Goal: Task Accomplishment & Management: Manage account settings

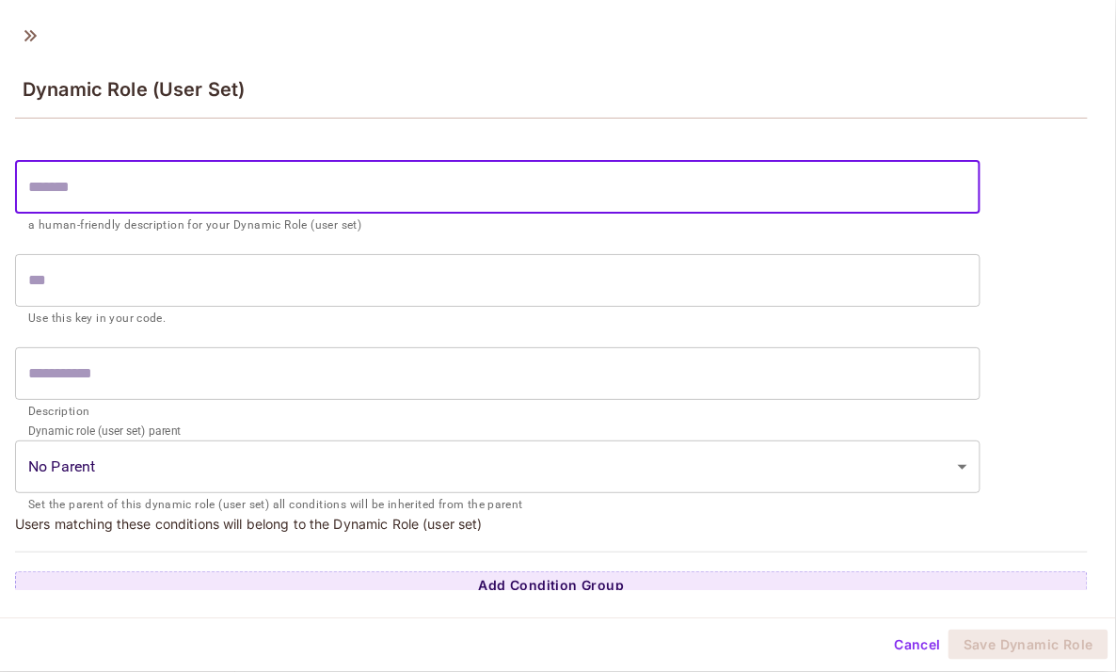
click at [930, 639] on button "Cancel" at bounding box center [917, 644] width 61 height 30
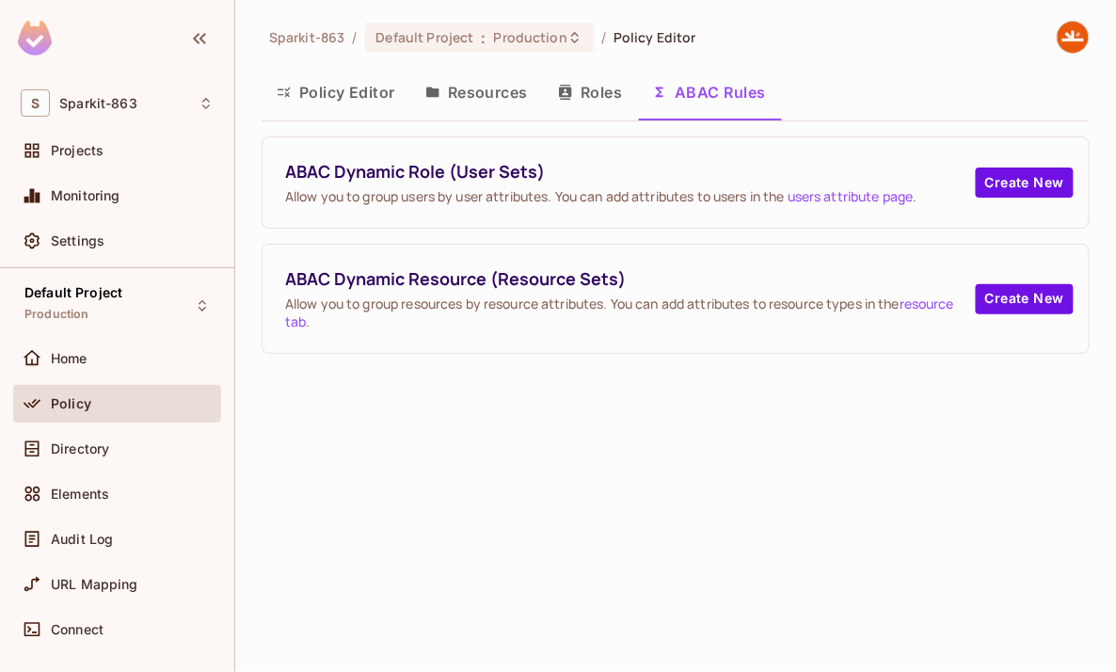
click at [665, 392] on div "Sparkit-863 / Default Project : Production / Policy Editor Policy Editor Resour…" at bounding box center [675, 336] width 880 height 672
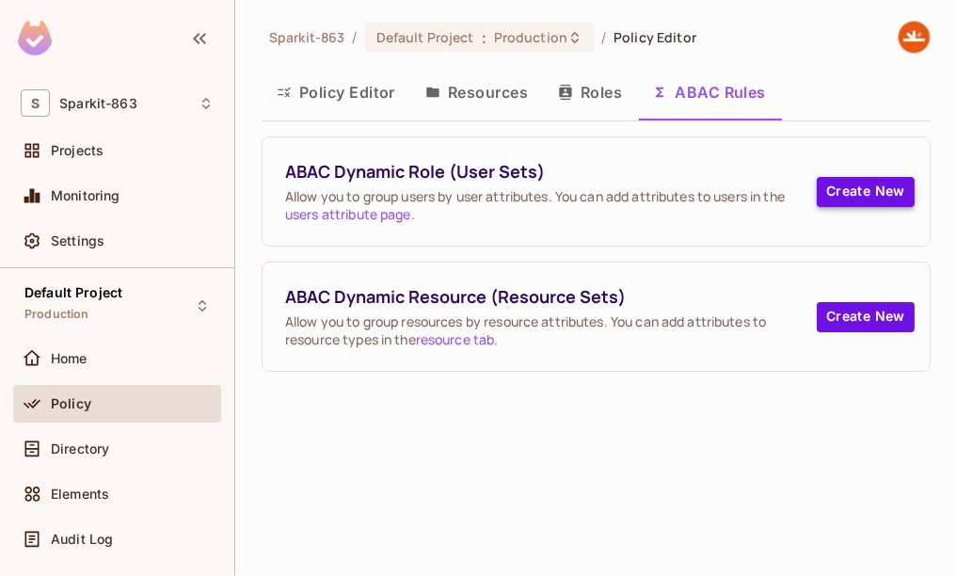
click at [831, 191] on button "Create New" at bounding box center [865, 192] width 98 height 30
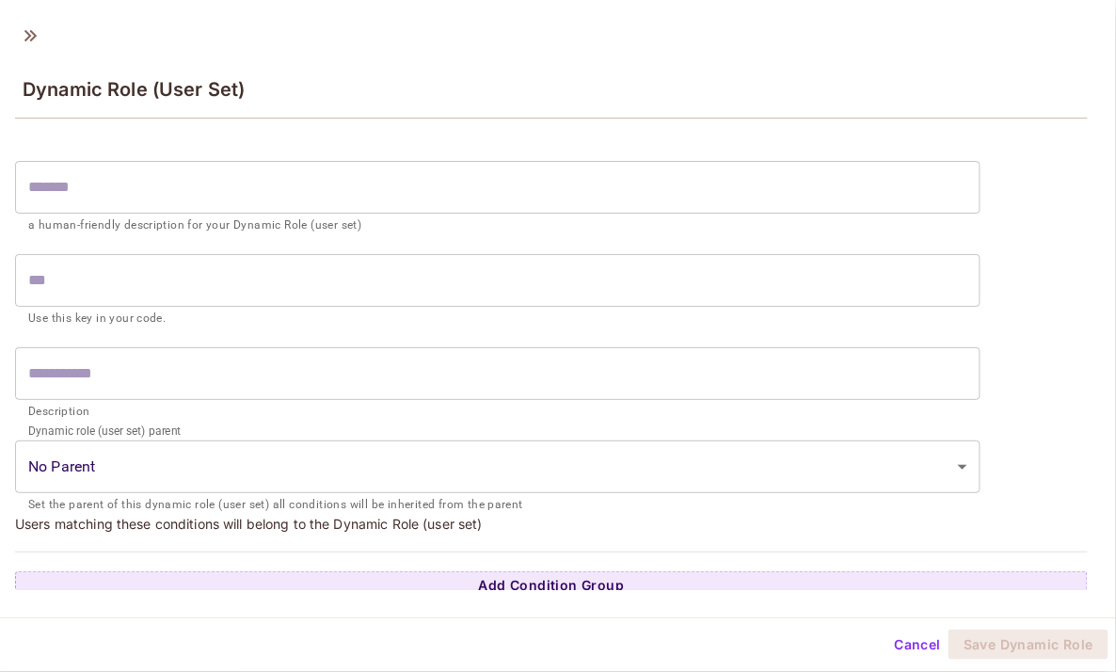
click at [566, 177] on input "text" at bounding box center [497, 187] width 965 height 53
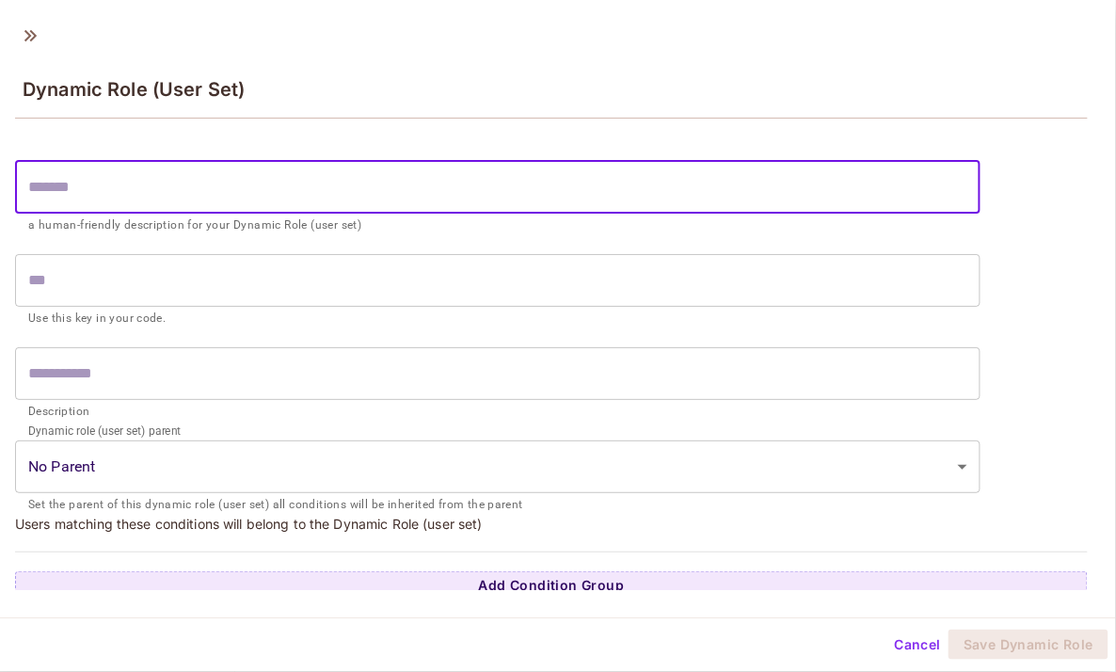
click at [519, 193] on input "text" at bounding box center [497, 187] width 965 height 53
paste input "**********"
type input "**********"
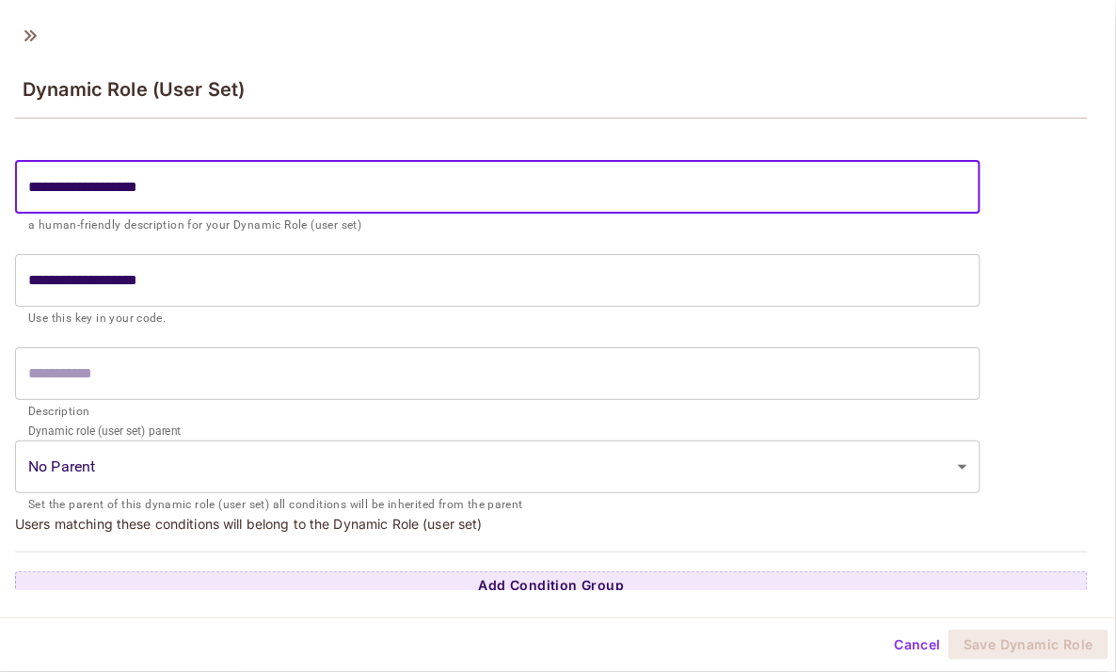
click at [325, 284] on input "**********" at bounding box center [497, 280] width 965 height 53
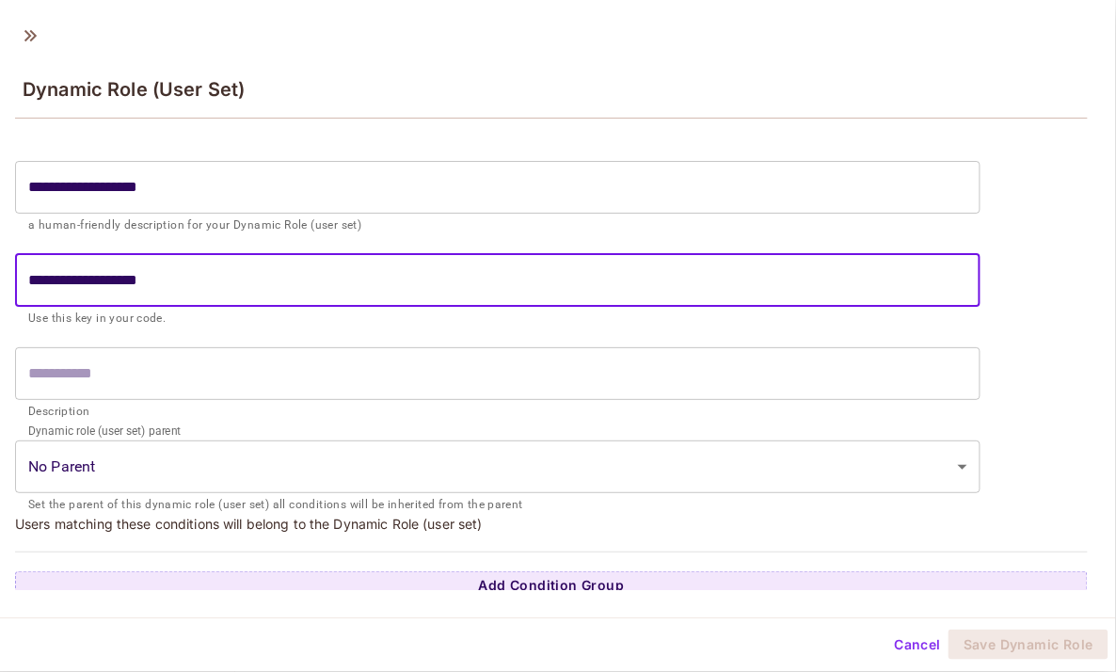
click at [36, 279] on input "**********" at bounding box center [497, 280] width 965 height 53
click at [104, 282] on input "**********" at bounding box center [497, 280] width 965 height 53
type input "**********"
click at [155, 378] on input "text" at bounding box center [497, 373] width 965 height 53
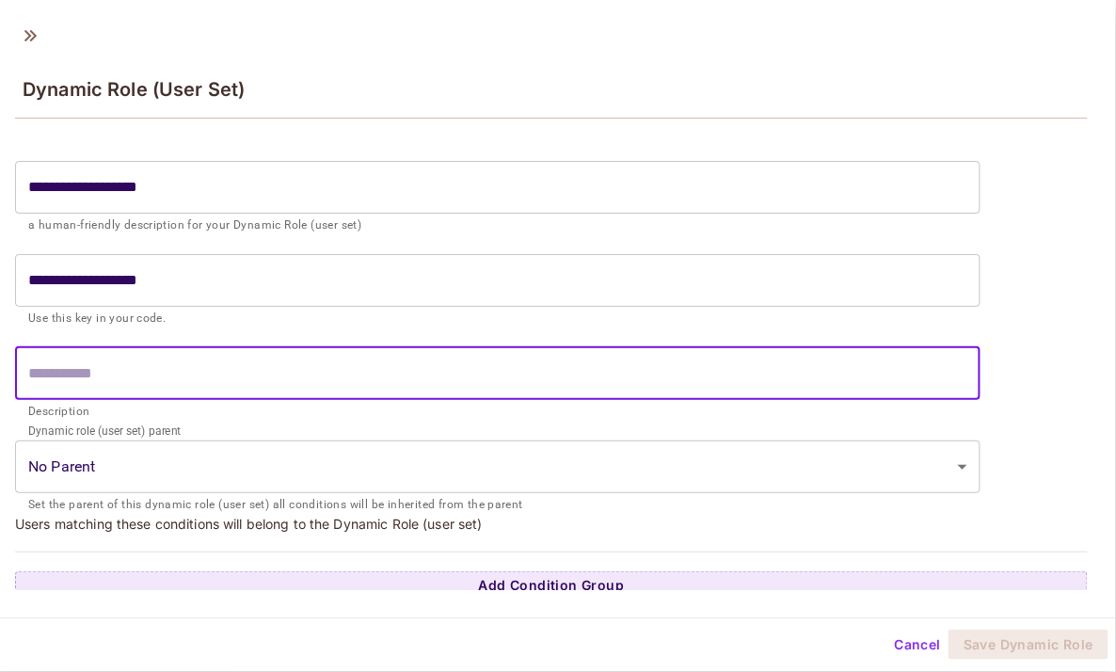
scroll to position [10, 0]
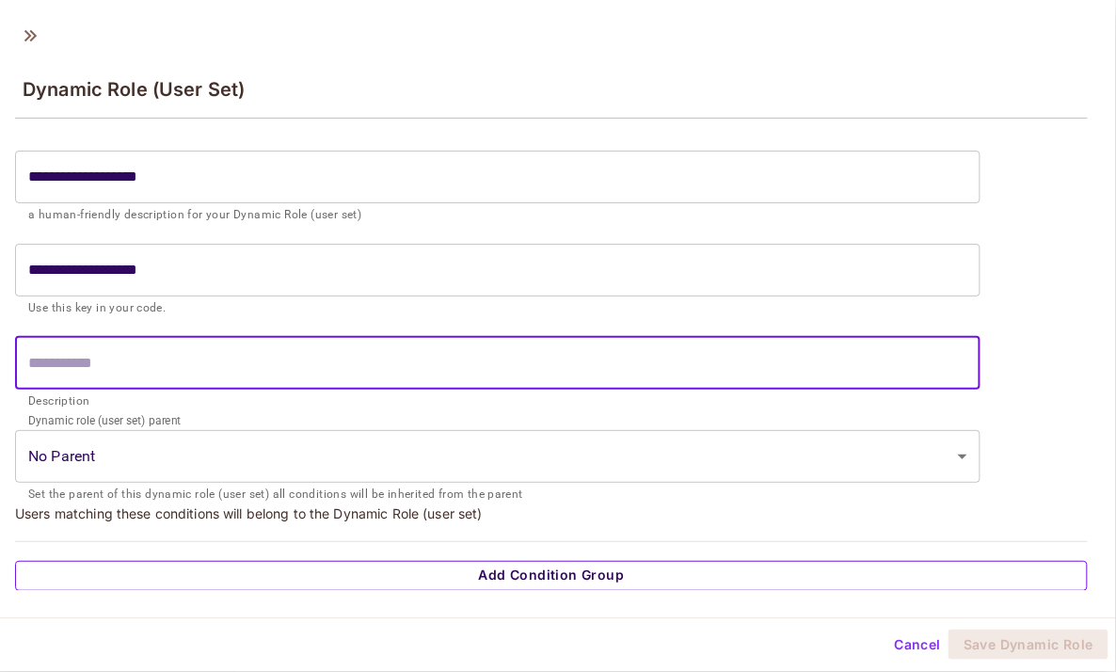
click at [451, 580] on button "Add Condition Group" at bounding box center [551, 576] width 1072 height 30
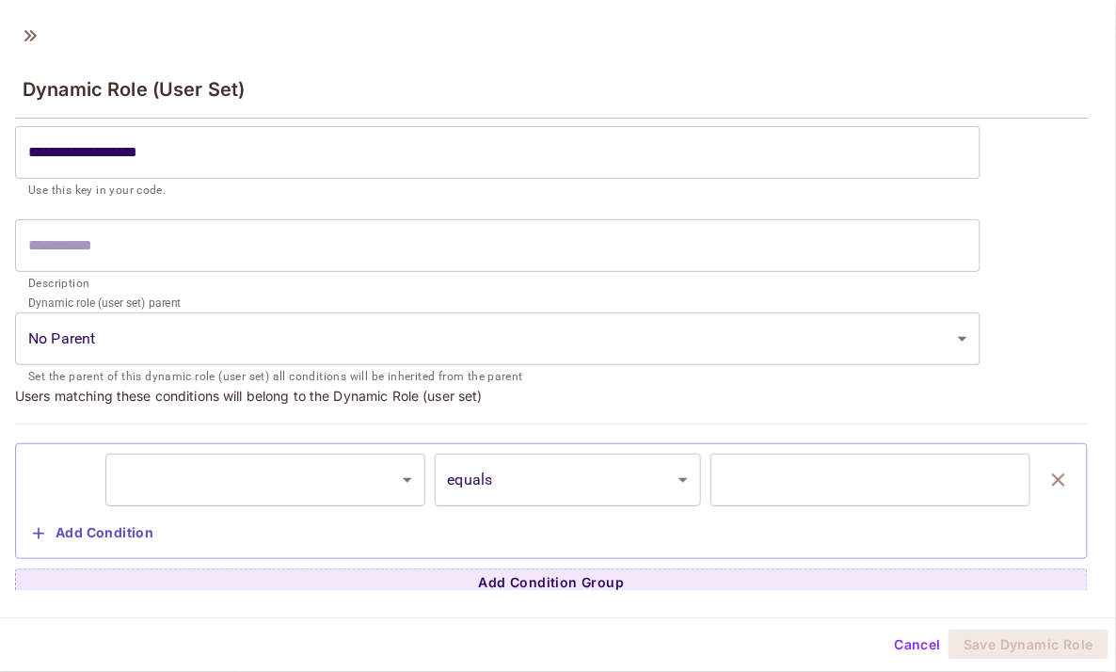
scroll to position [135, 0]
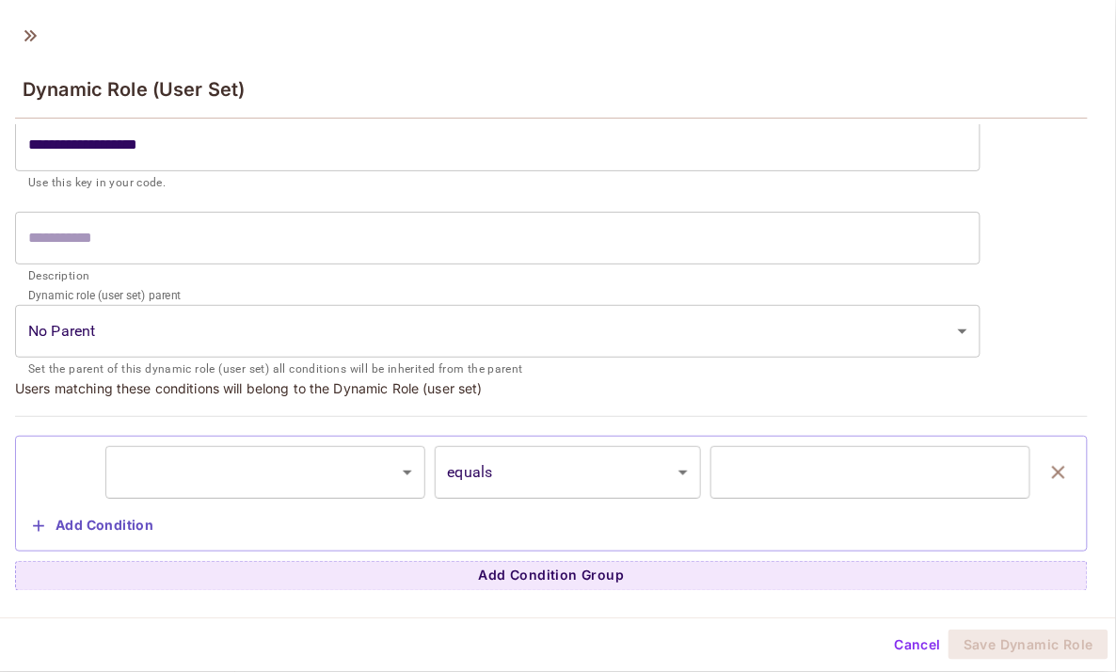
click at [351, 481] on body "**********" at bounding box center [558, 336] width 1116 height 672
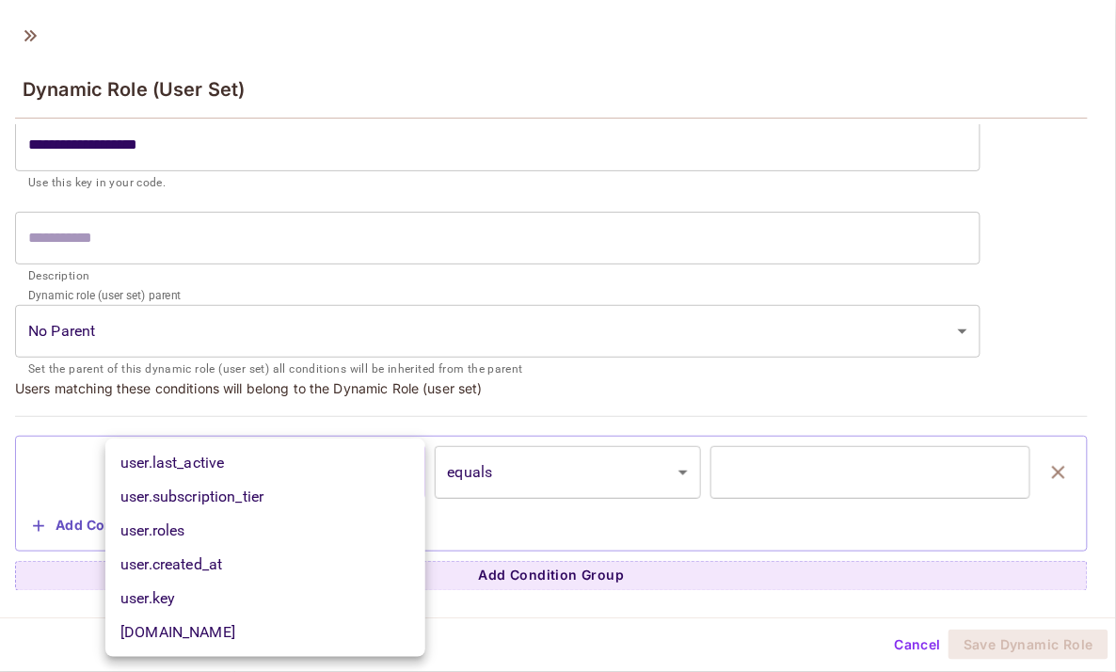
click at [314, 495] on li "user.subscription_tier" at bounding box center [265, 497] width 320 height 34
type input "**********"
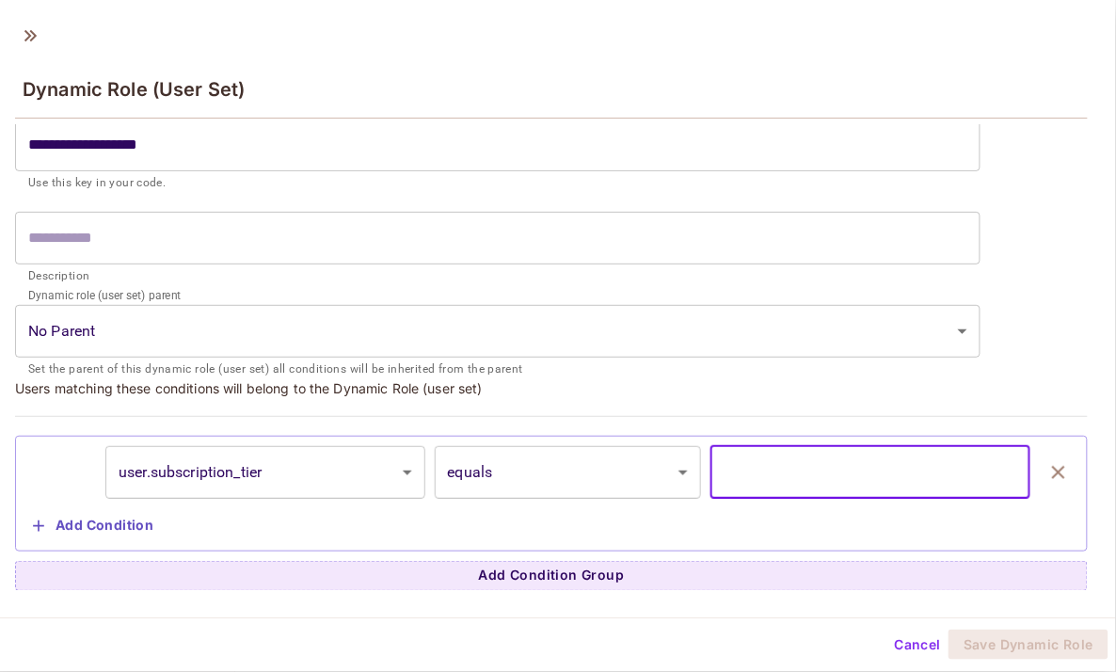
click at [806, 451] on input "text" at bounding box center [870, 472] width 320 height 53
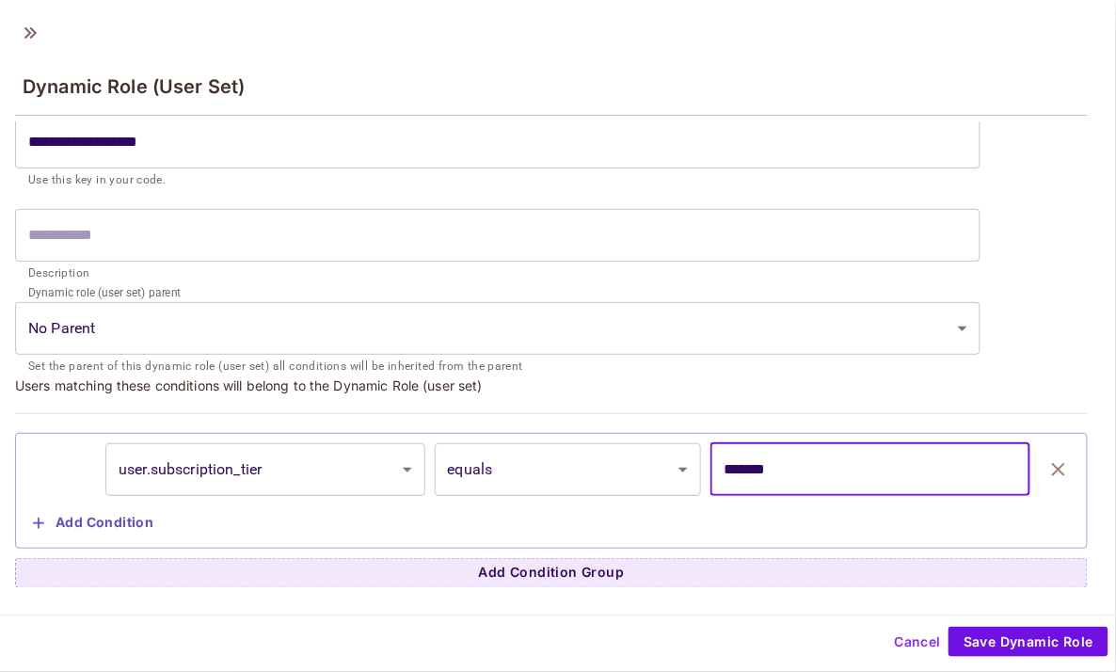
type input "*******"
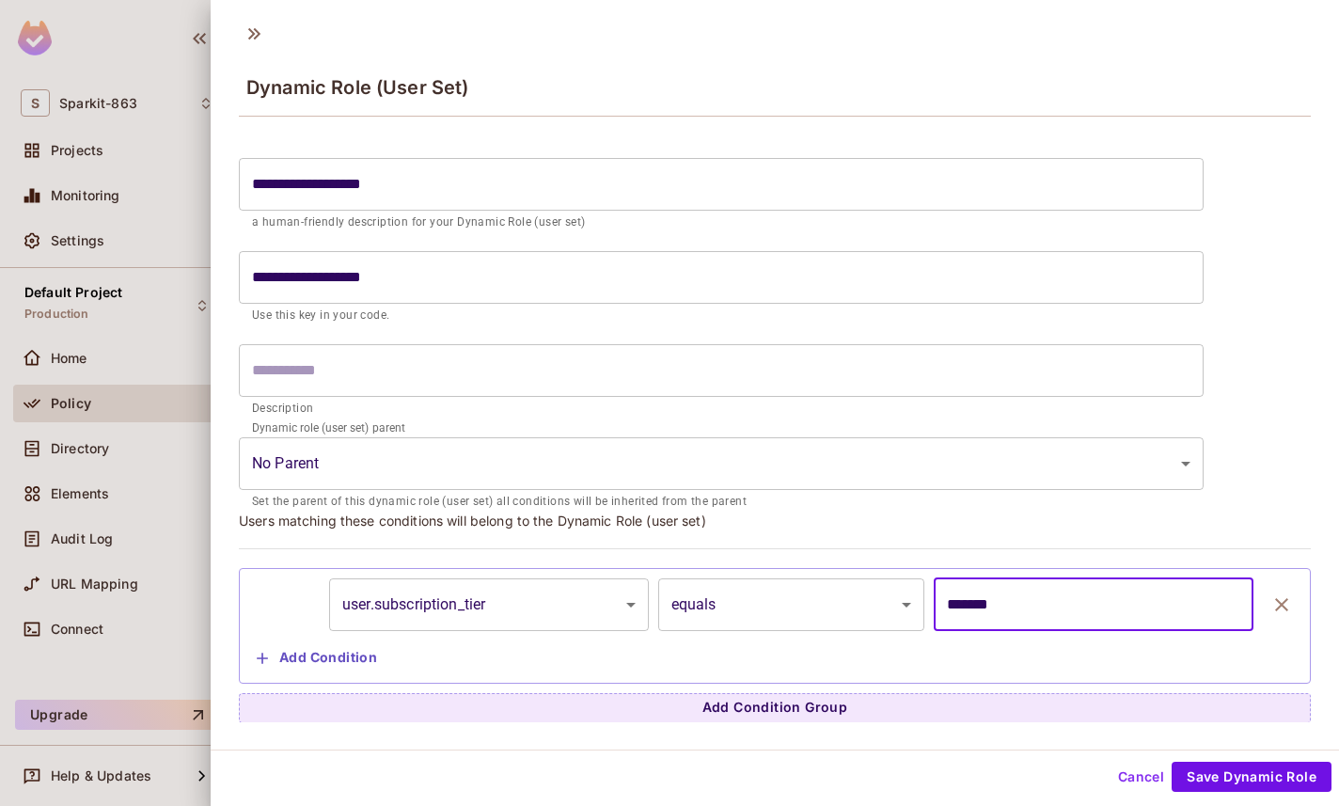
scroll to position [0, 0]
click at [1115, 671] on button "Save Dynamic Role" at bounding box center [1252, 777] width 160 height 30
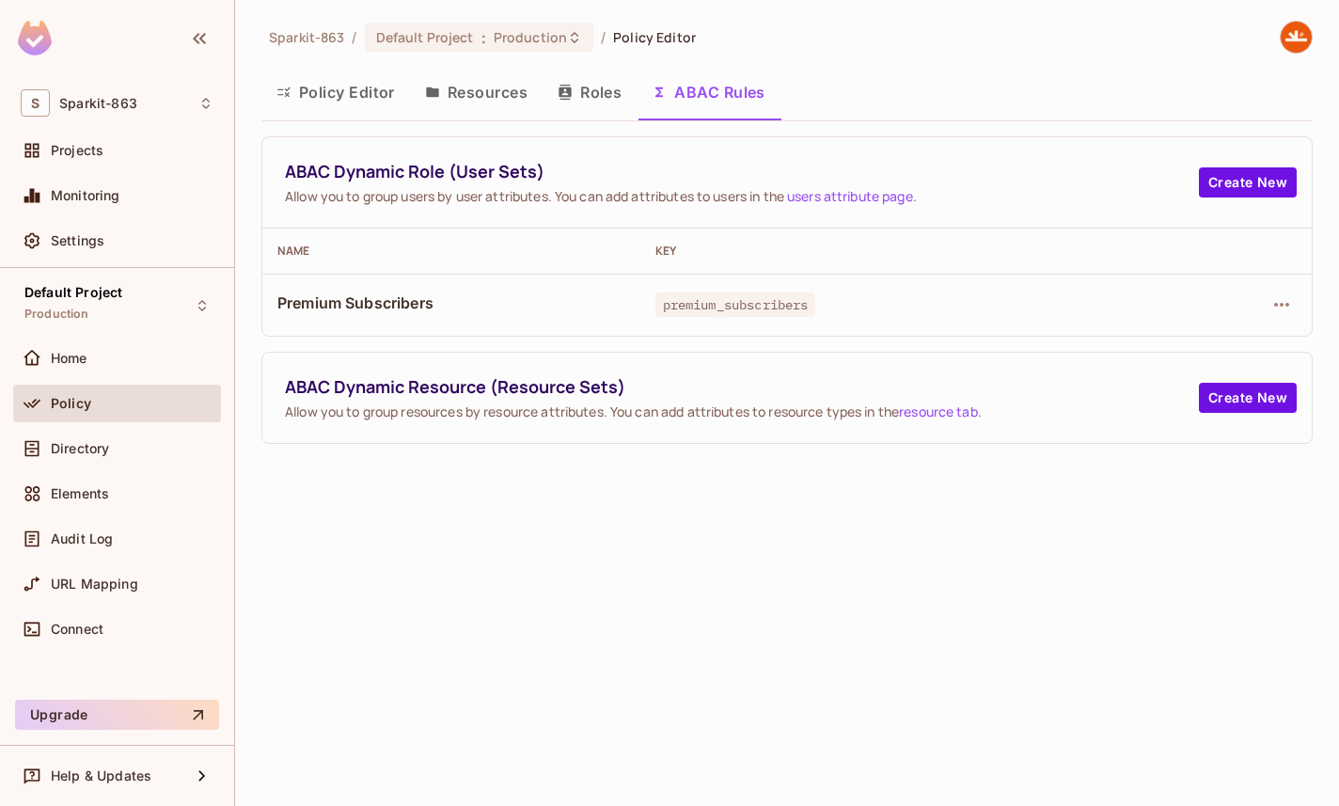
click at [466, 93] on button "Resources" at bounding box center [476, 92] width 133 height 47
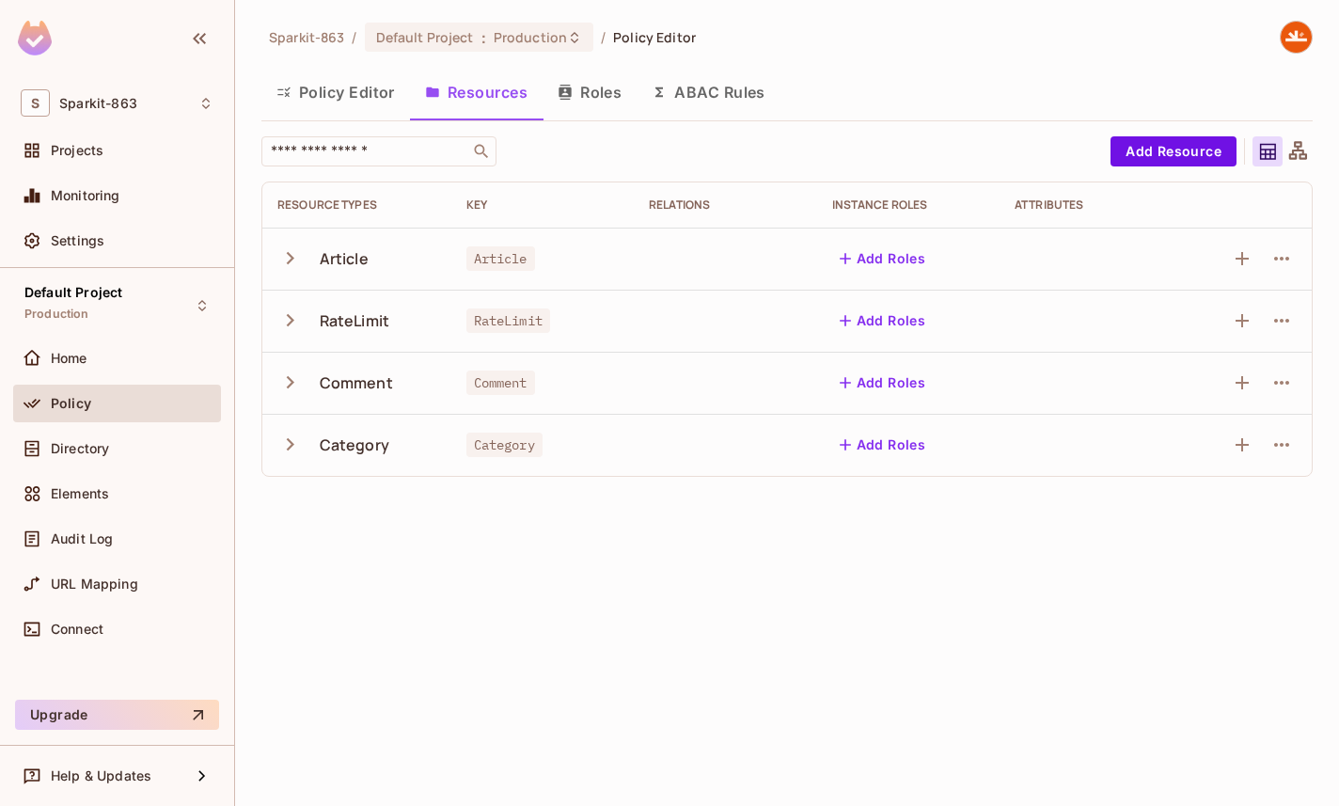
click at [616, 577] on div "Sparkit-863 / Default Project : Production / Policy Editor Policy Editor Resour…" at bounding box center [787, 403] width 1104 height 806
click at [1115, 328] on icon "button" at bounding box center [1282, 320] width 23 height 23
click at [1115, 445] on div "Delete Resource" at bounding box center [1208, 436] width 104 height 19
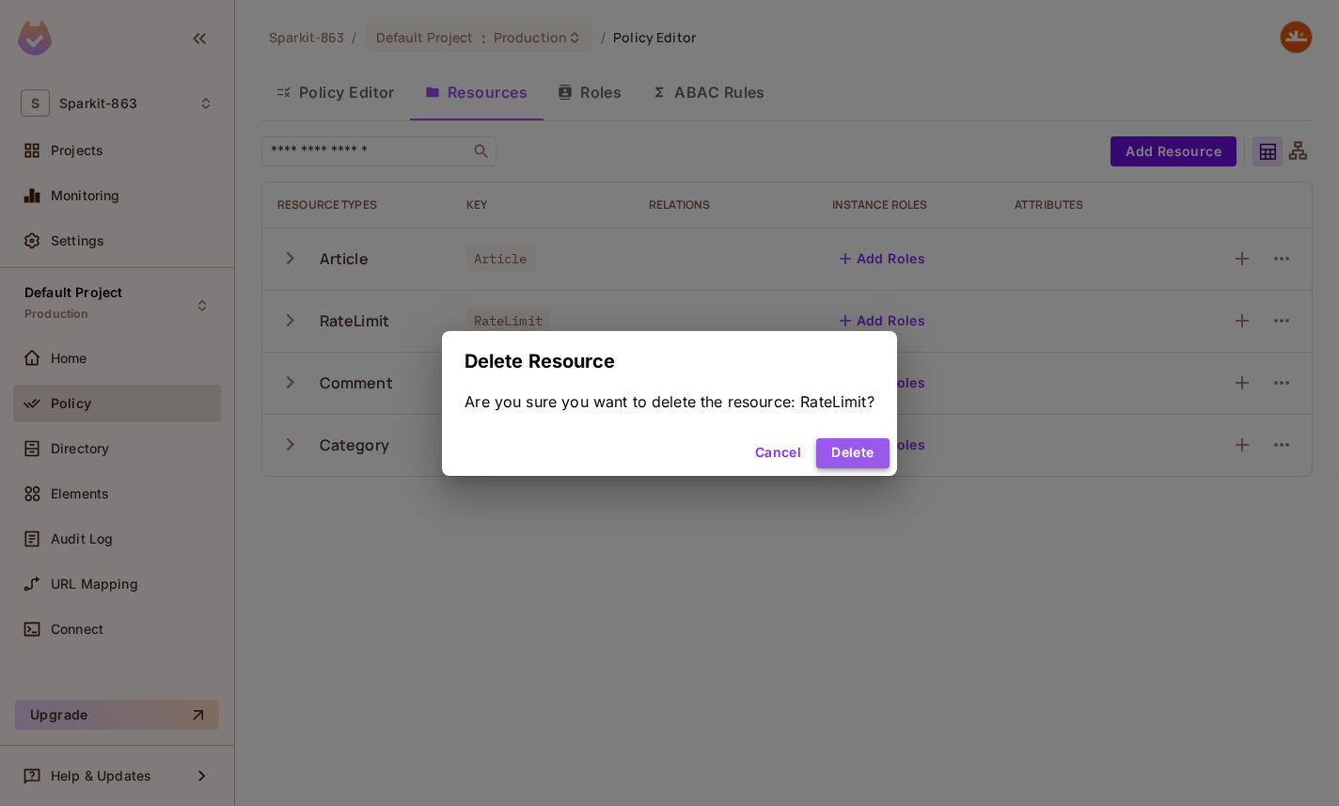
click at [873, 450] on button "Delete" at bounding box center [852, 453] width 72 height 30
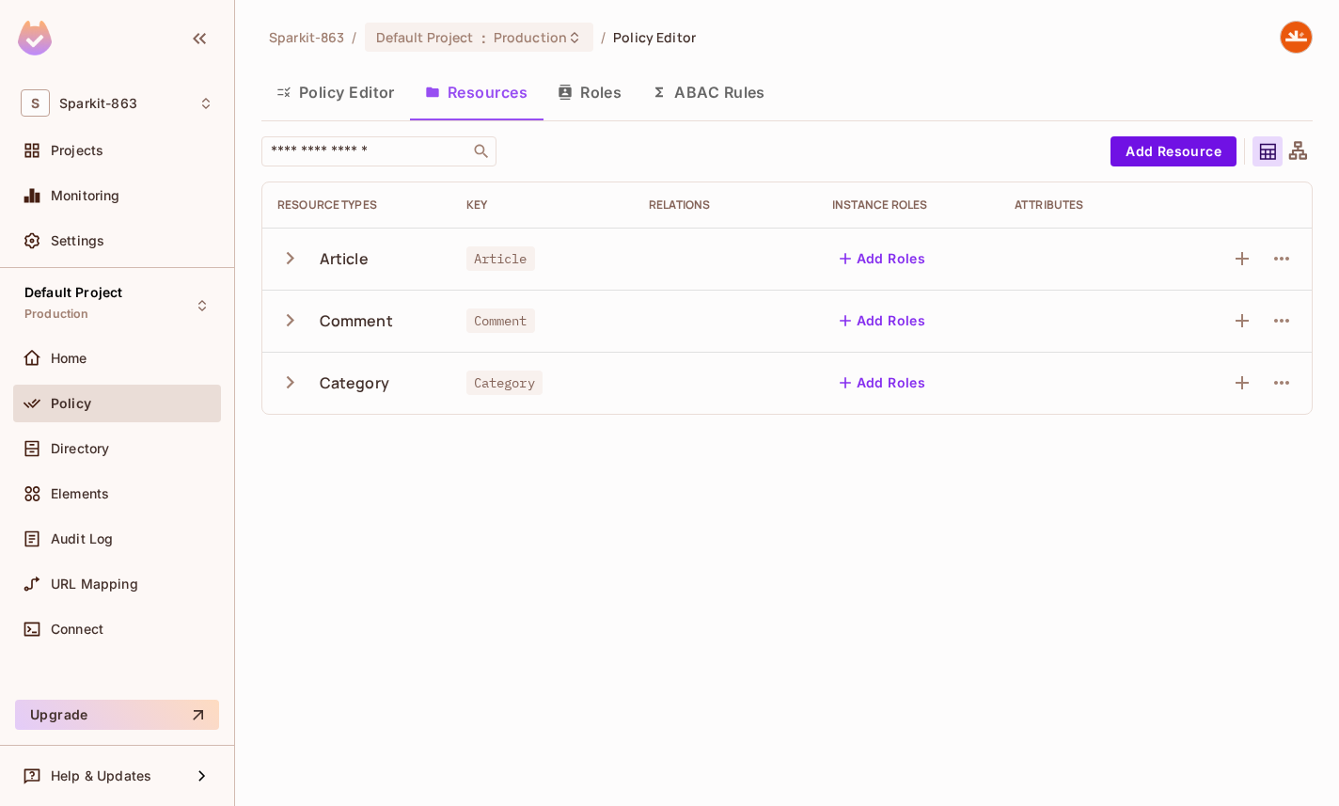
click at [1115, 567] on div "Sparkit-863 / Default Project : Production / Policy Editor Policy Editor Resour…" at bounding box center [787, 403] width 1104 height 806
click at [1115, 256] on icon "button" at bounding box center [1282, 258] width 23 height 23
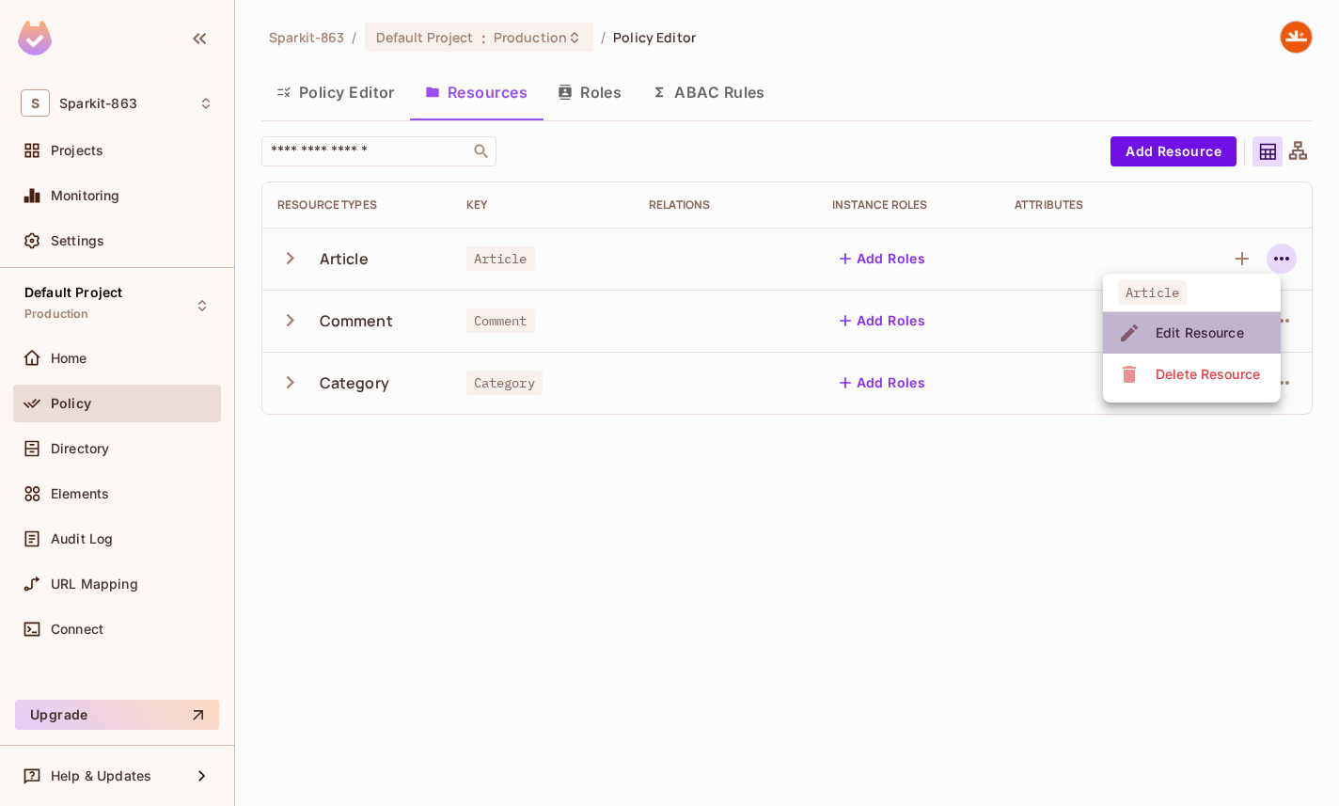
click at [1115, 332] on div "Edit Resource" at bounding box center [1200, 333] width 88 height 19
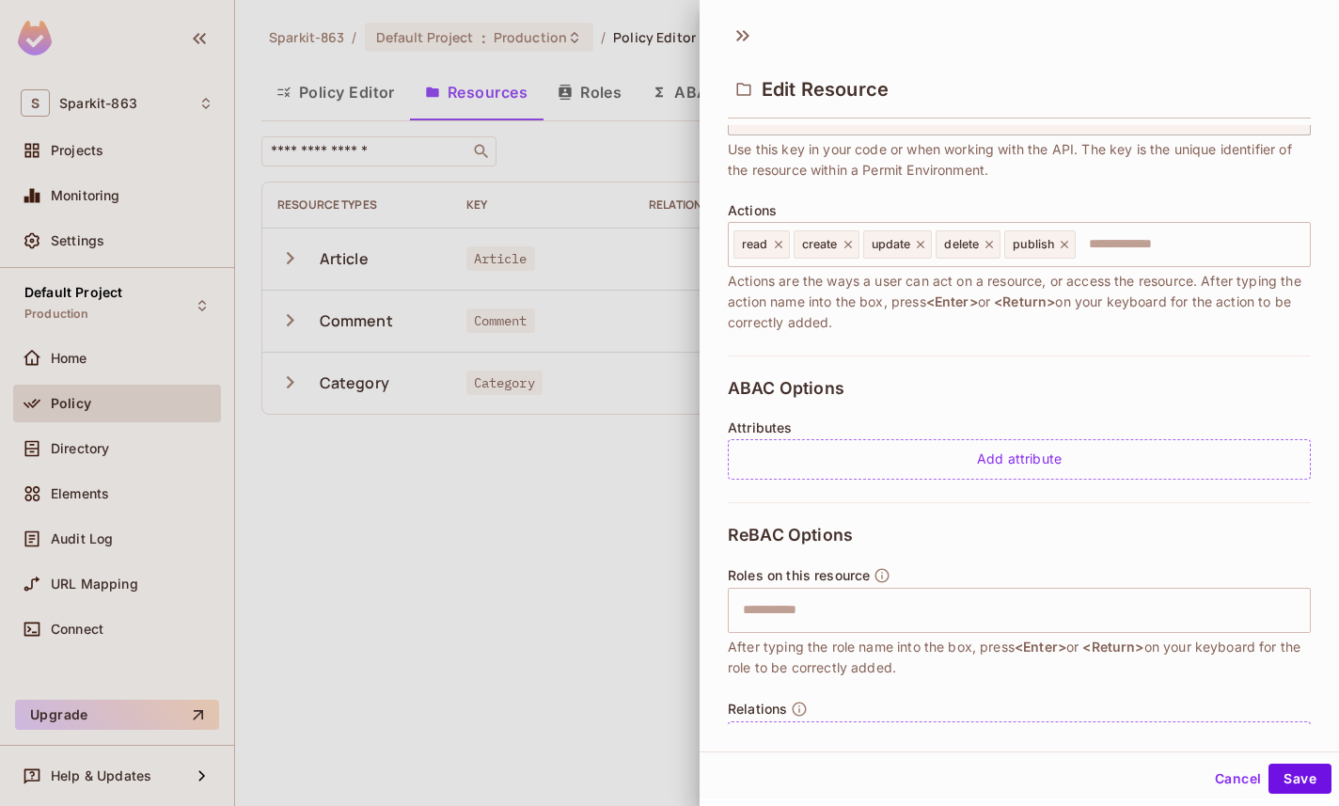
scroll to position [228, 0]
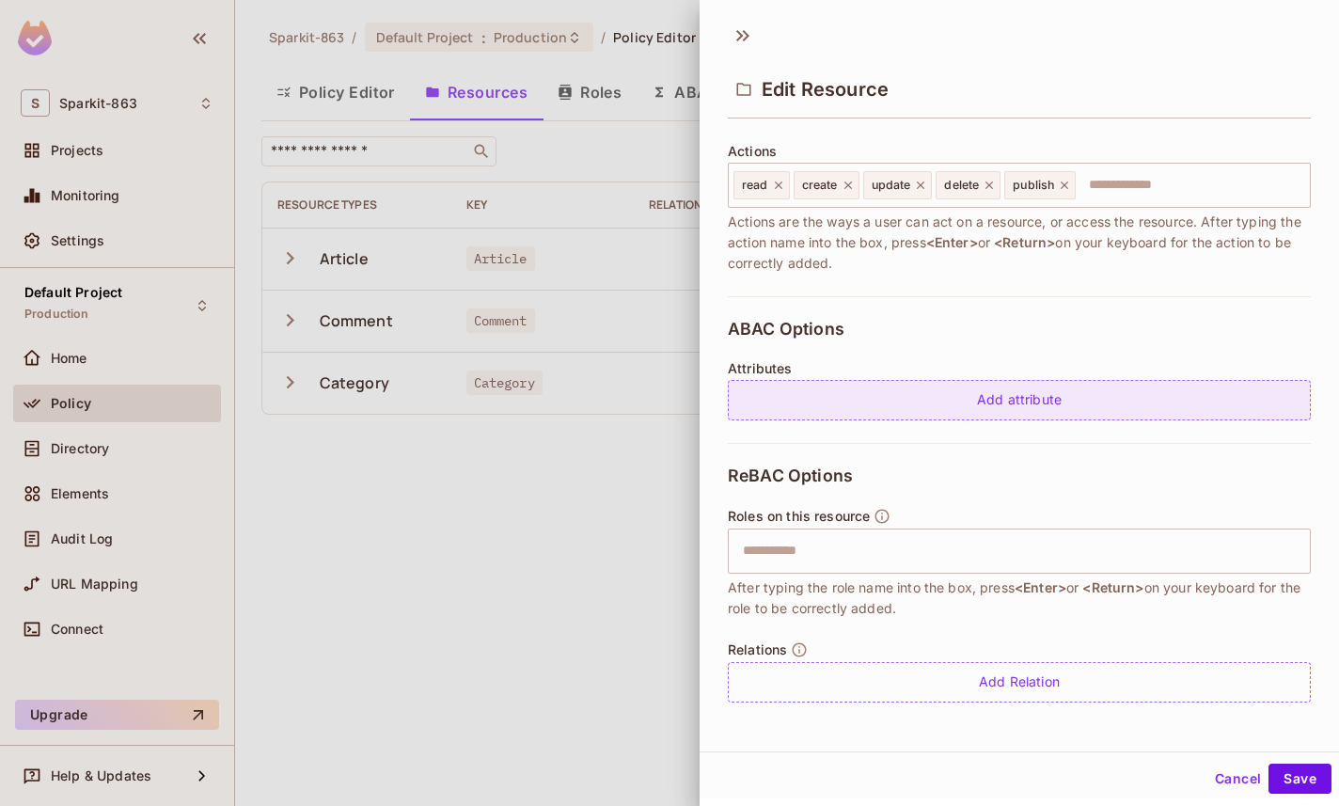
click at [996, 402] on div "Add attribute" at bounding box center [1019, 400] width 583 height 40
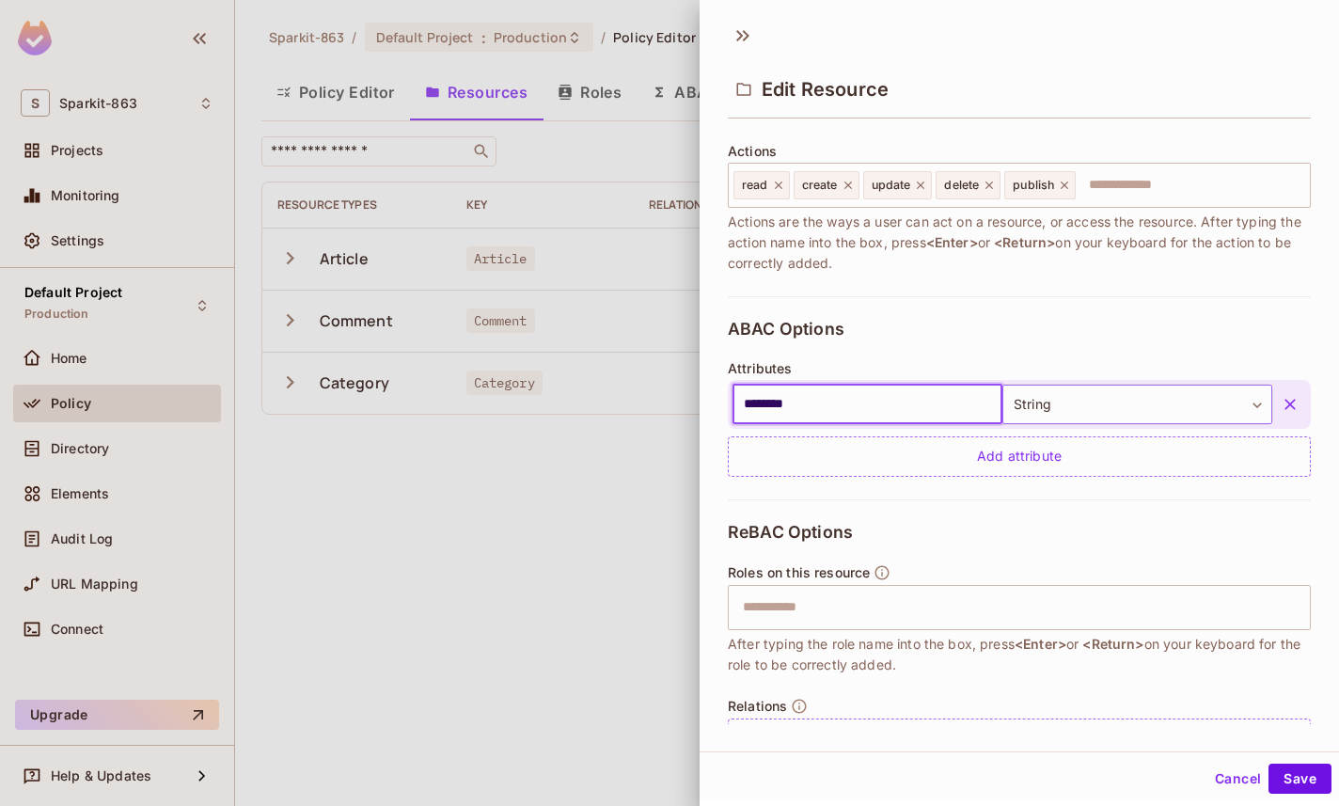
type input "********"
click at [1083, 403] on body "S Sparkit-863 Projects Monitoring Settings Default Project Production Home Poli…" at bounding box center [669, 403] width 1339 height 806
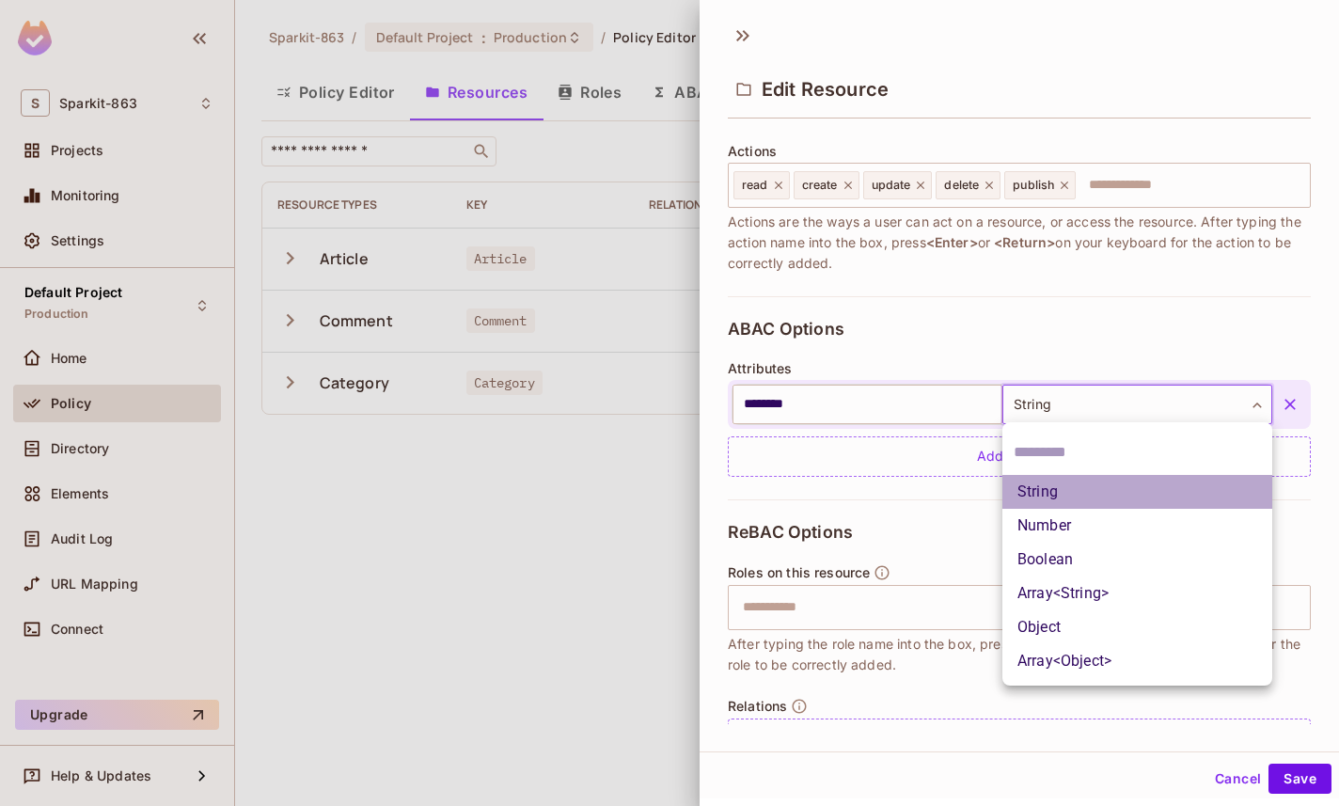
click at [1060, 496] on li "String" at bounding box center [1138, 492] width 270 height 34
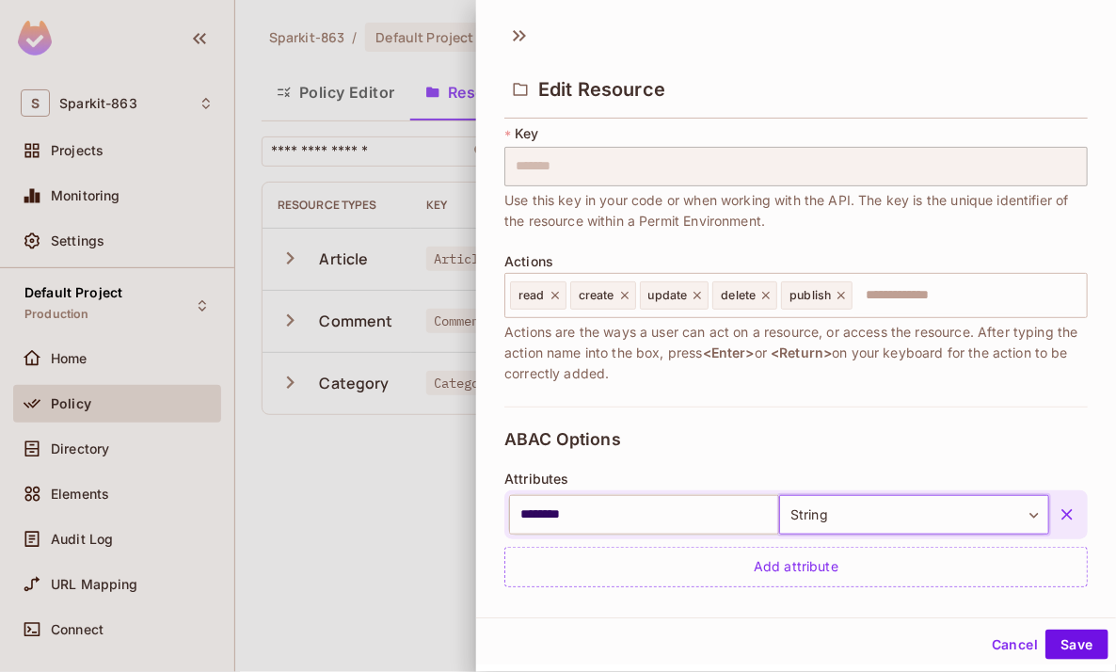
scroll to position [115, 0]
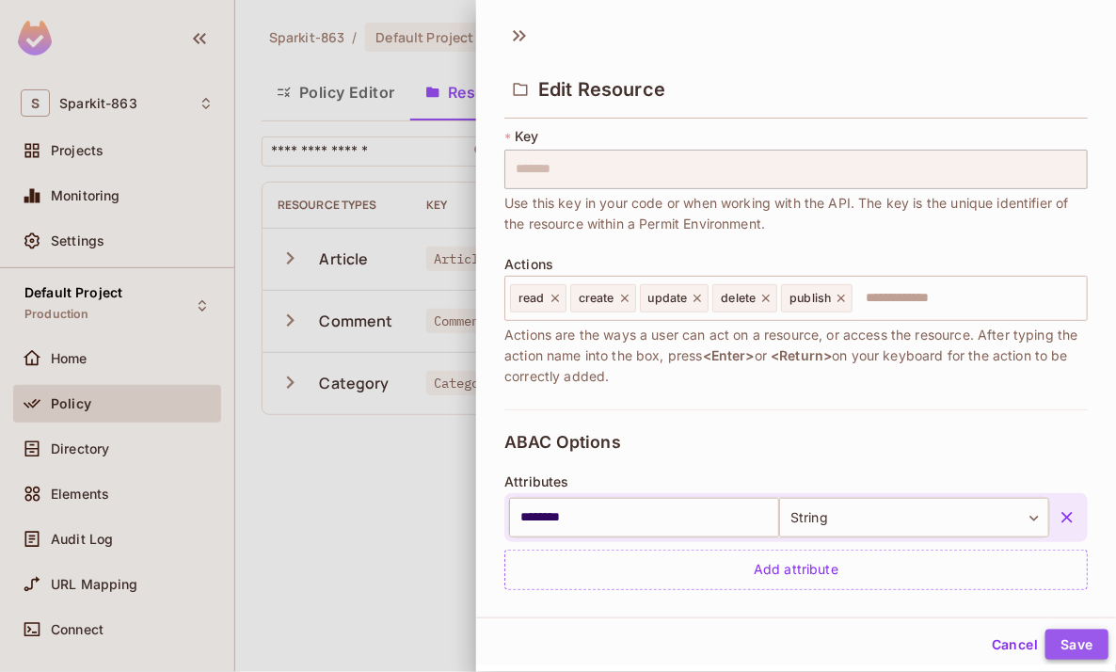
click at [1069, 649] on button "Save" at bounding box center [1076, 644] width 63 height 30
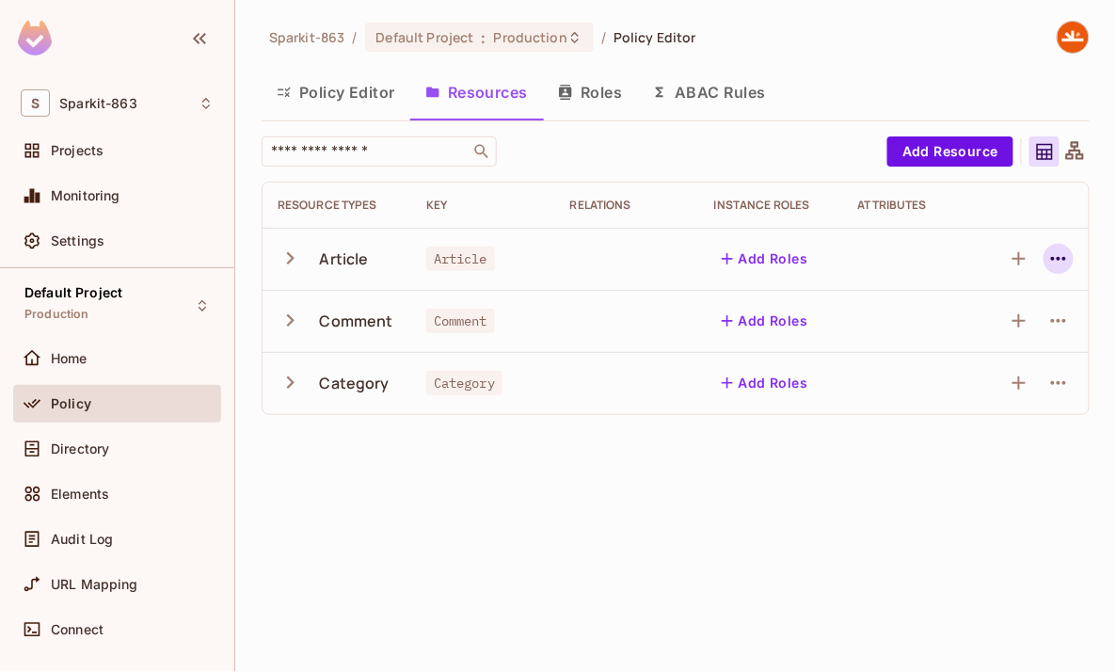
click at [1052, 256] on icon "button" at bounding box center [1058, 258] width 23 height 23
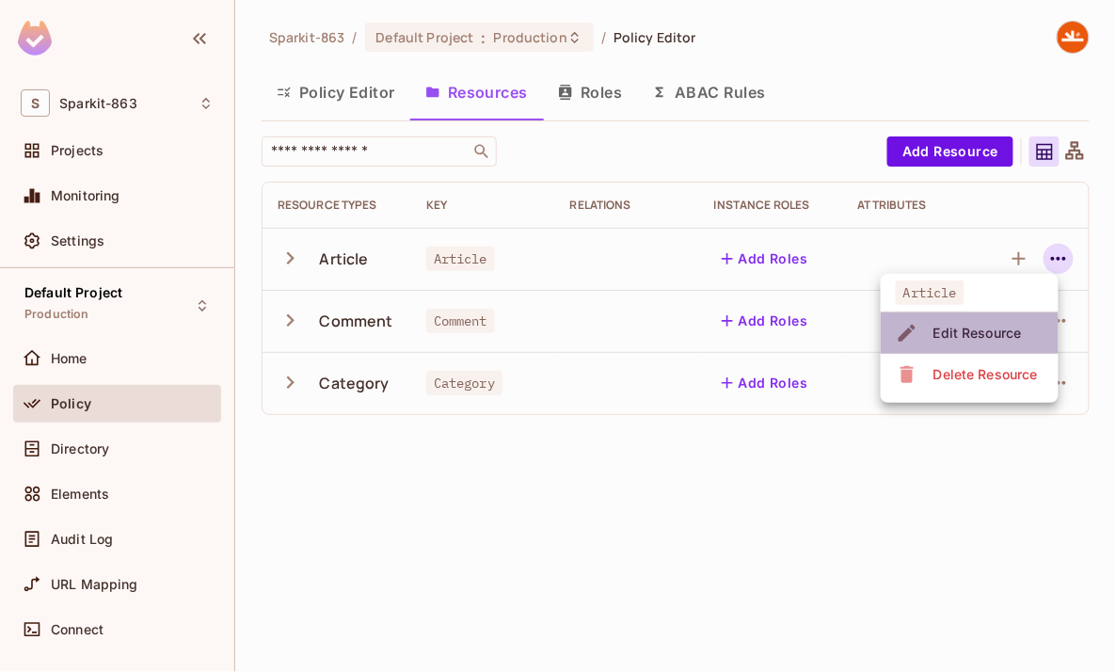
click at [993, 322] on span "Edit Resource" at bounding box center [977, 333] width 100 height 30
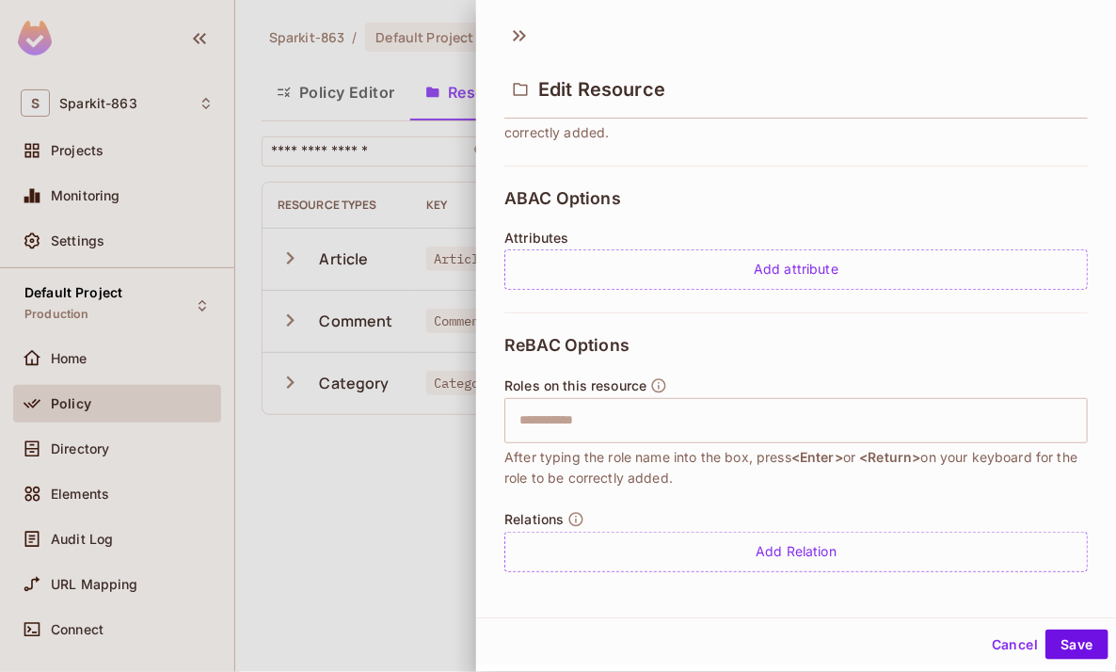
scroll to position [363, 0]
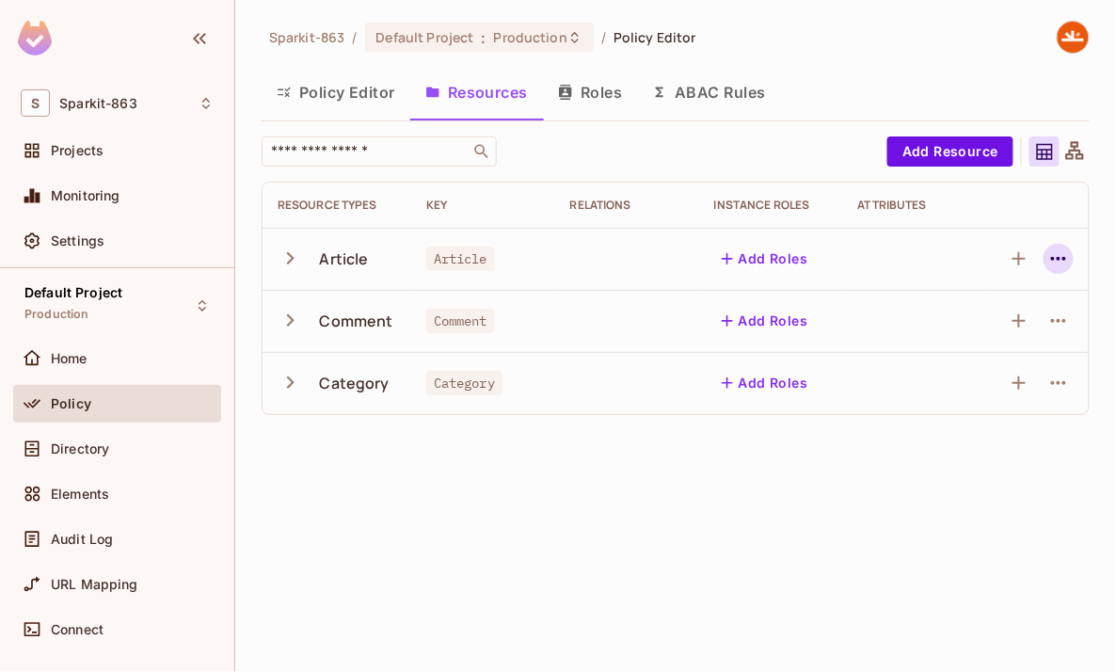
click at [1054, 253] on icon "button" at bounding box center [1058, 258] width 23 height 23
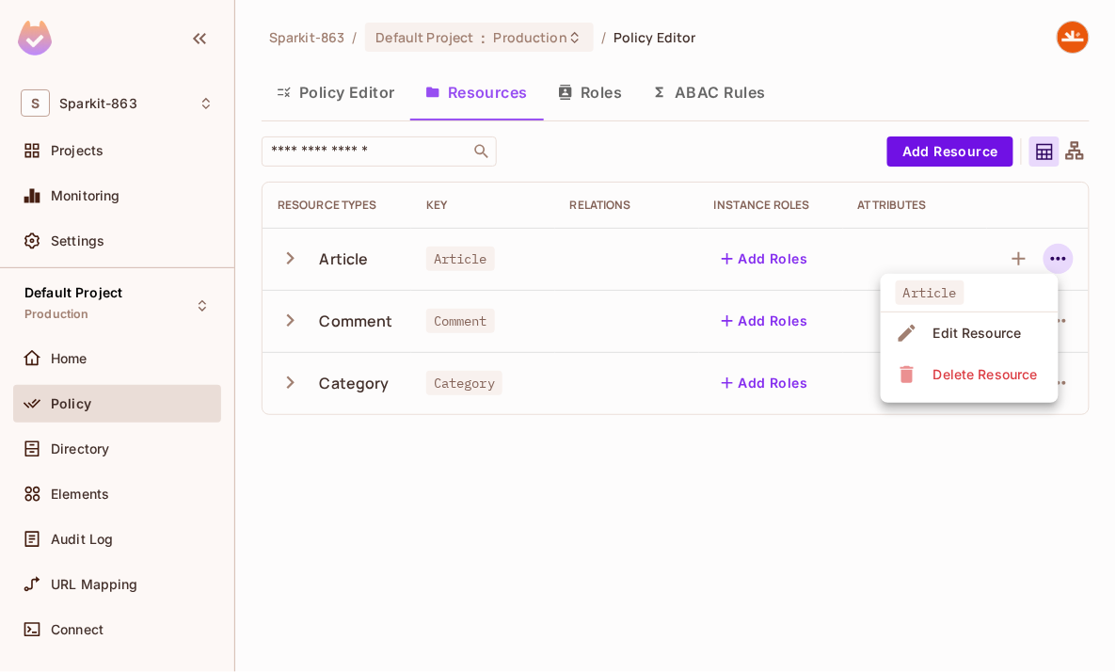
click at [966, 334] on div "Edit Resource" at bounding box center [977, 333] width 88 height 19
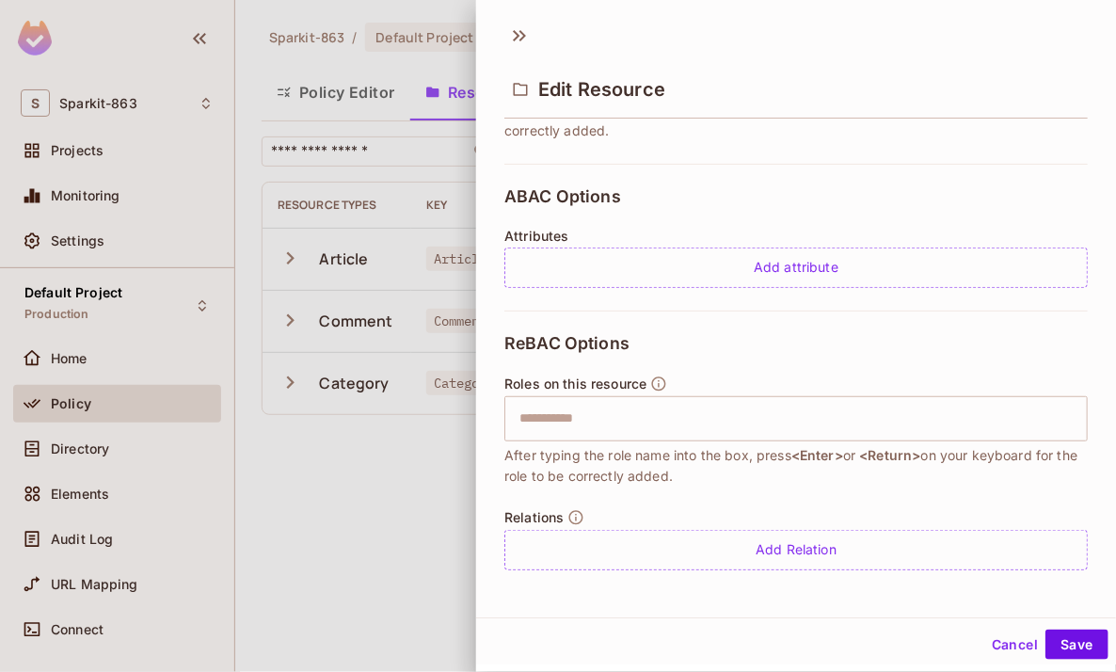
scroll to position [361, 0]
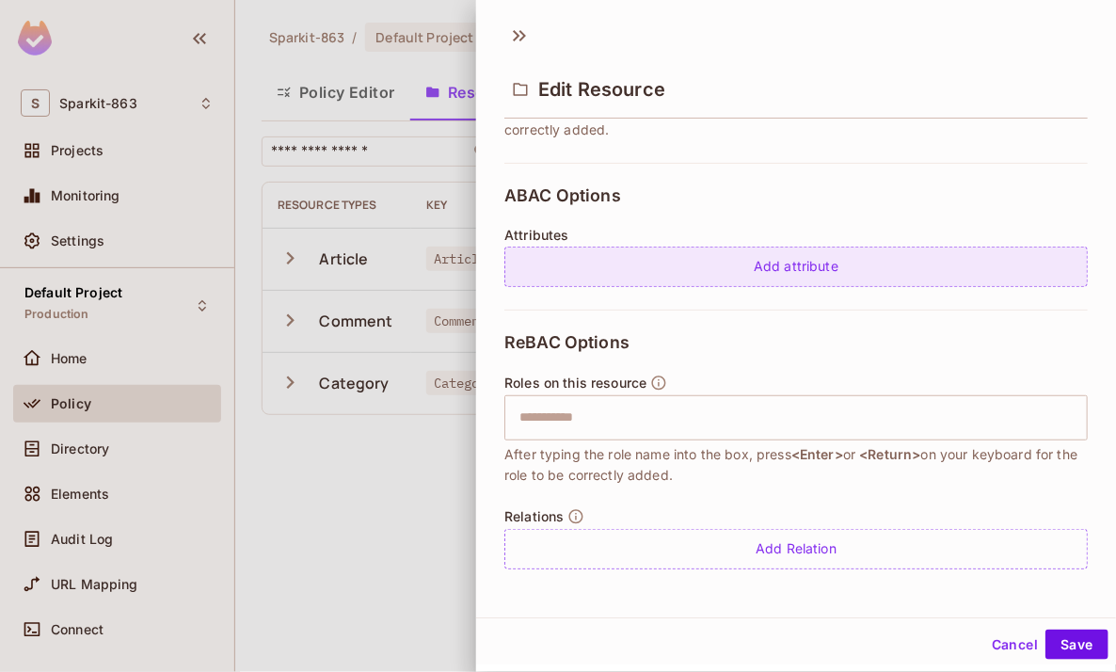
click at [806, 271] on div "Add attribute" at bounding box center [795, 266] width 583 height 40
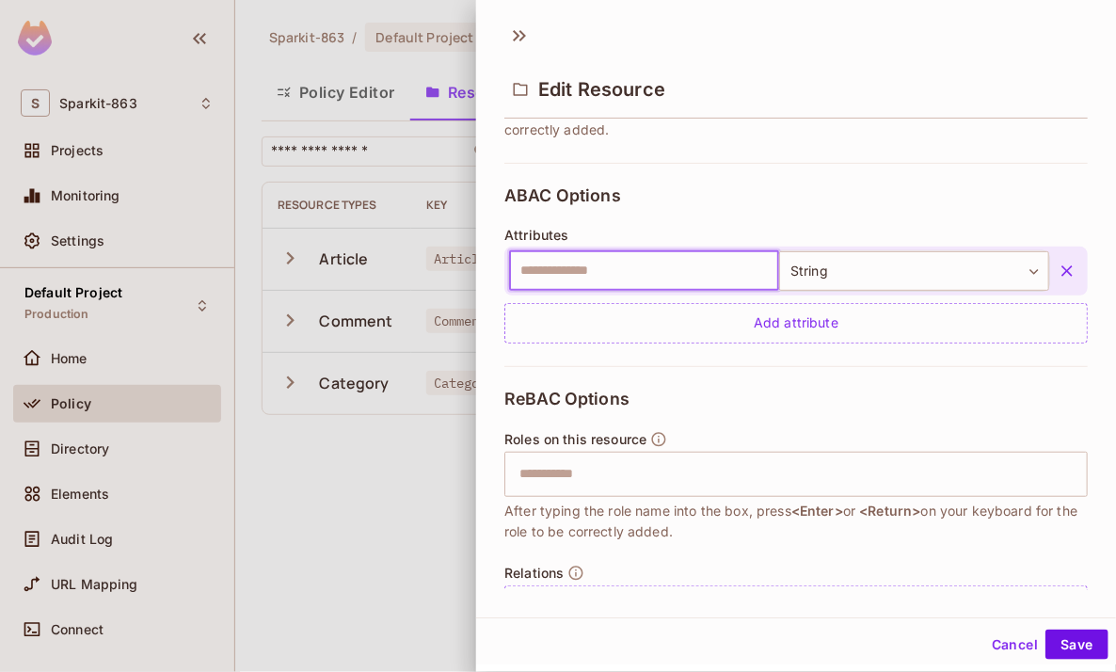
click at [634, 269] on input "text" at bounding box center [644, 271] width 270 height 40
type input "********"
click at [1085, 649] on button "Save" at bounding box center [1076, 644] width 63 height 30
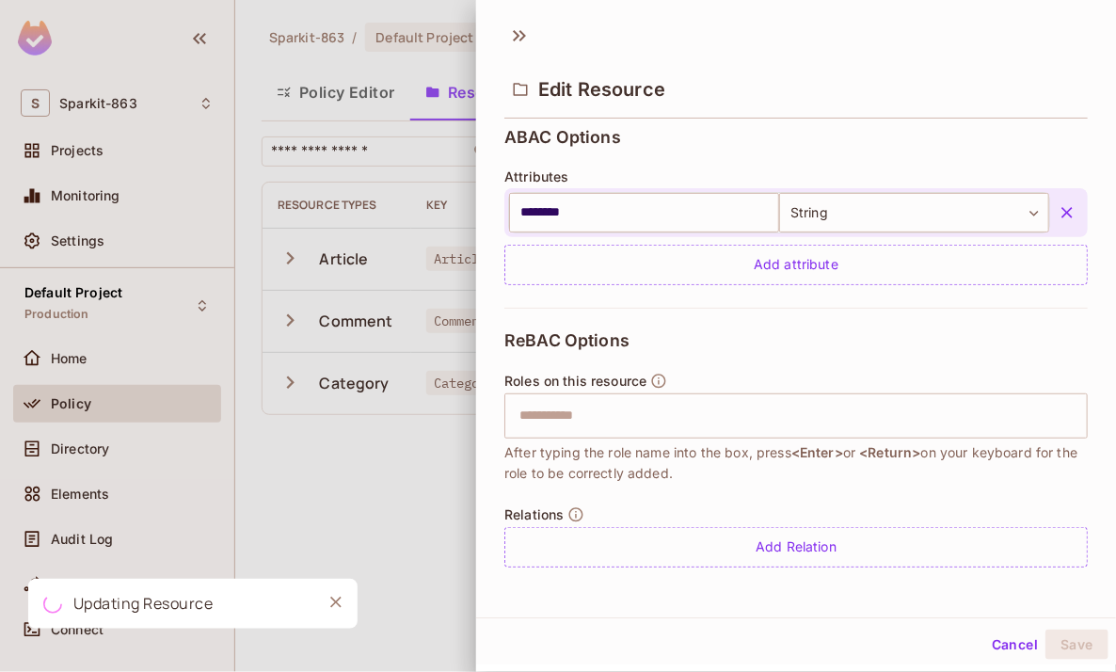
scroll to position [0, 0]
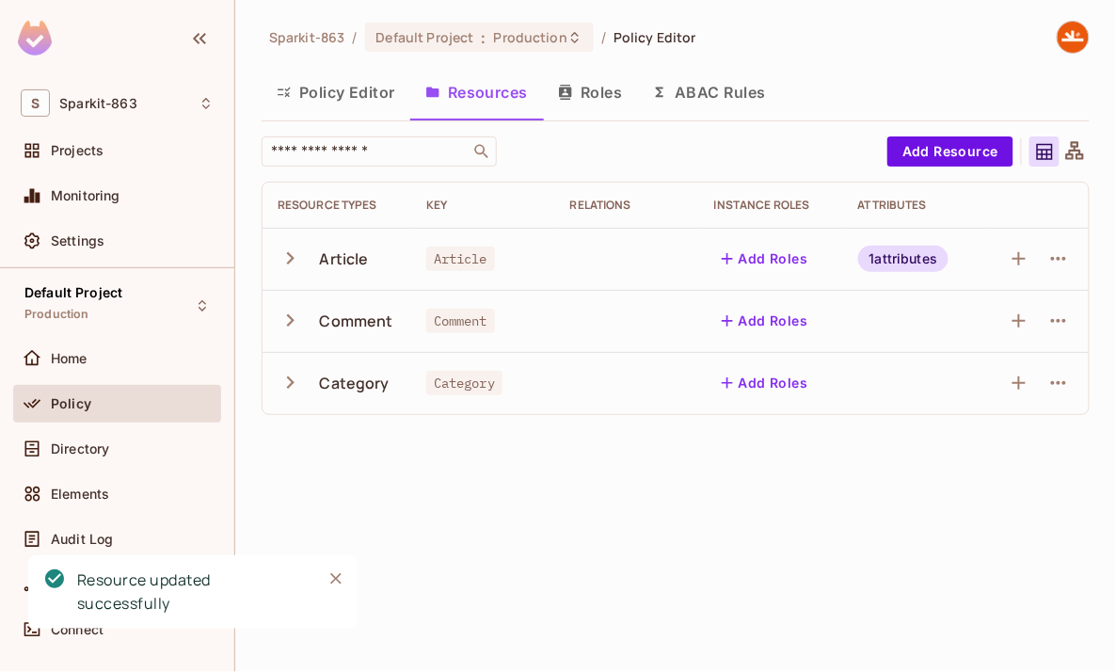
click at [843, 446] on div "Sparkit-863 / Default Project : Production / Policy Editor Policy Editor Resour…" at bounding box center [675, 336] width 880 height 672
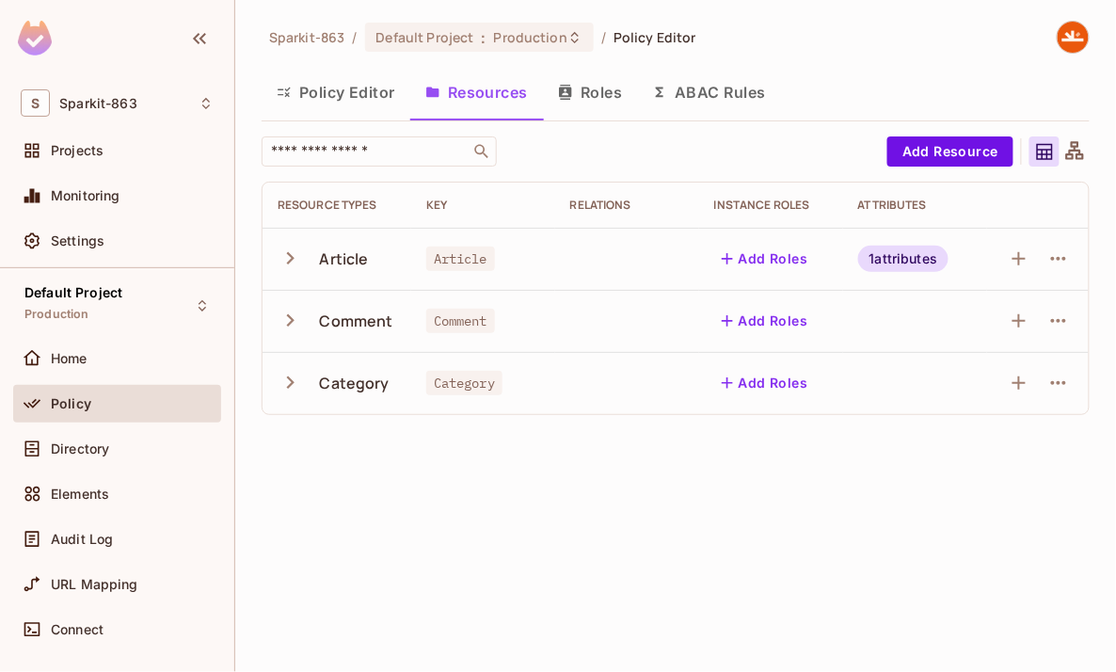
click at [678, 86] on button "ABAC Rules" at bounding box center [709, 92] width 144 height 47
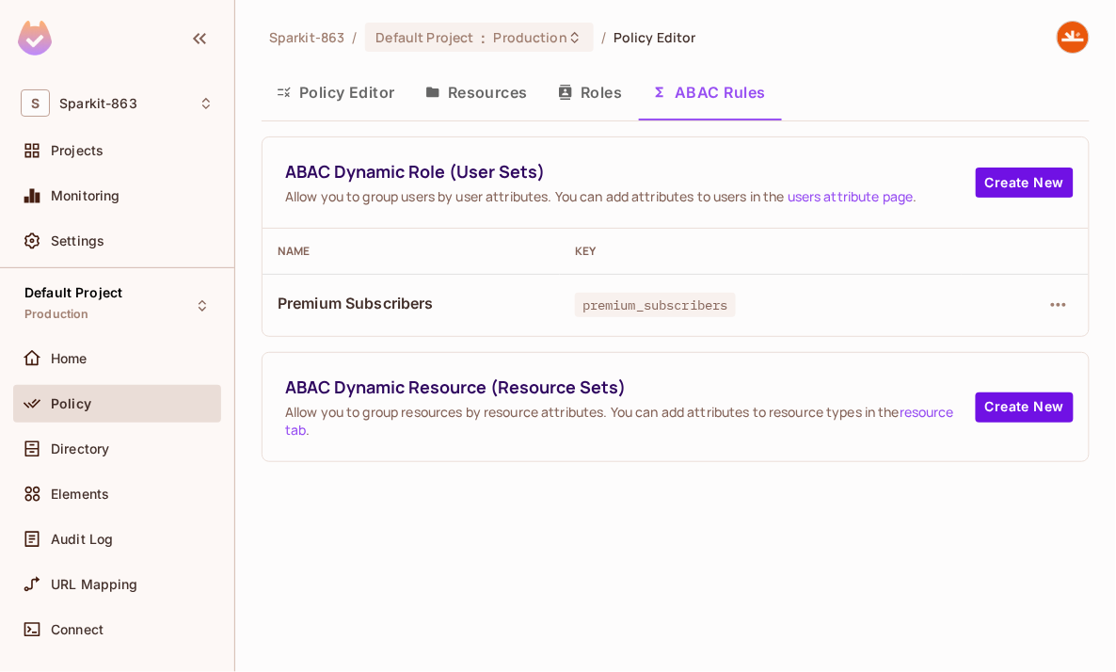
click at [740, 575] on div "Sparkit-863 / Default Project : Production / Policy Editor Policy Editor Resour…" at bounding box center [675, 336] width 880 height 672
click at [599, 611] on div "Sparkit-863 / Default Project : Production / Policy Editor Policy Editor Resour…" at bounding box center [675, 336] width 880 height 672
click at [1028, 402] on button "Create New" at bounding box center [1024, 407] width 98 height 30
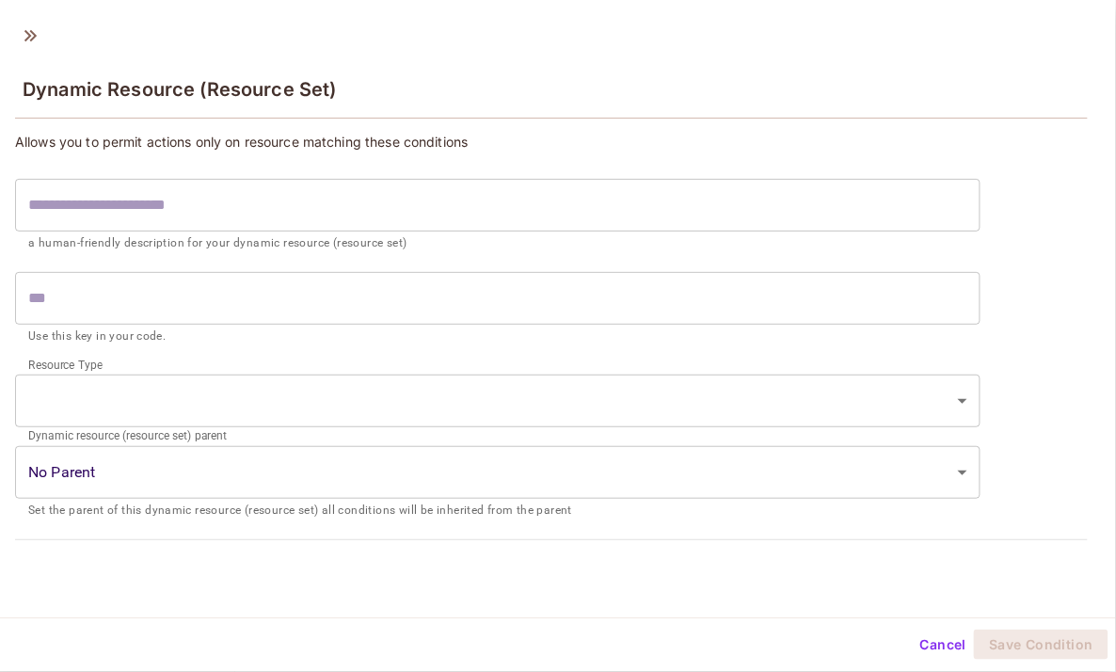
click at [603, 212] on input "text" at bounding box center [497, 205] width 965 height 53
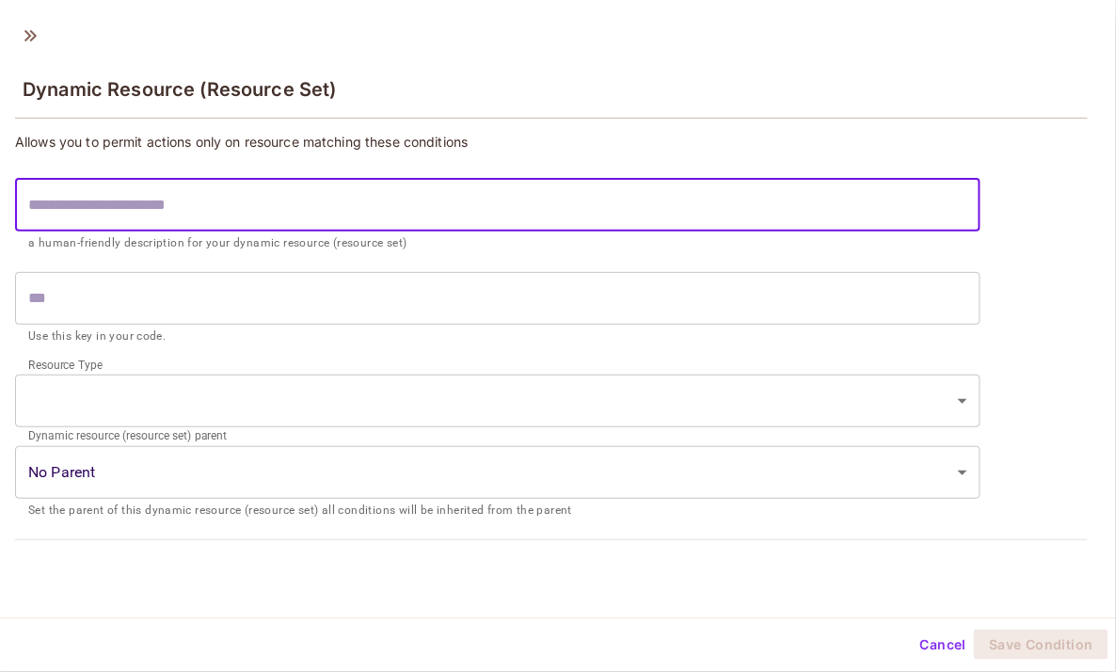
click at [491, 205] on input "text" at bounding box center [497, 205] width 965 height 53
paste input "**********"
type input "**********"
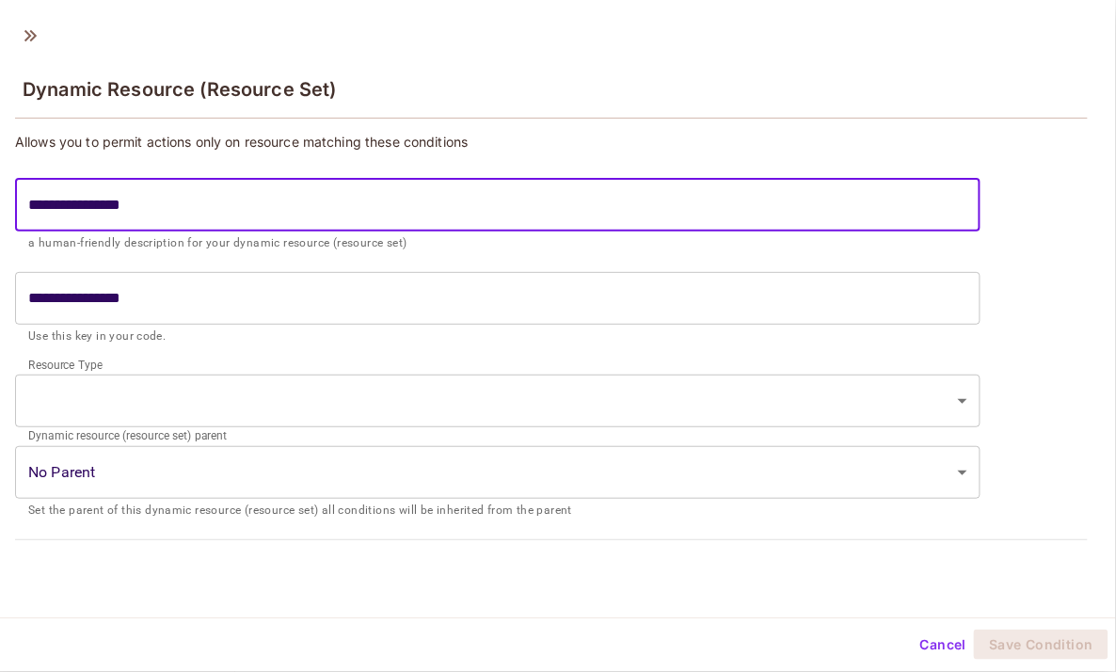
click at [106, 299] on input "**********" at bounding box center [497, 298] width 965 height 53
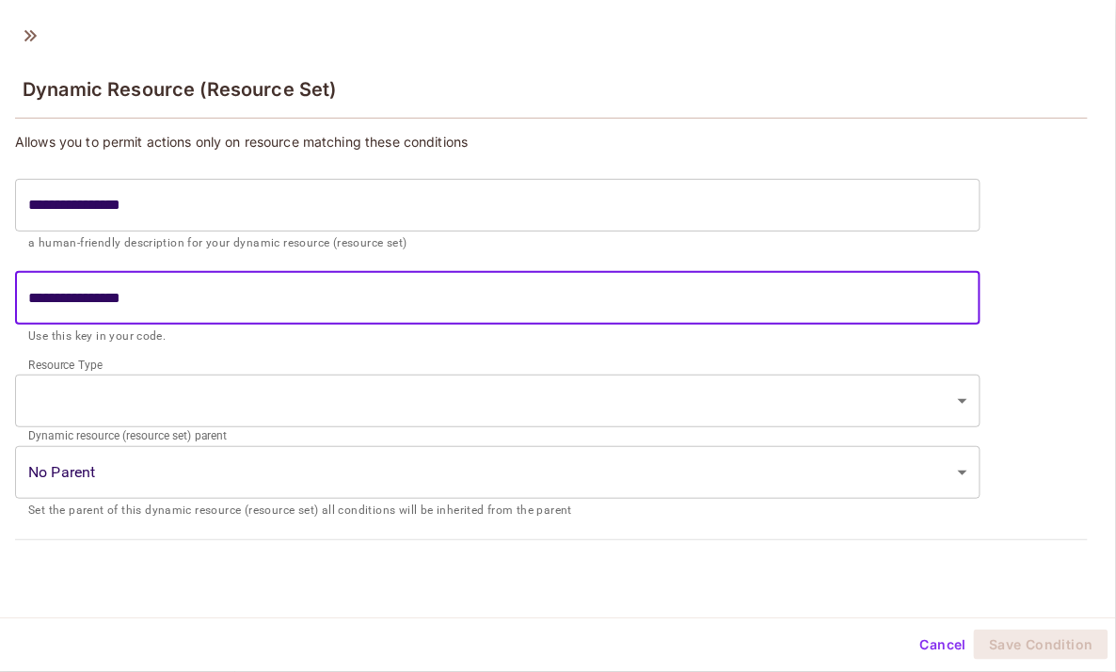
click at [37, 300] on input "**********" at bounding box center [497, 298] width 965 height 53
type input "**********"
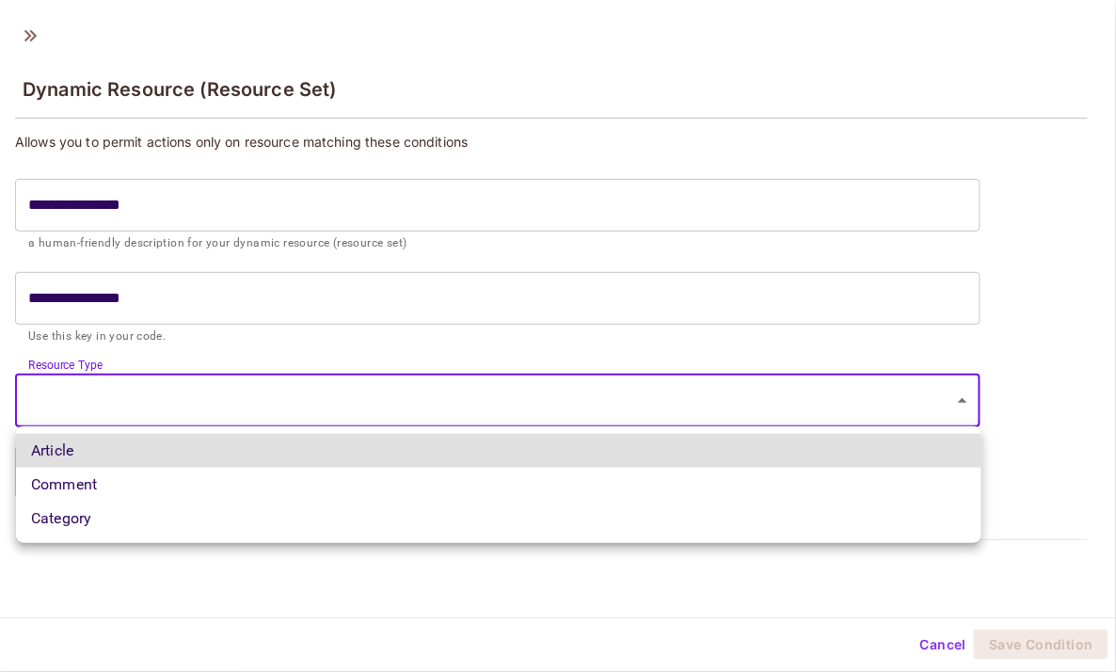
click at [242, 400] on body "**********" at bounding box center [558, 336] width 1116 height 672
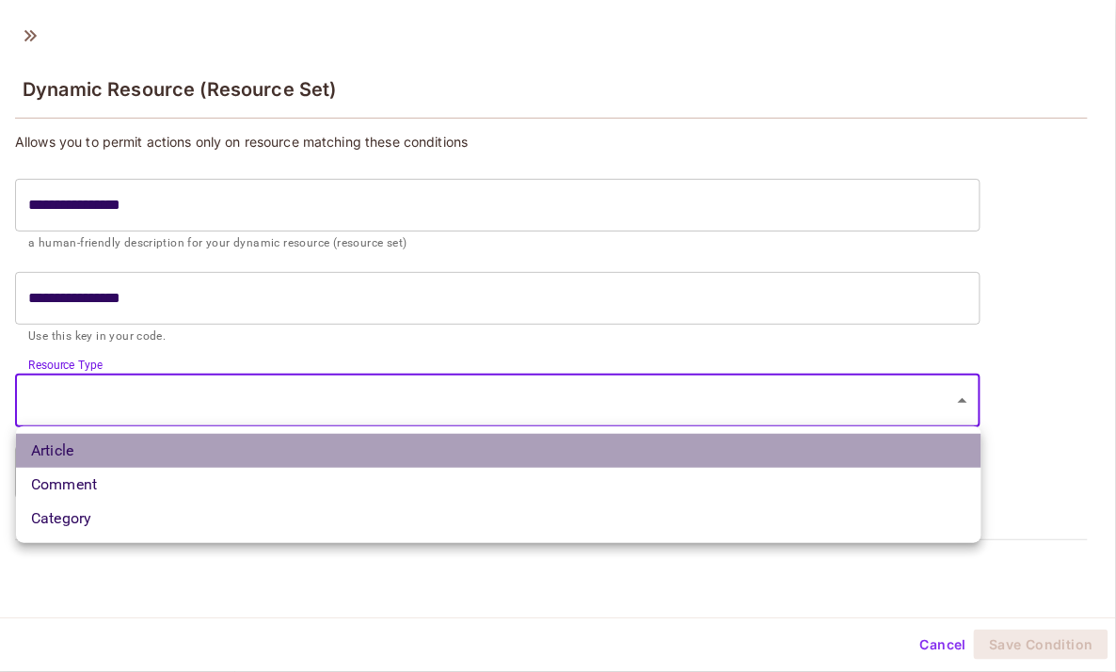
click at [238, 458] on li "Article" at bounding box center [498, 451] width 965 height 34
type input "*******"
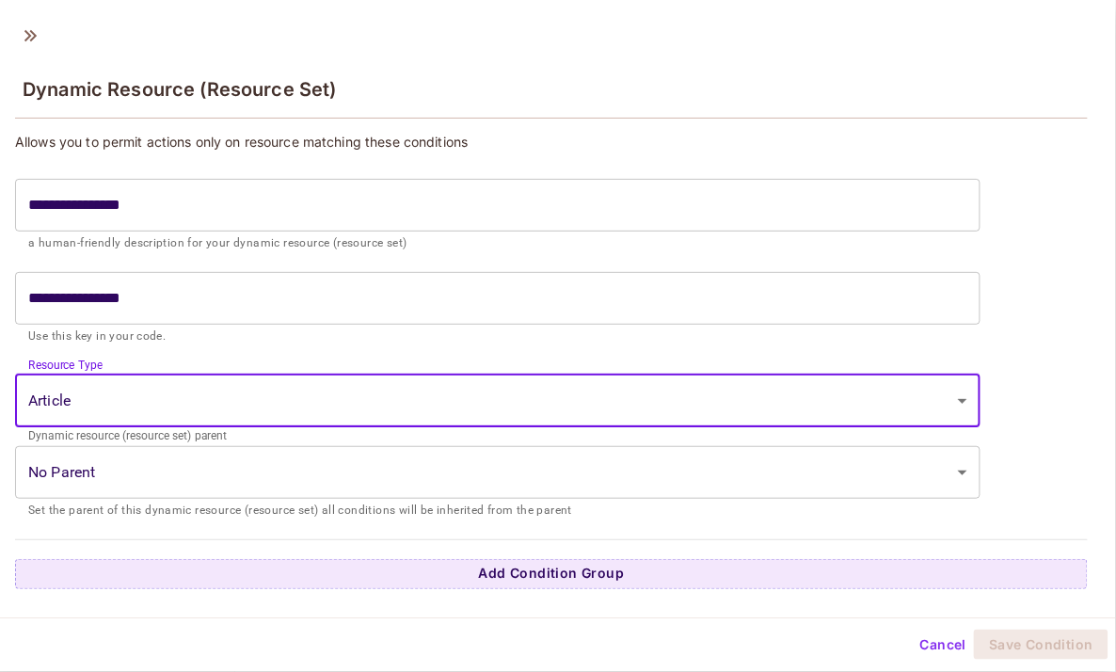
click at [401, 472] on body "**********" at bounding box center [558, 336] width 1116 height 672
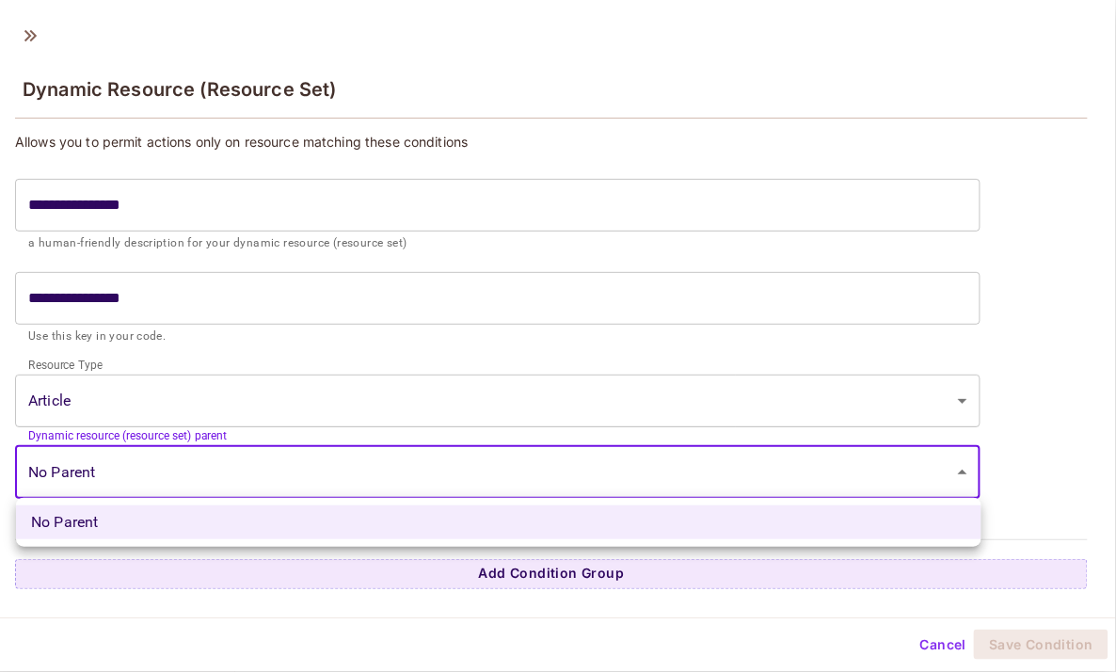
click at [401, 472] on div at bounding box center [558, 336] width 1116 height 672
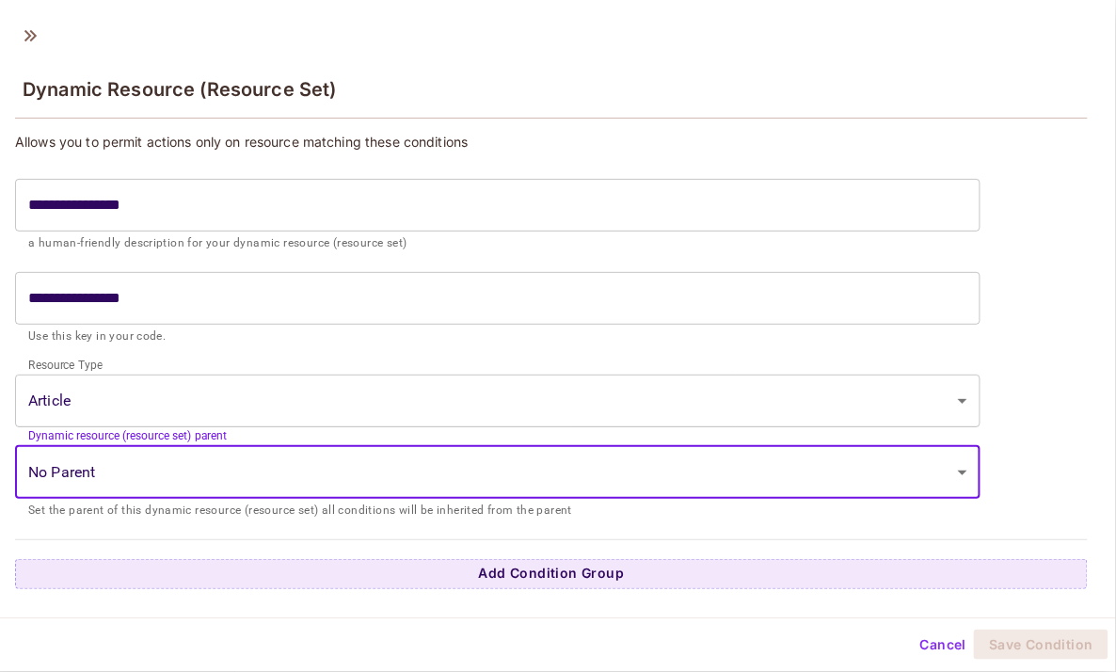
scroll to position [3, 0]
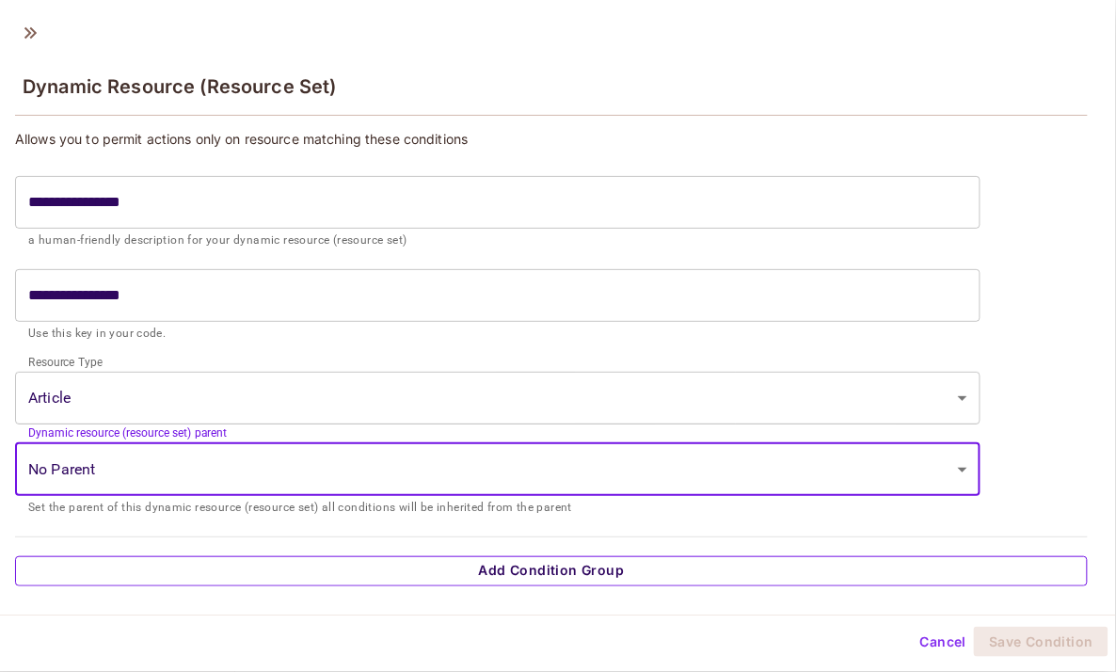
click at [548, 574] on button "Add Condition Group" at bounding box center [551, 571] width 1072 height 30
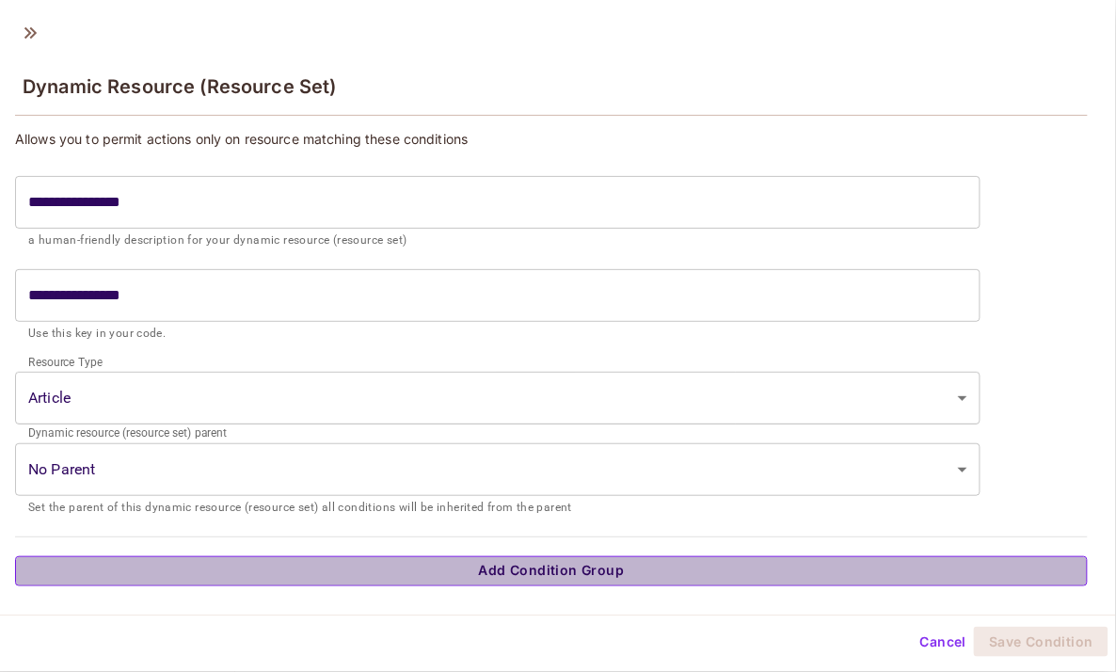
click at [461, 568] on button "Add Condition Group" at bounding box center [551, 571] width 1072 height 30
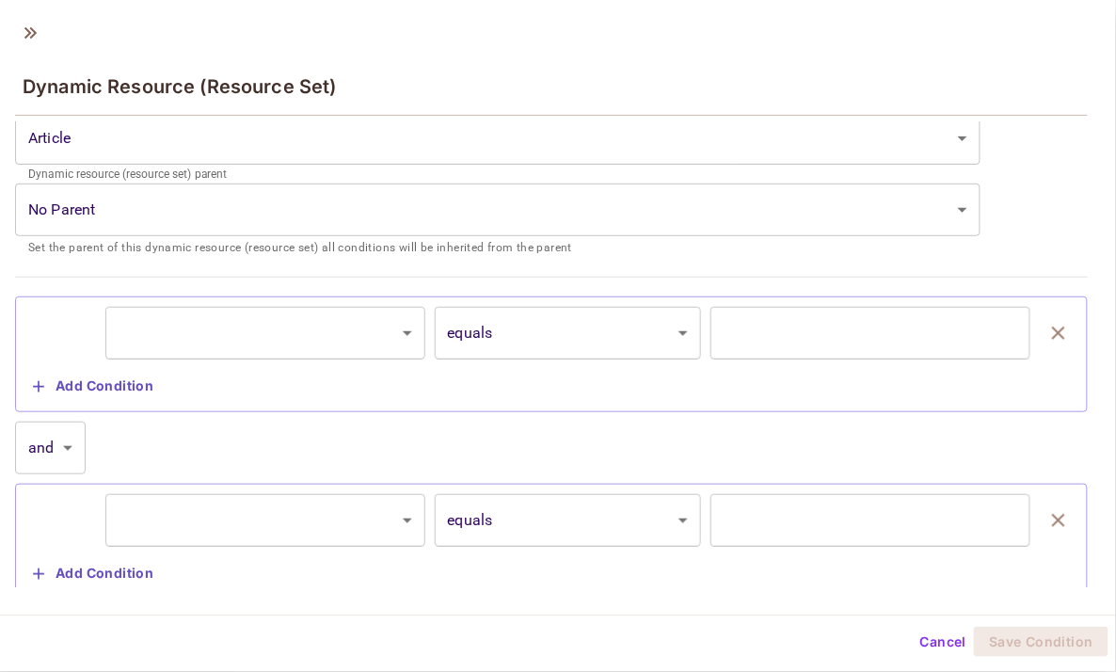
scroll to position [310, 0]
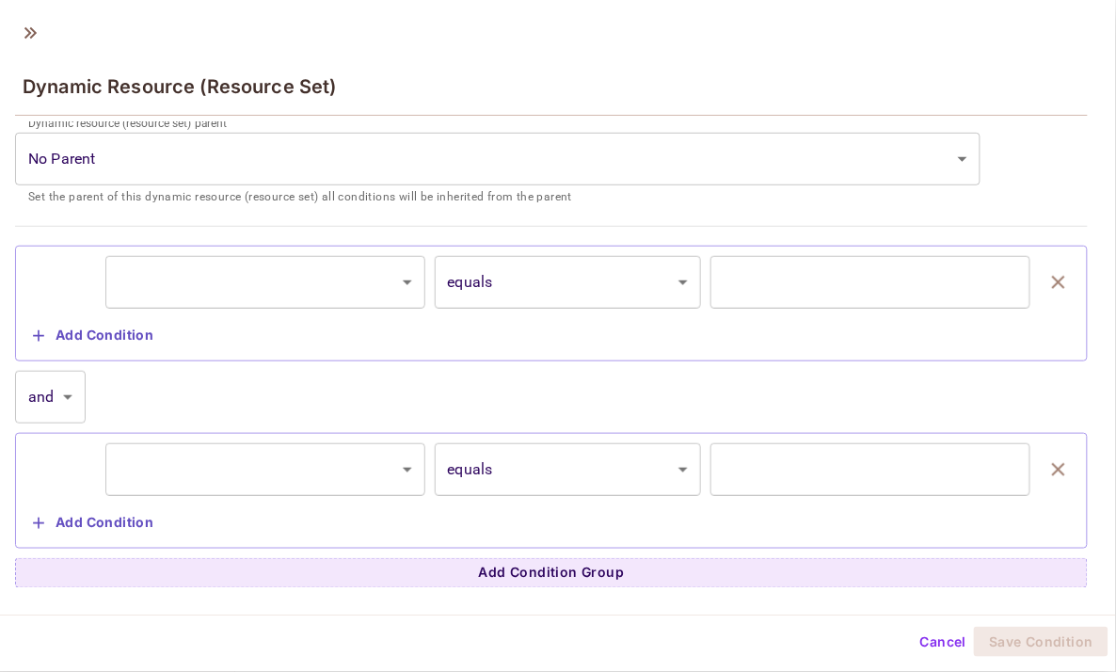
click at [1055, 461] on icon "button" at bounding box center [1058, 469] width 23 height 23
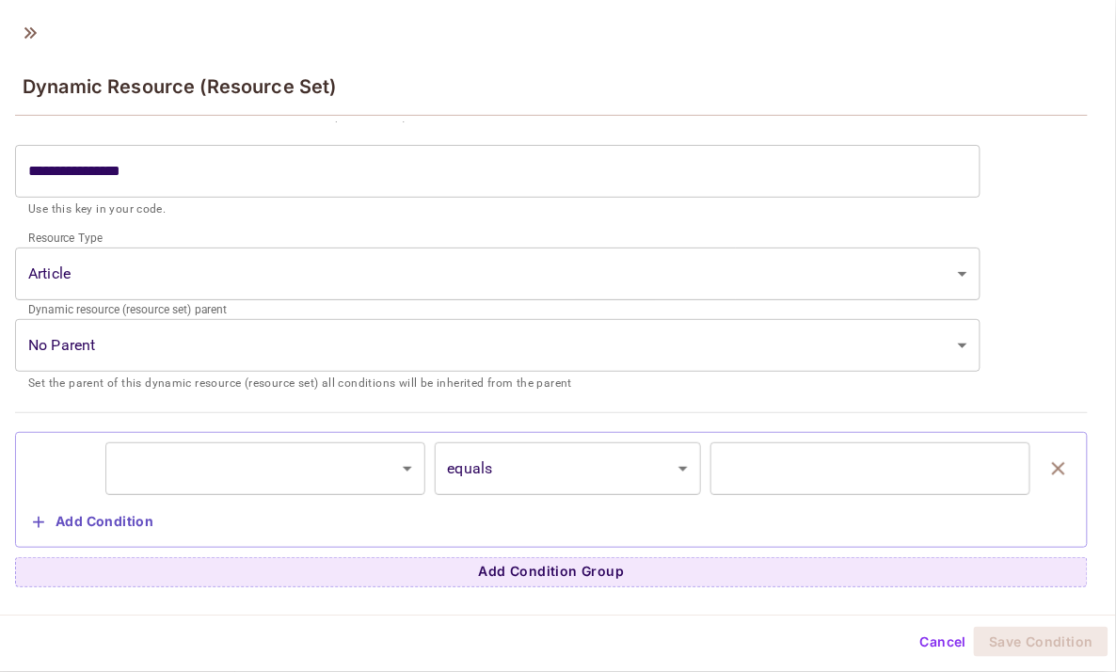
scroll to position [123, 0]
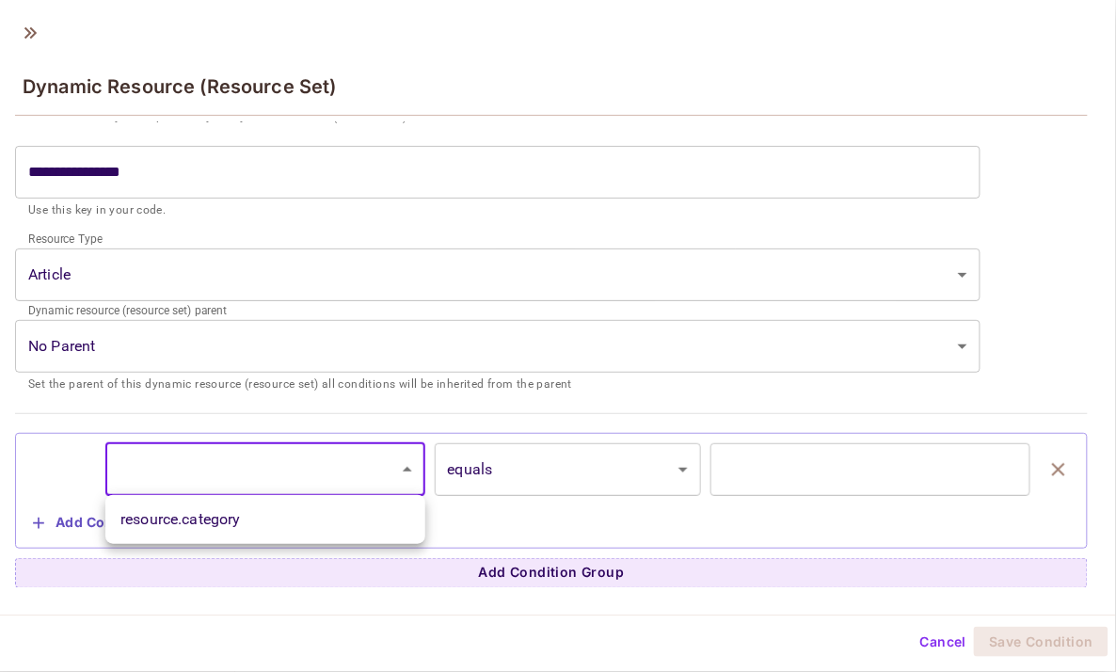
click at [230, 456] on body "**********" at bounding box center [558, 336] width 1116 height 672
click at [240, 530] on li "resource.category" at bounding box center [265, 519] width 320 height 34
type input "**********"
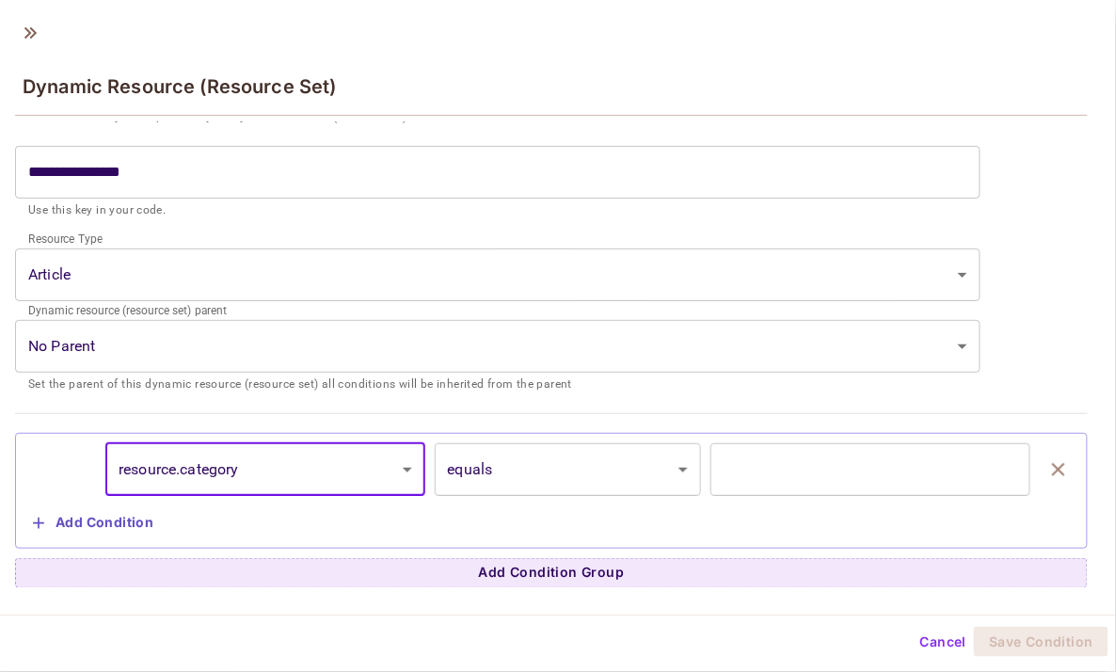
click at [836, 458] on input "text" at bounding box center [870, 469] width 320 height 53
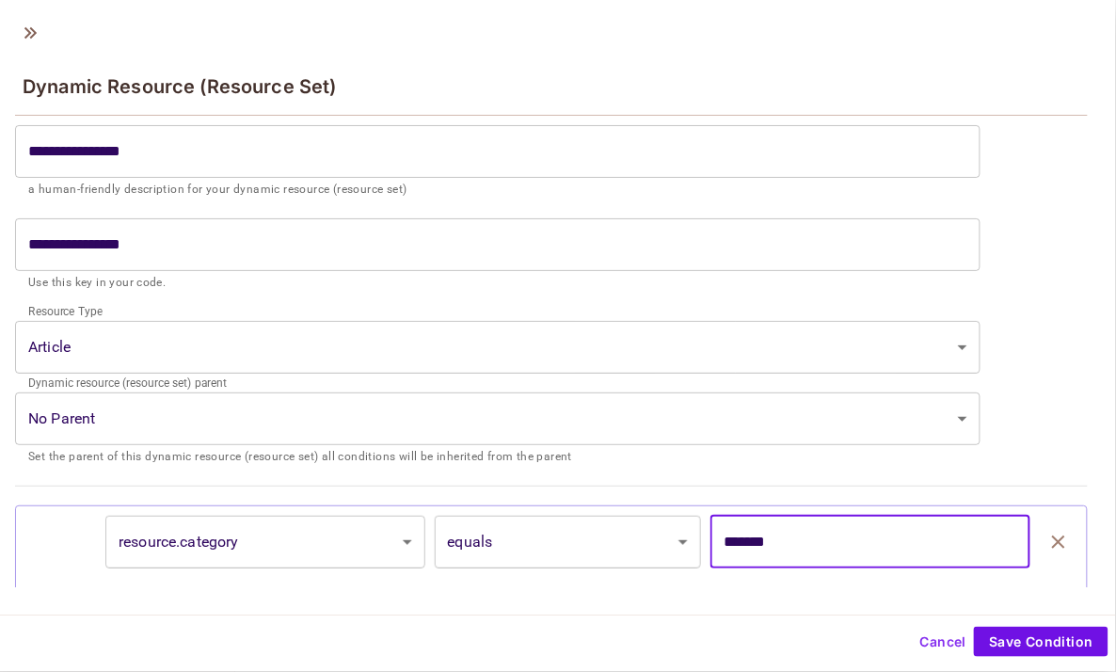
scroll to position [48, 0]
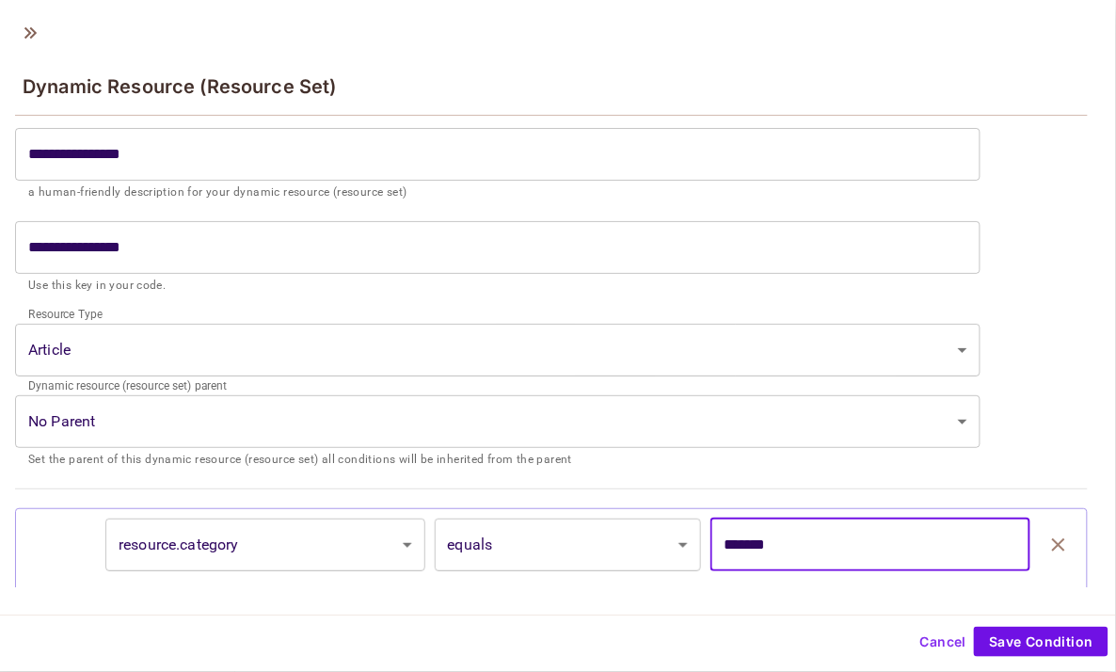
type input "*******"
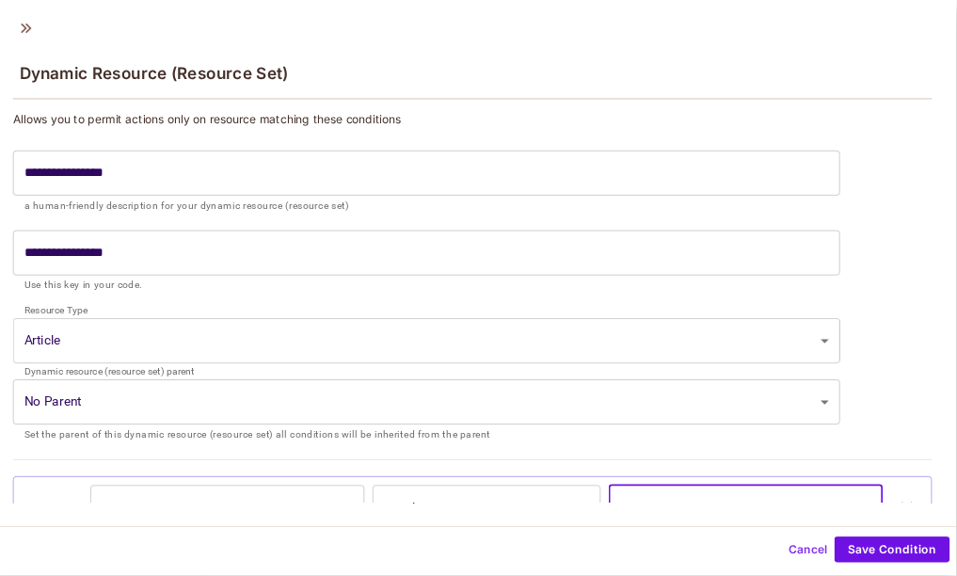
scroll to position [123, 0]
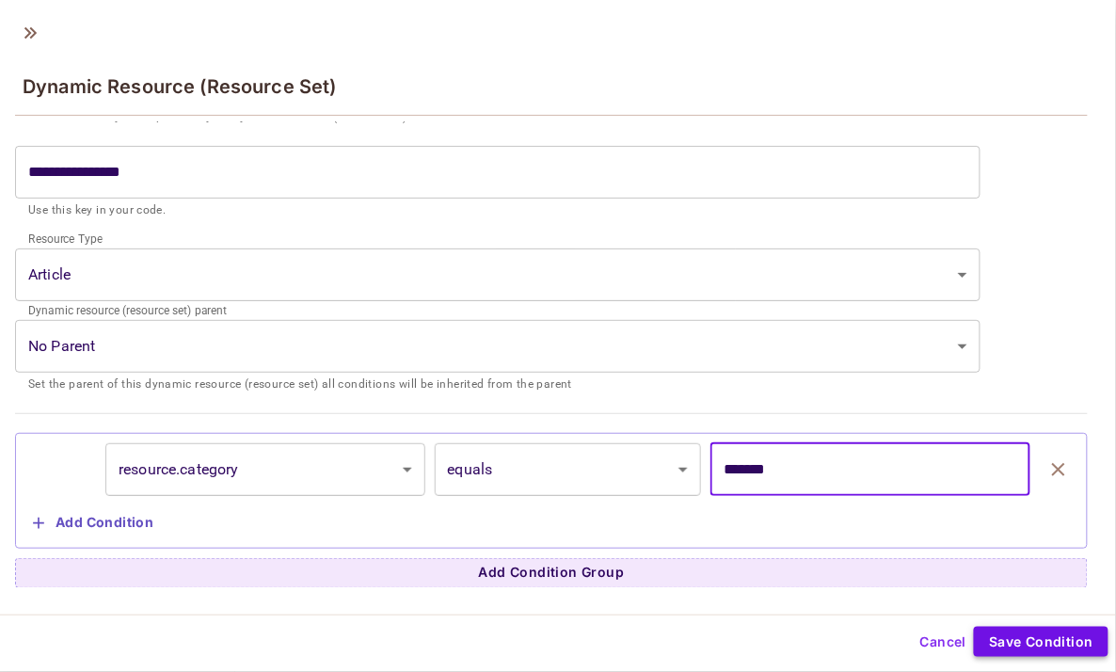
click at [1066, 641] on button "Save Condition" at bounding box center [1041, 641] width 135 height 30
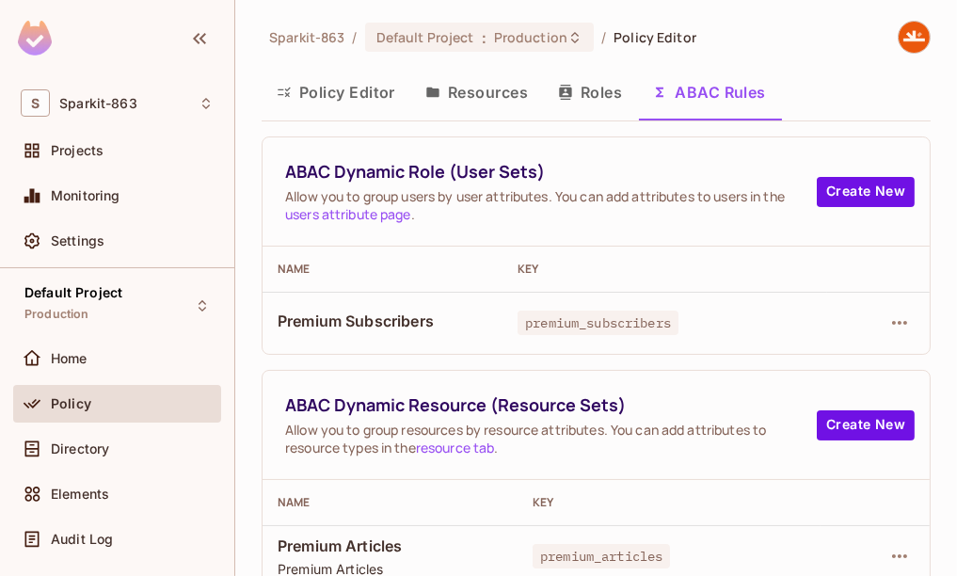
scroll to position [11, 0]
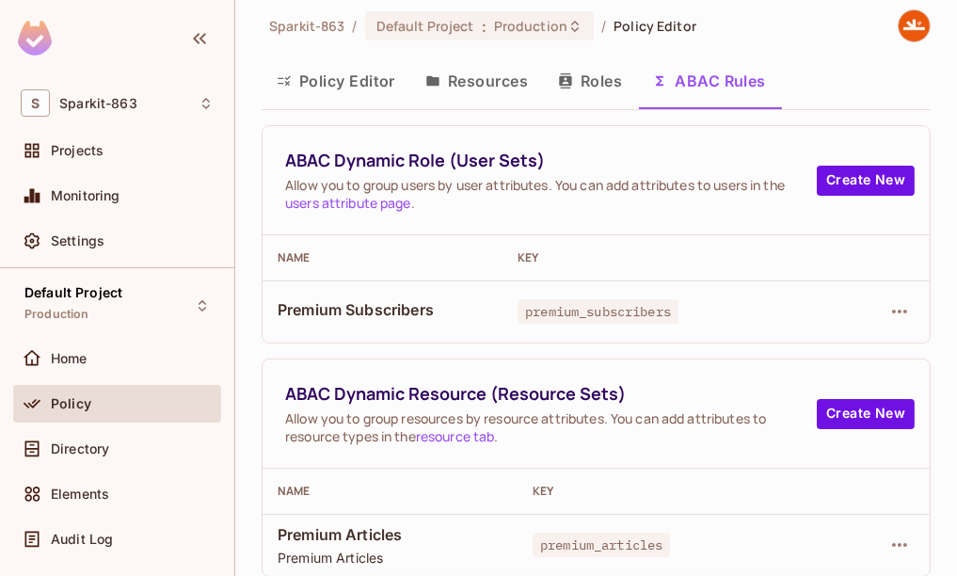
click at [931, 119] on div "Sparkit-863 / Default Project : Production / Policy Editor Policy Editor Resour…" at bounding box center [595, 288] width 721 height 576
click at [342, 83] on button "Policy Editor" at bounding box center [335, 80] width 149 height 47
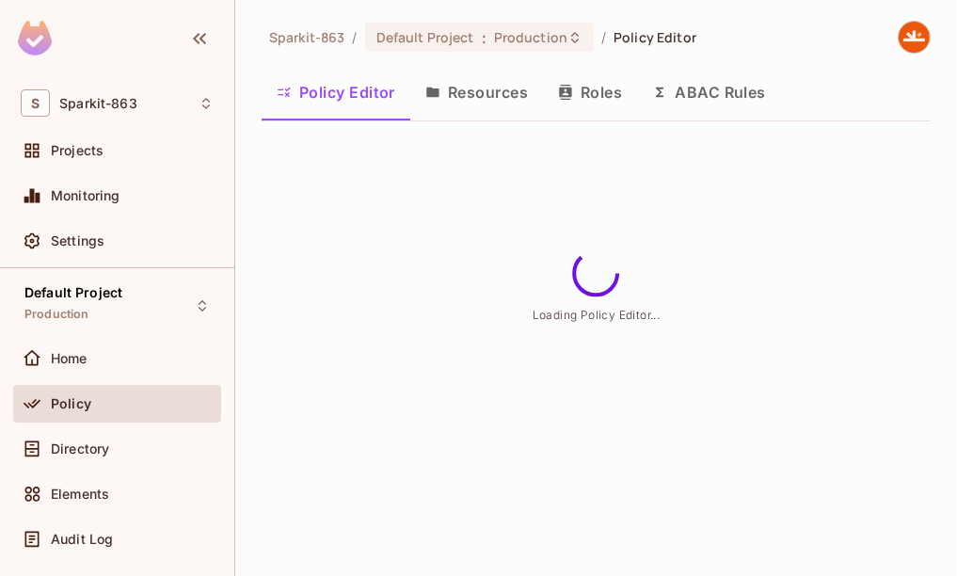
click at [542, 356] on div "Sparkit-863 / Default Project : Production / Policy Editor Policy Editor Resour…" at bounding box center [595, 288] width 721 height 576
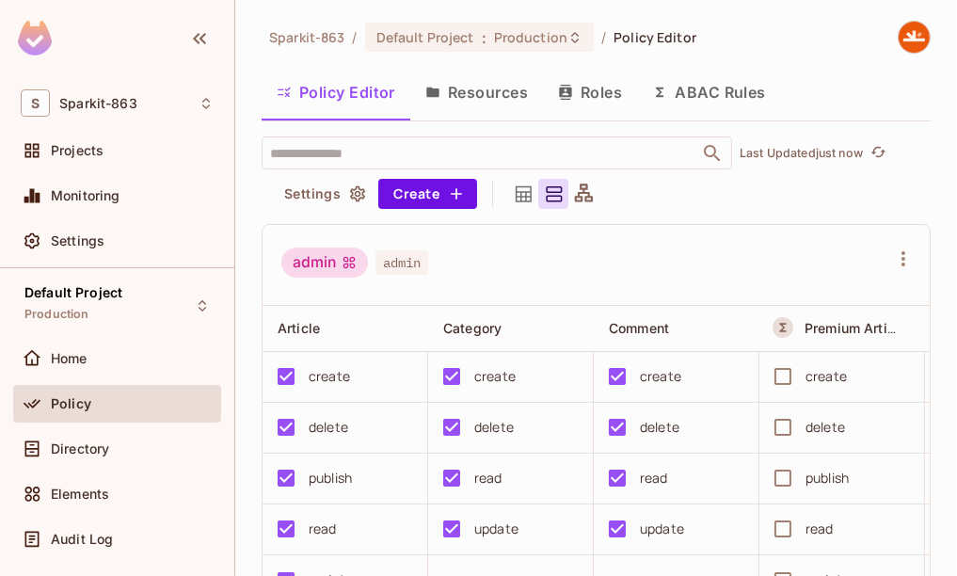
click at [733, 261] on div "admin admin" at bounding box center [584, 265] width 607 height 36
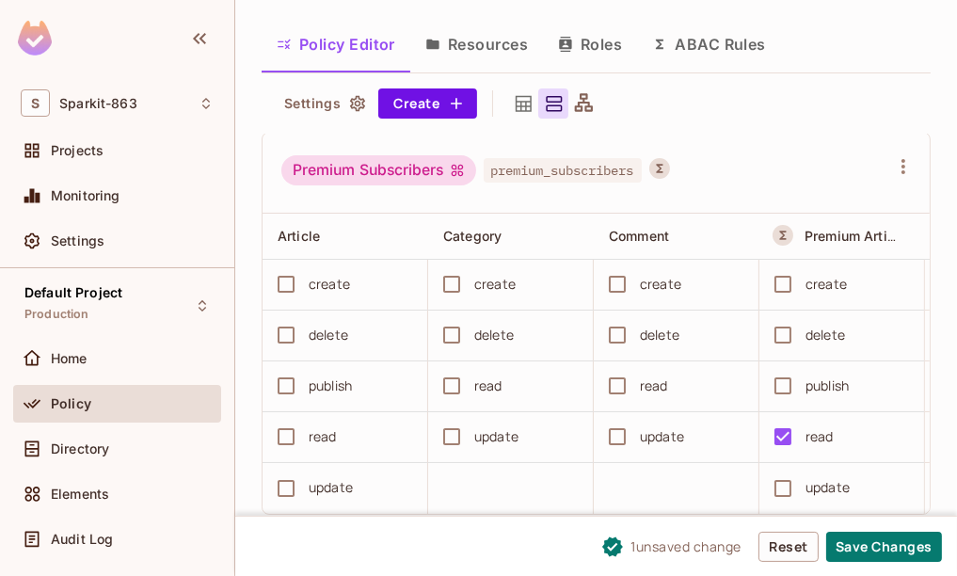
scroll to position [1624, 0]
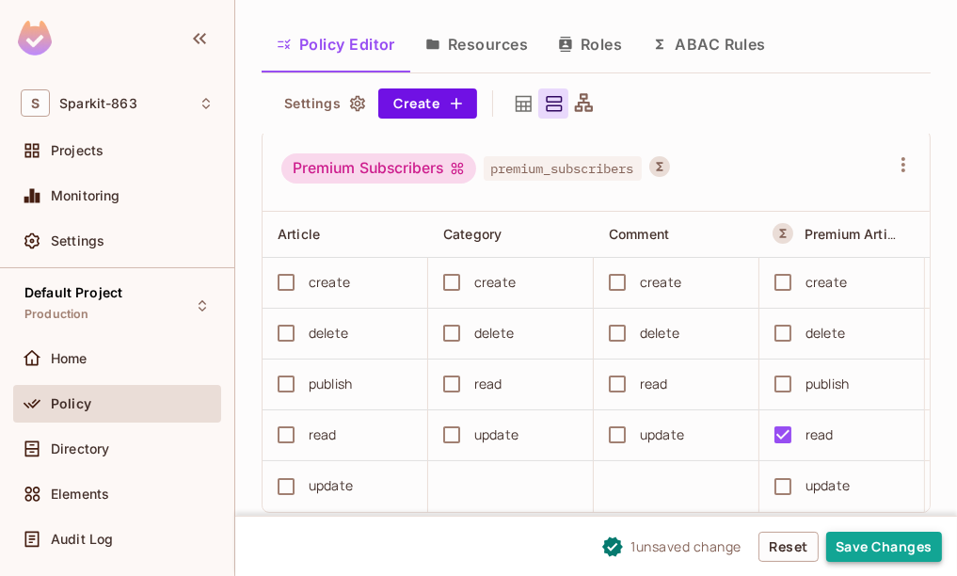
click at [857, 545] on button "Save Changes" at bounding box center [884, 546] width 116 height 30
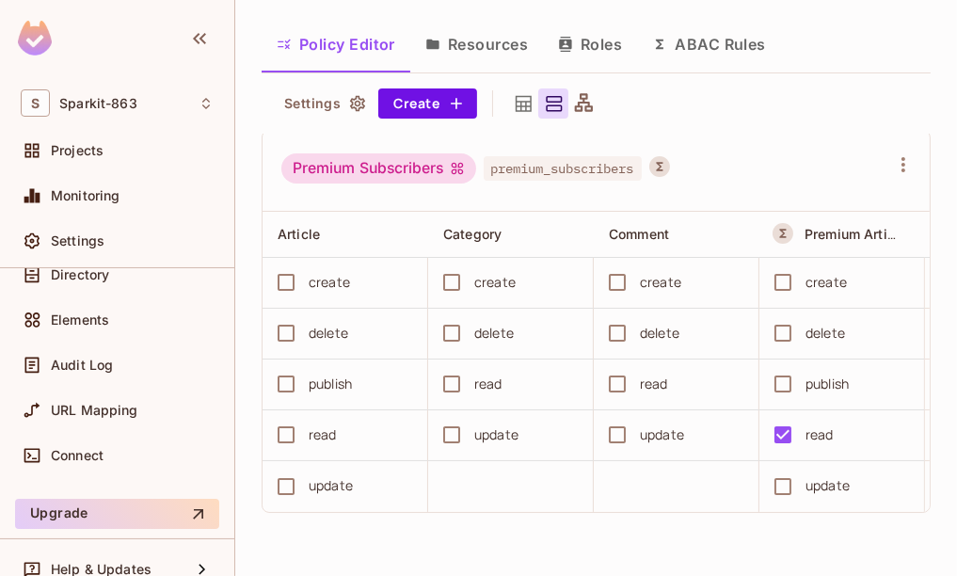
scroll to position [196, 0]
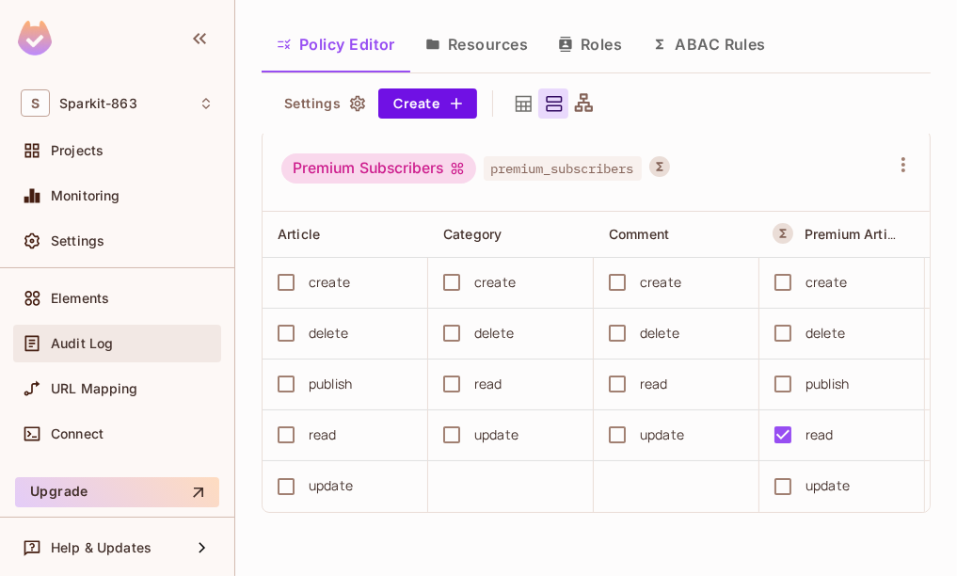
click at [100, 344] on span "Audit Log" at bounding box center [82, 343] width 62 height 15
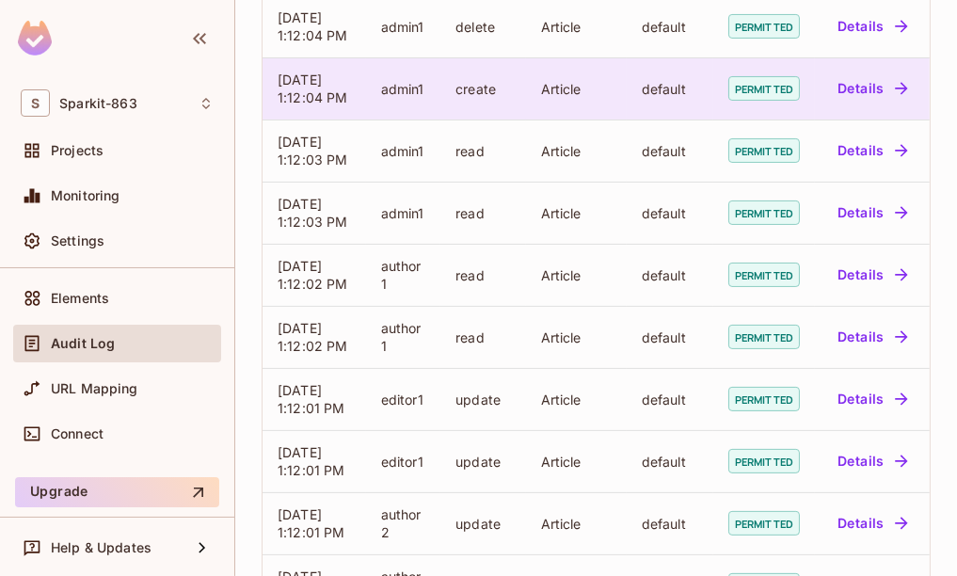
scroll to position [332, 0]
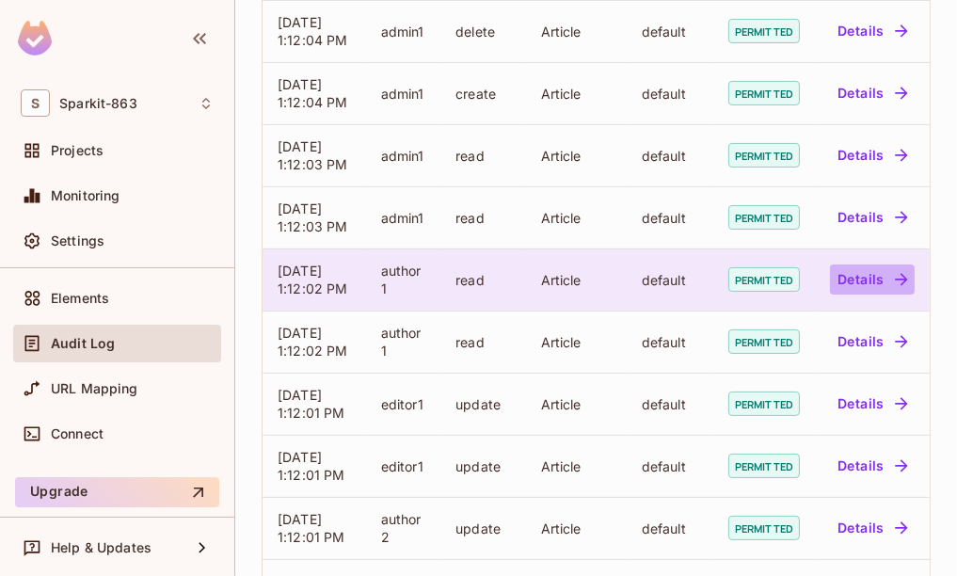
click at [876, 285] on button "Details" at bounding box center [872, 279] width 85 height 30
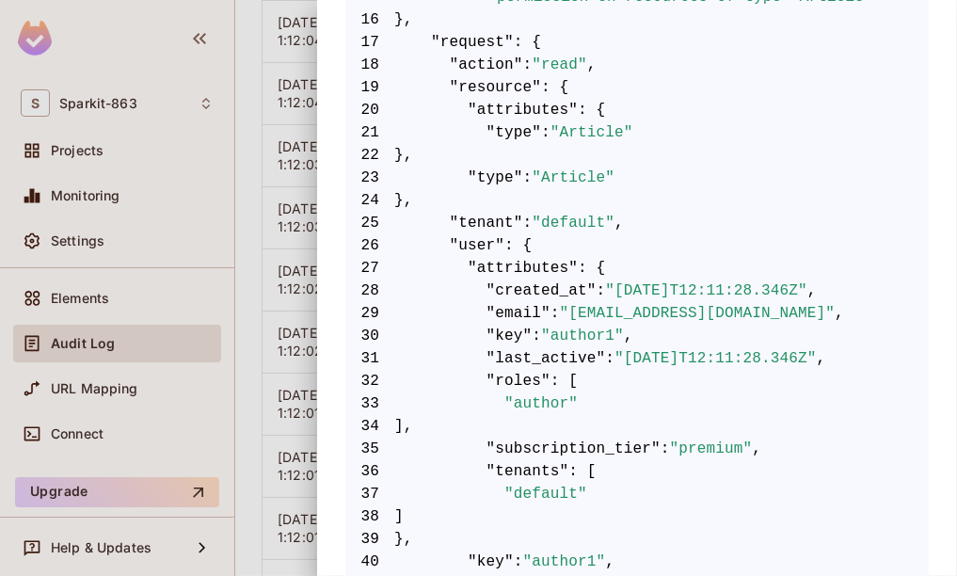
scroll to position [765, 0]
click at [301, 288] on div at bounding box center [478, 288] width 957 height 576
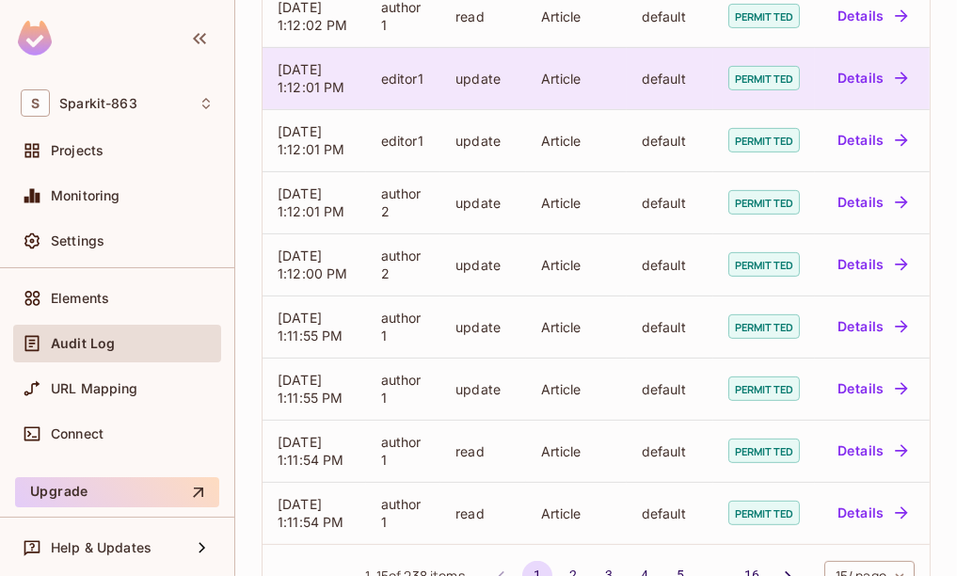
scroll to position [714, 0]
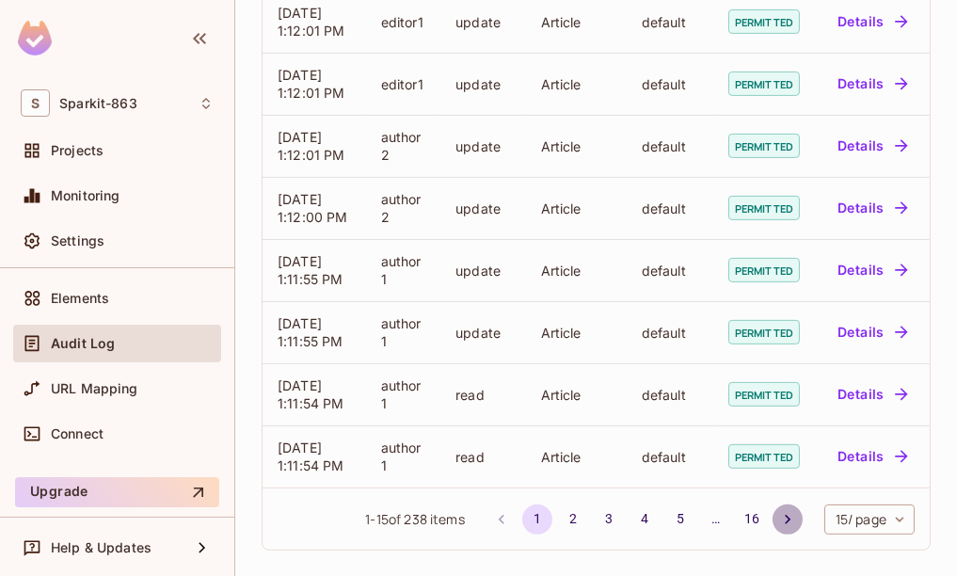
click at [784, 513] on icon "Go to next page" at bounding box center [787, 519] width 19 height 19
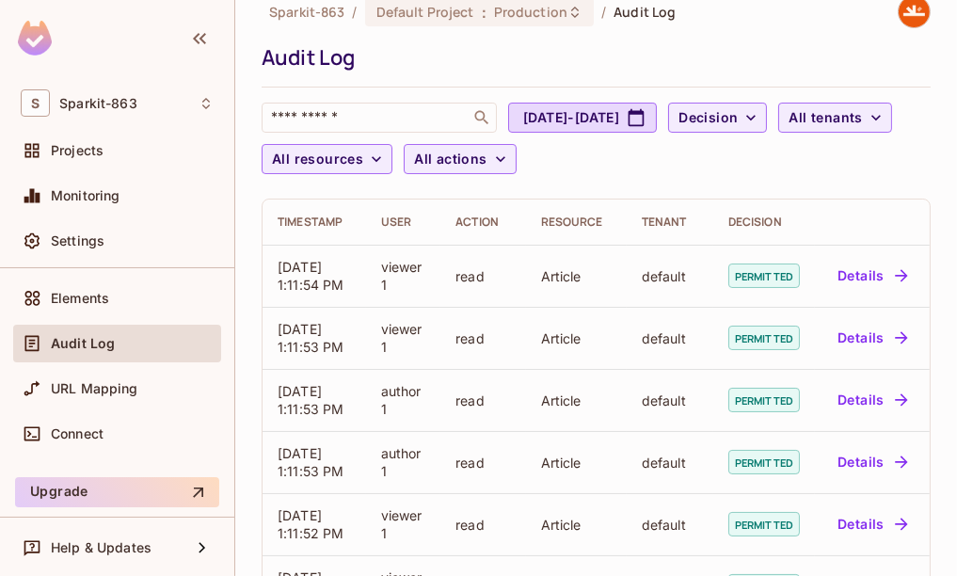
scroll to position [28, 0]
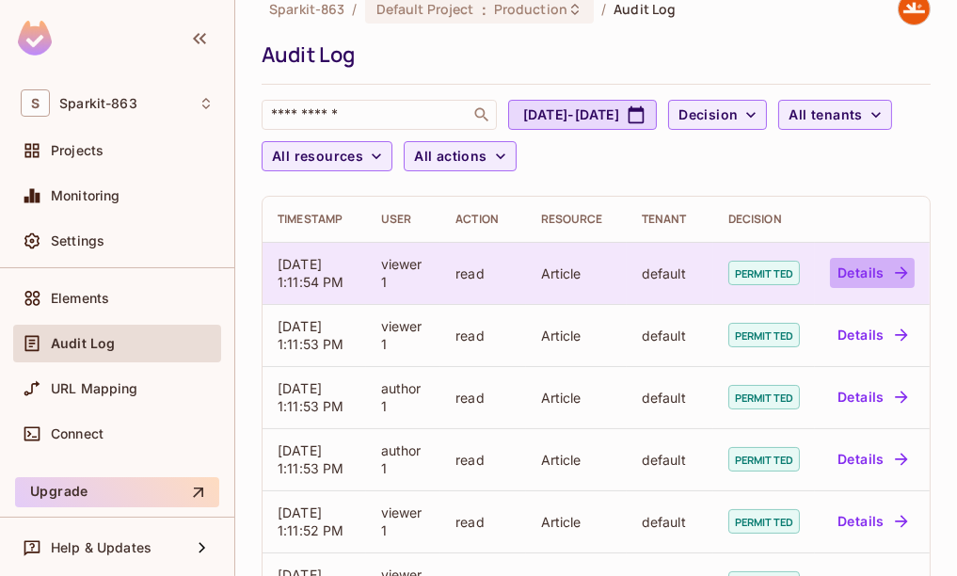
click at [850, 263] on button "Details" at bounding box center [872, 273] width 85 height 30
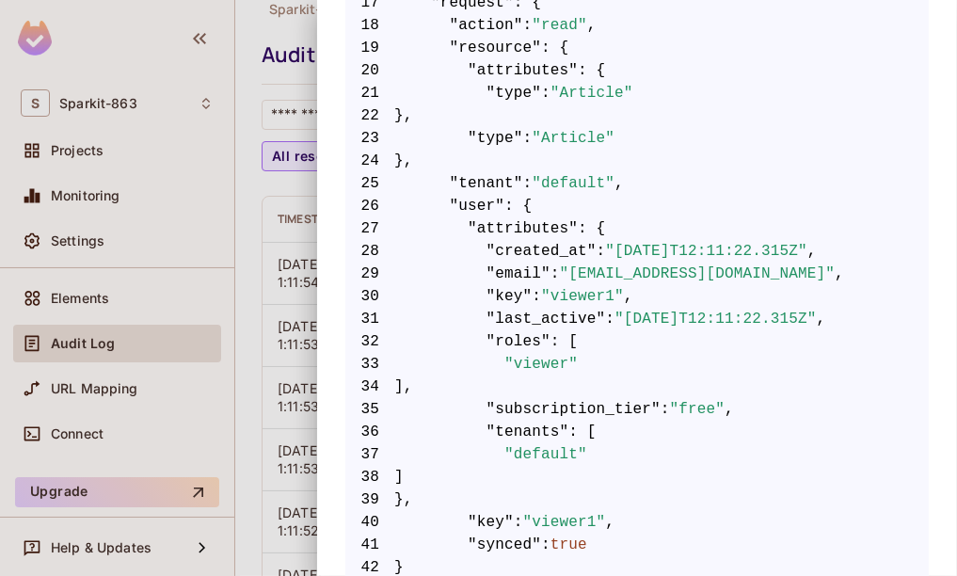
scroll to position [805, 0]
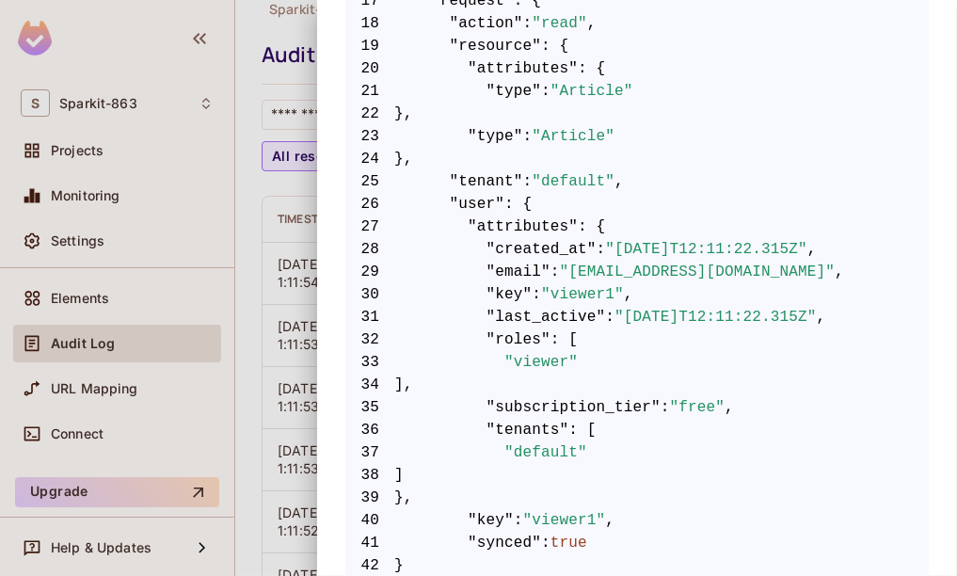
click at [257, 201] on div at bounding box center [478, 288] width 957 height 576
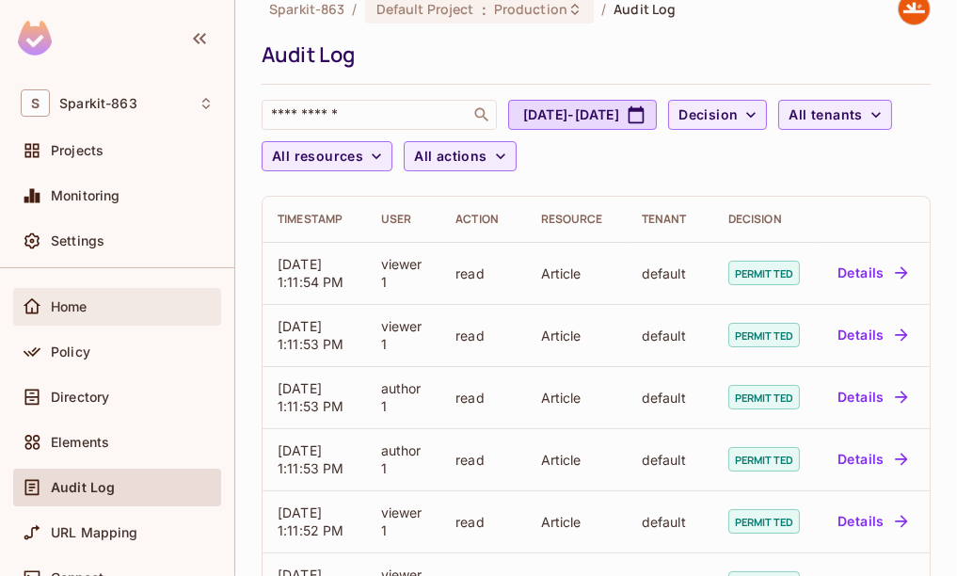
scroll to position [24, 0]
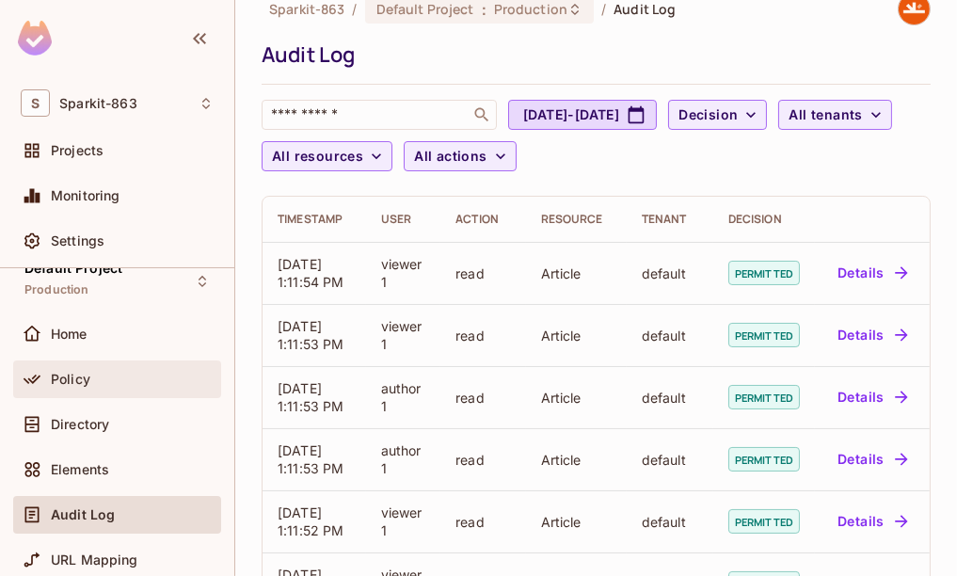
click at [109, 375] on div "Policy" at bounding box center [132, 379] width 163 height 15
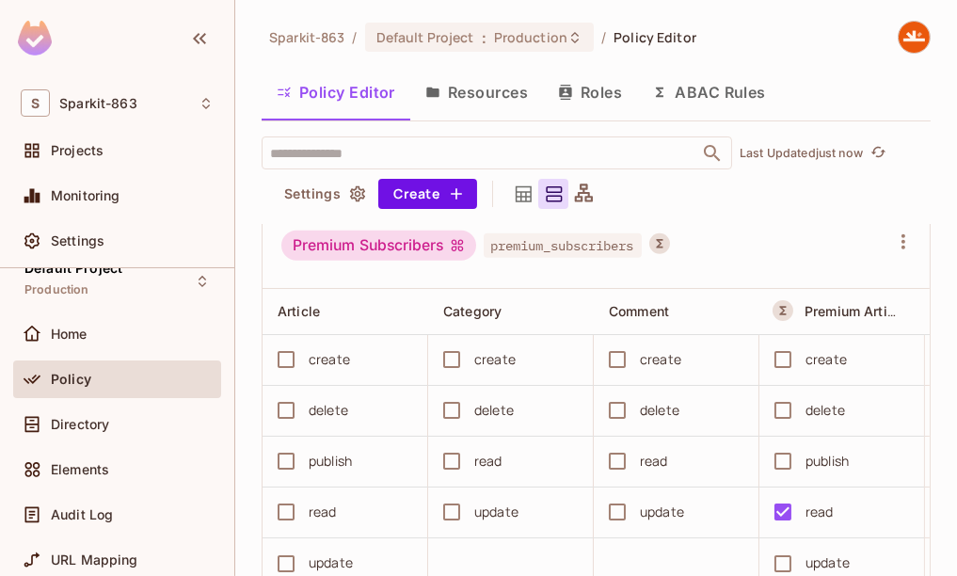
scroll to position [1654, 0]
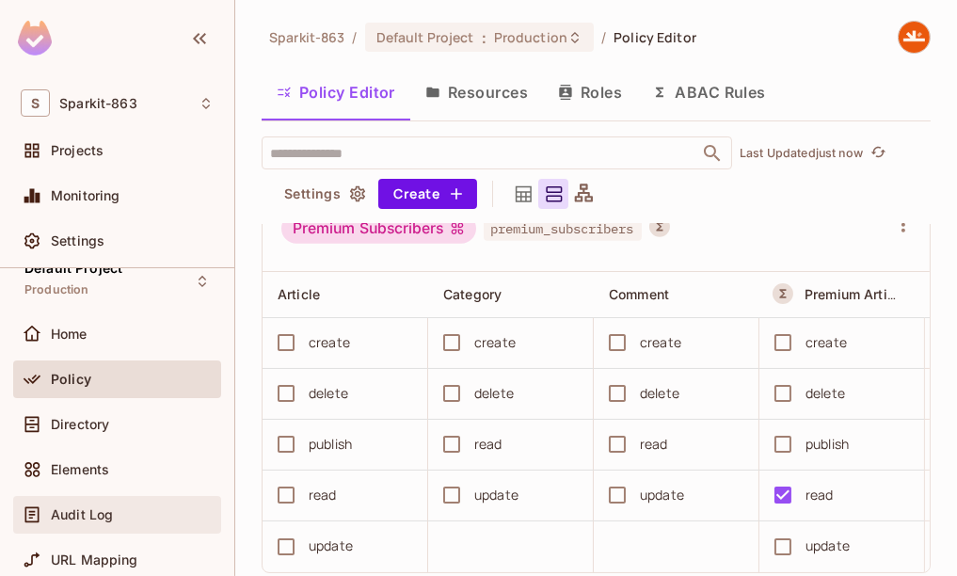
click at [110, 507] on span "Audit Log" at bounding box center [82, 514] width 62 height 15
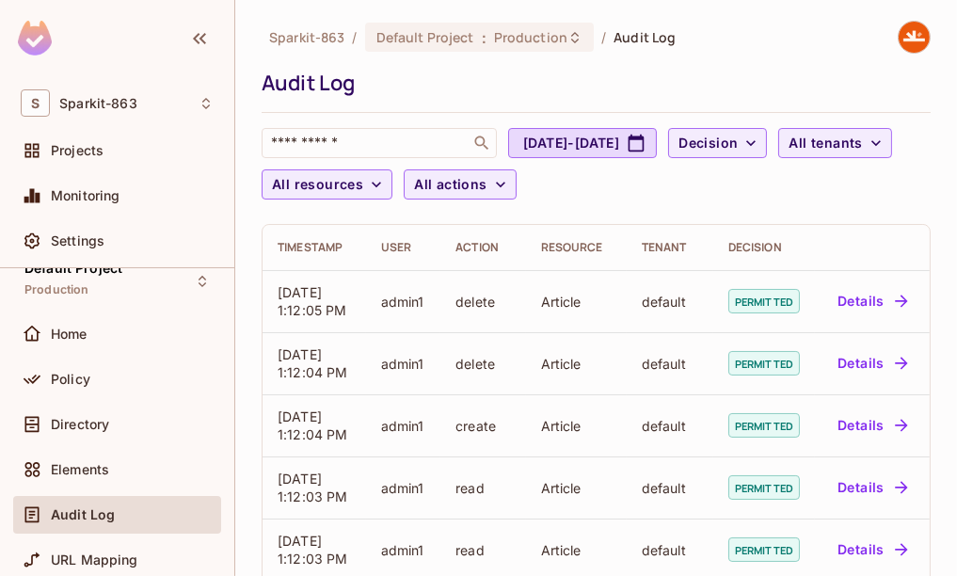
click at [245, 435] on div "Sparkit-863 / Default Project : Production / Audit Log Audit Log ​ [DATE] - [DA…" at bounding box center [595, 288] width 721 height 576
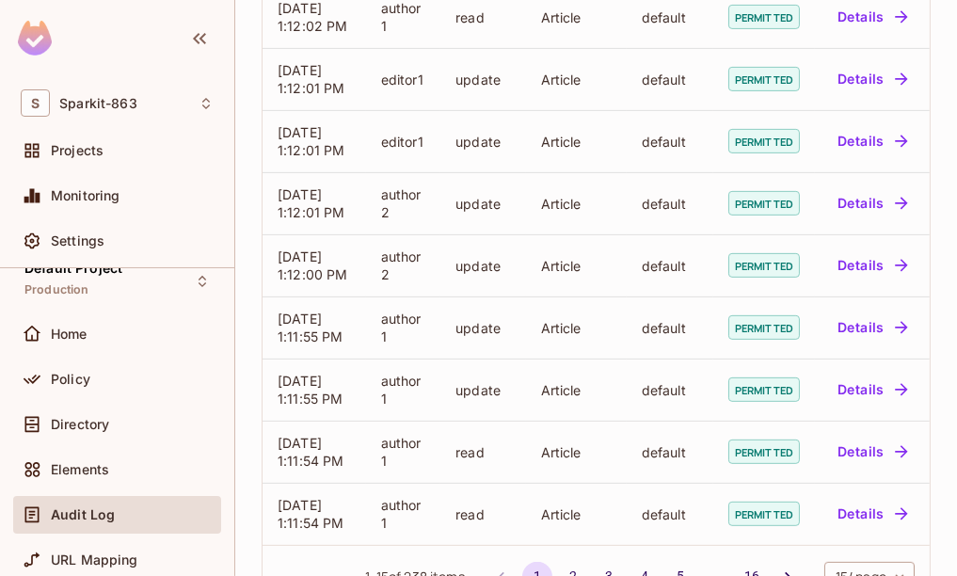
scroll to position [714, 0]
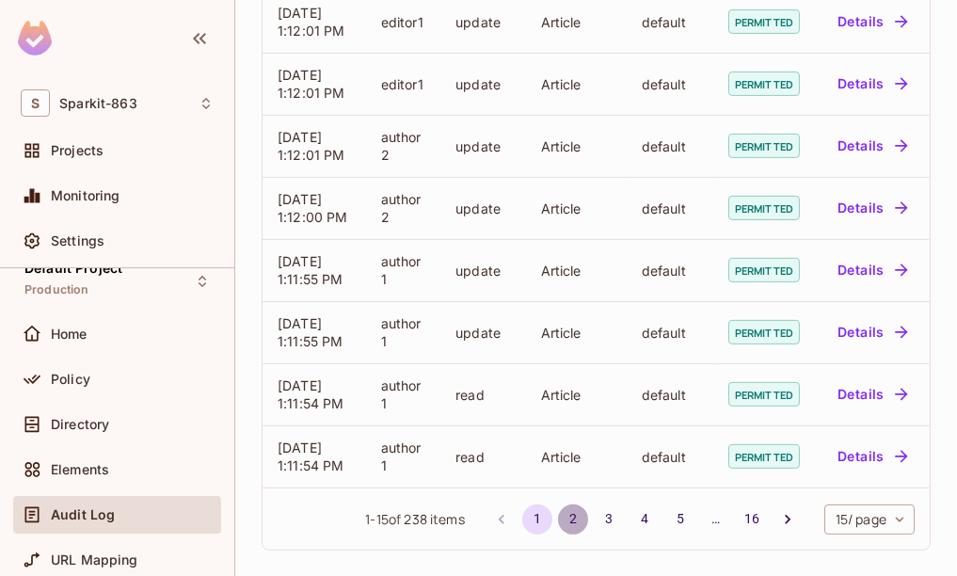
click at [569, 516] on button "2" at bounding box center [573, 519] width 30 height 30
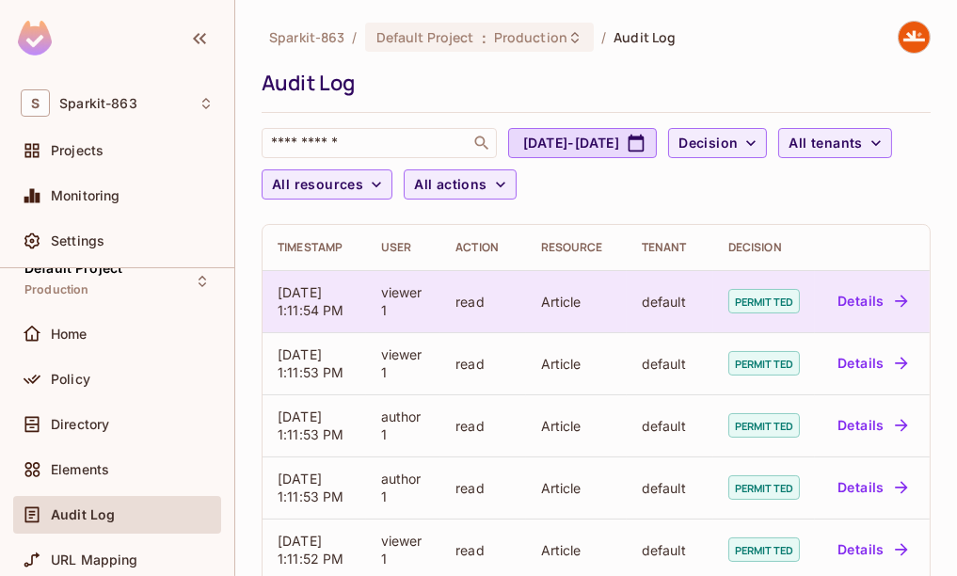
click at [857, 299] on button "Details" at bounding box center [872, 301] width 85 height 30
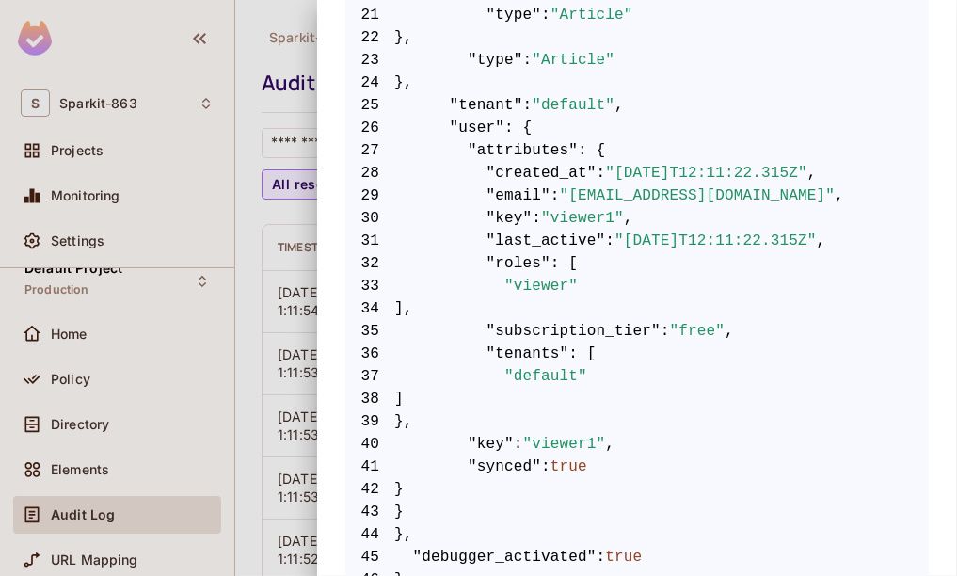
scroll to position [927, 0]
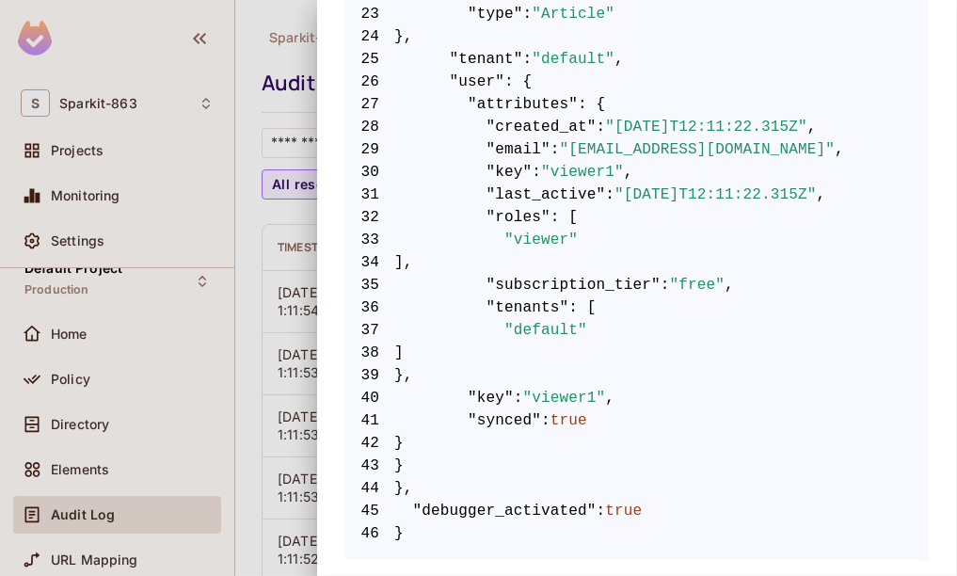
click at [292, 333] on div at bounding box center [478, 288] width 957 height 576
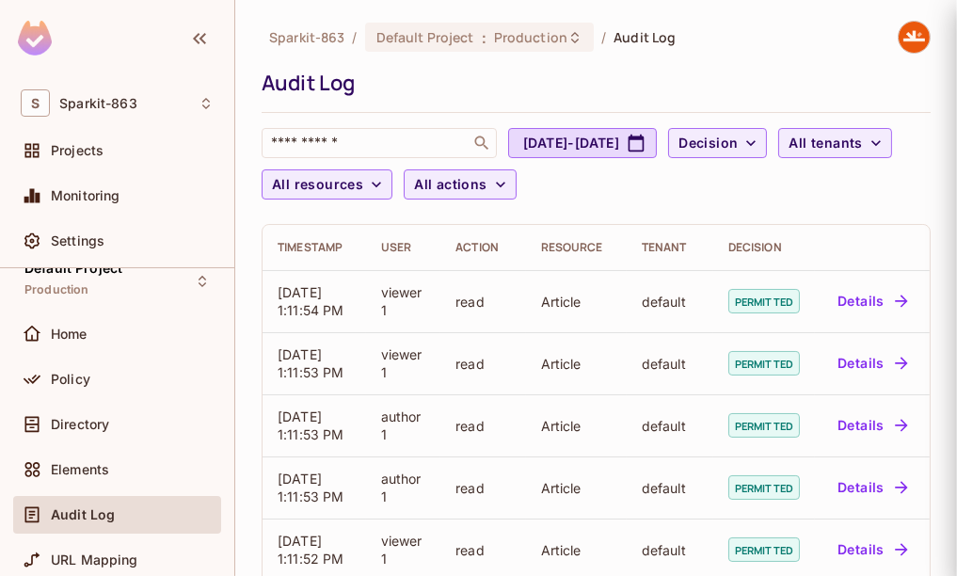
scroll to position [0, 0]
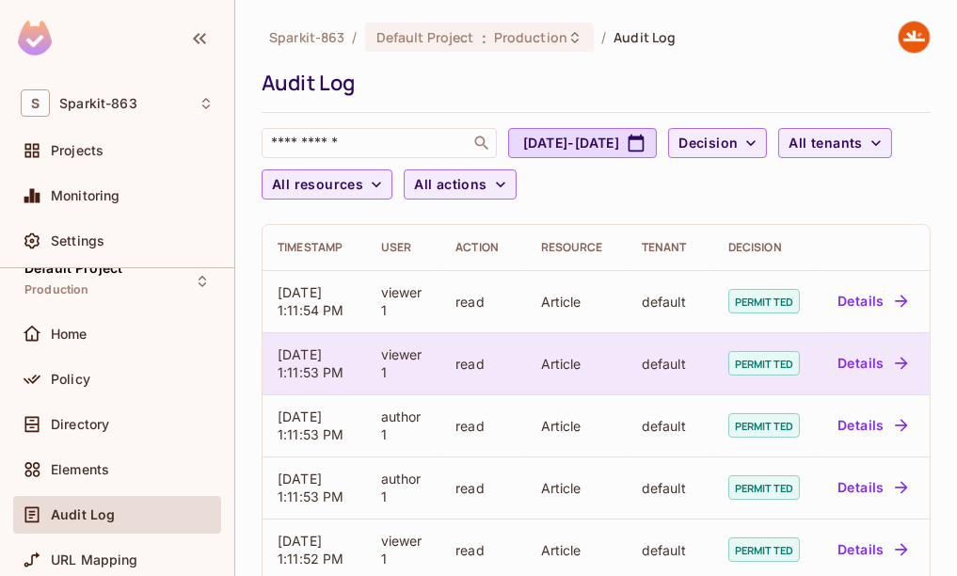
click at [867, 362] on button "Details" at bounding box center [872, 363] width 85 height 30
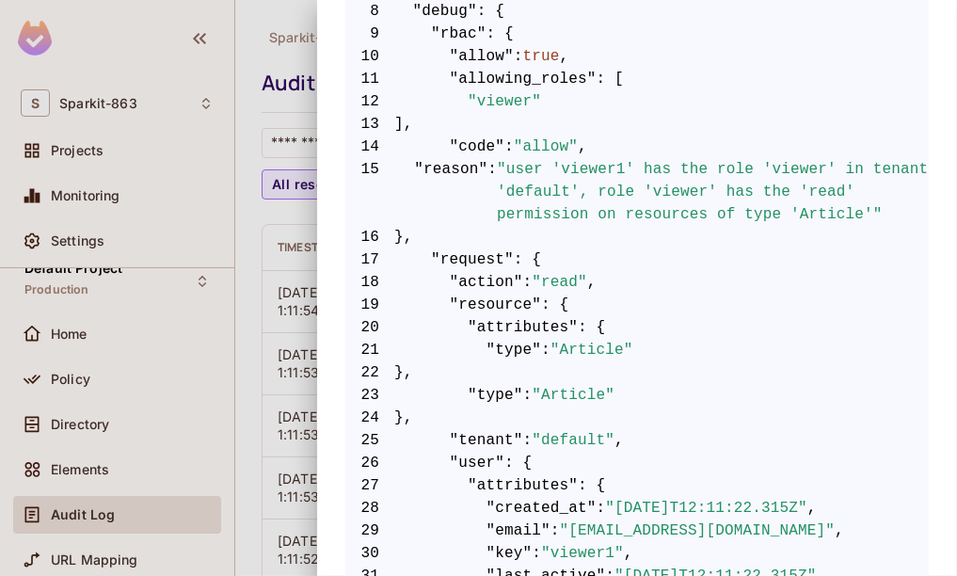
scroll to position [560, 0]
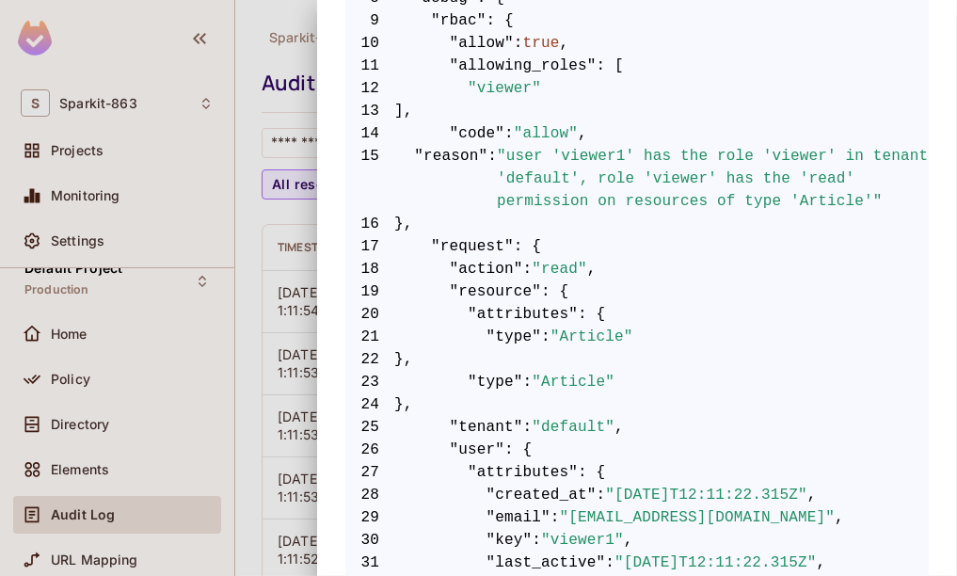
click at [263, 372] on div at bounding box center [478, 288] width 957 height 576
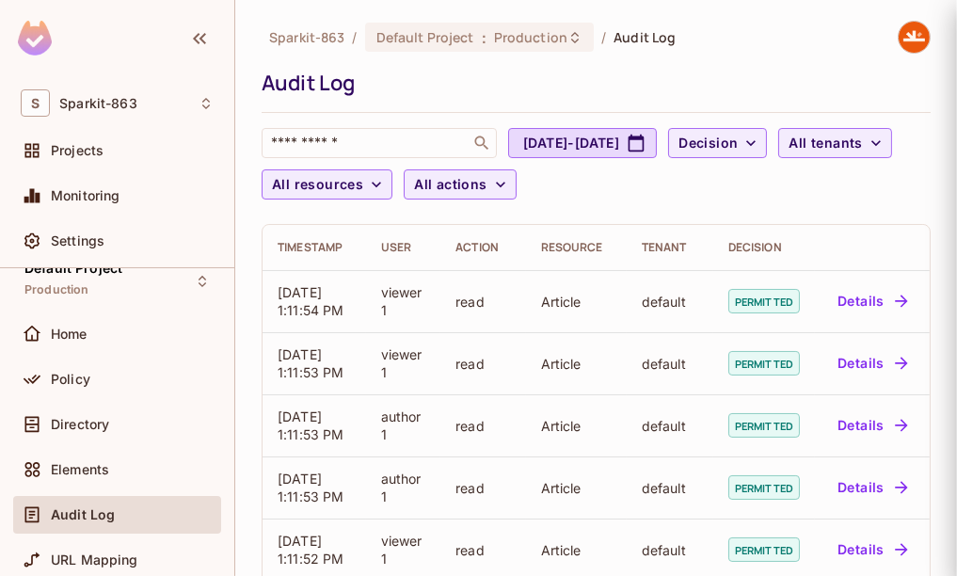
scroll to position [0, 0]
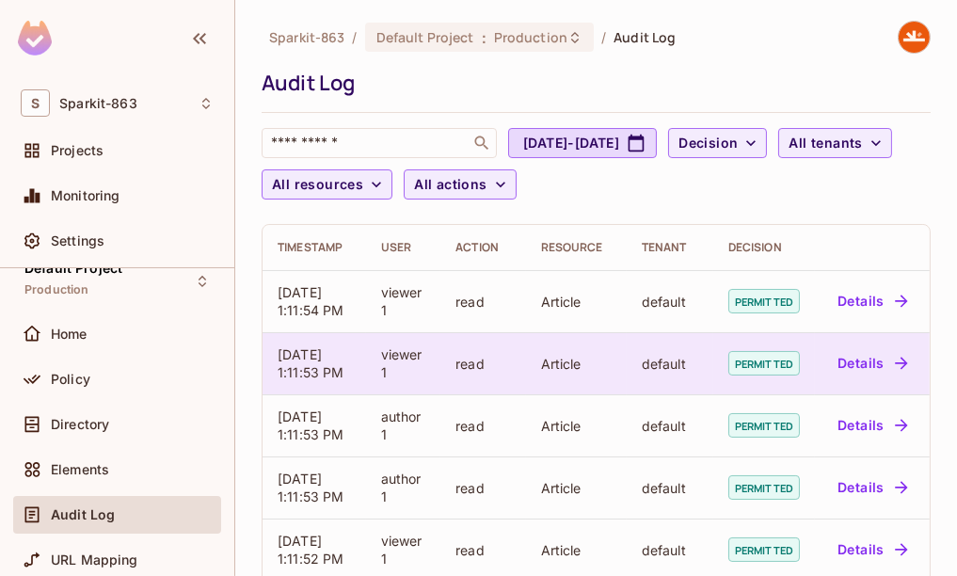
click at [863, 362] on button "Details" at bounding box center [872, 363] width 85 height 30
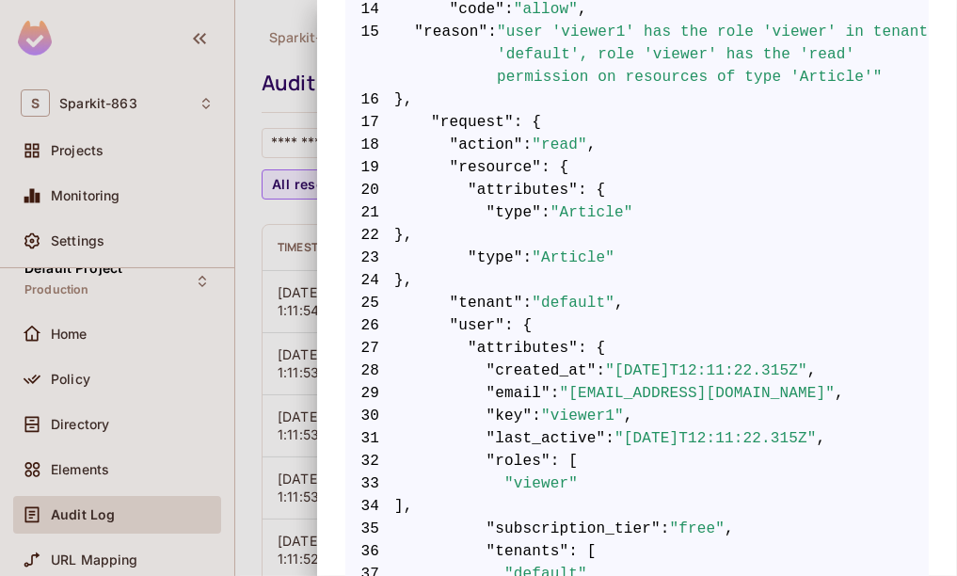
scroll to position [685, 0]
click at [258, 267] on div at bounding box center [478, 288] width 957 height 576
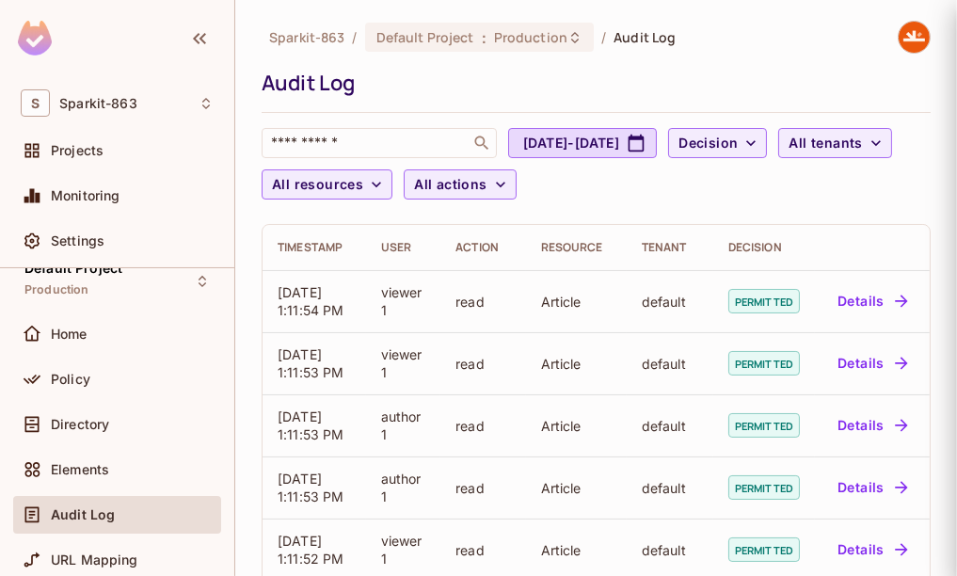
scroll to position [0, 0]
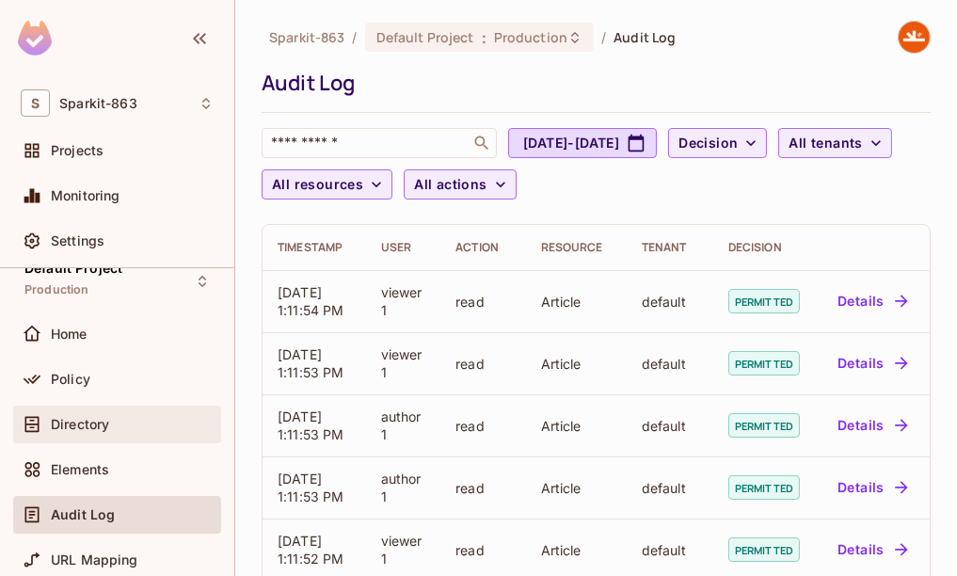
click at [175, 430] on div "Directory" at bounding box center [132, 424] width 163 height 15
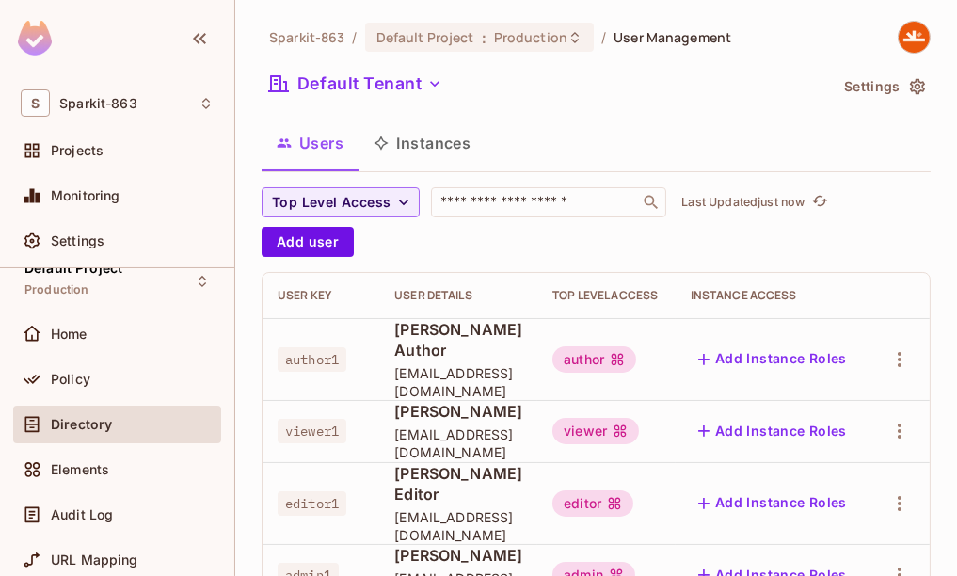
click at [443, 141] on button "Instances" at bounding box center [421, 142] width 127 height 47
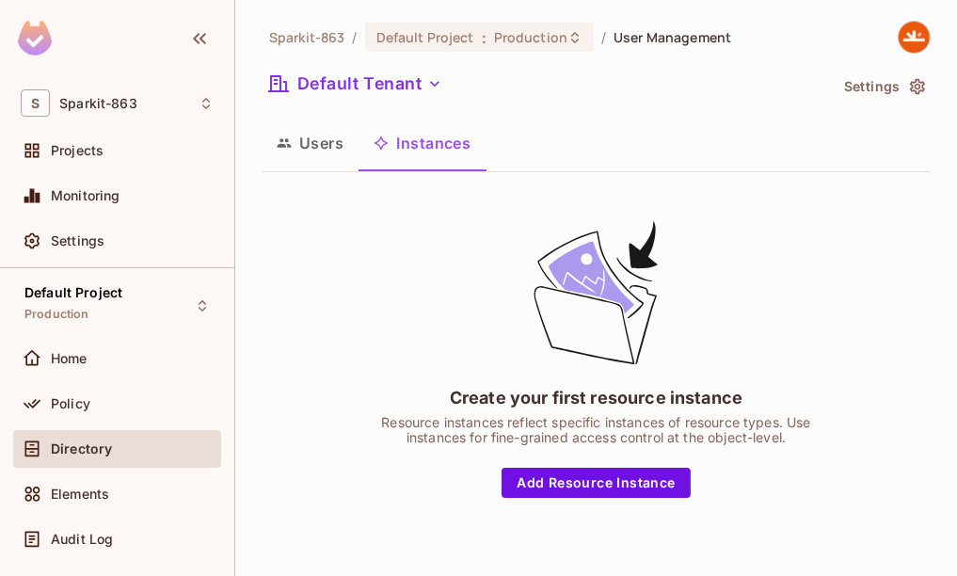
click at [375, 483] on div "Create your first resource instance Resource instances reflect specific instanc…" at bounding box center [596, 357] width 470 height 280
click at [100, 401] on div "Policy" at bounding box center [132, 403] width 163 height 15
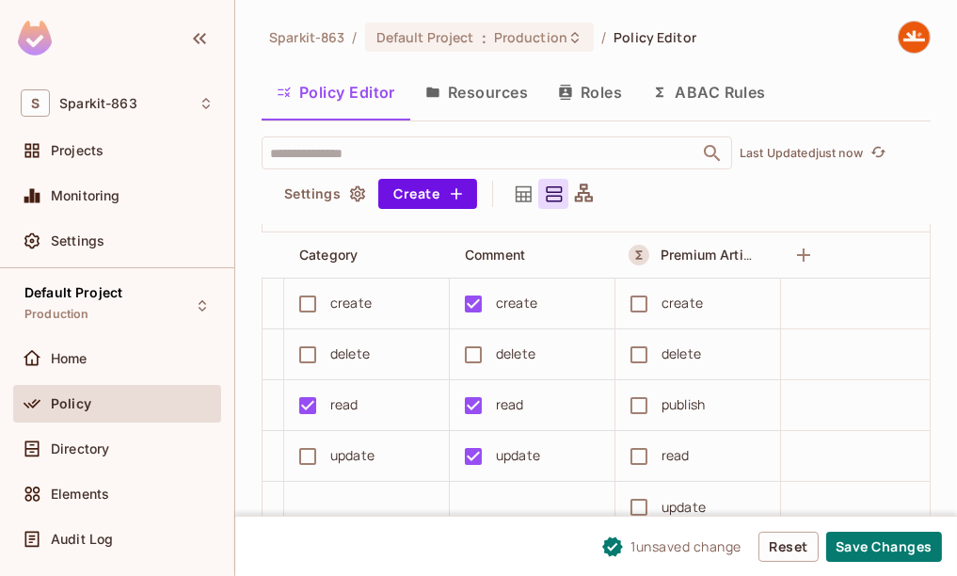
scroll to position [0, 160]
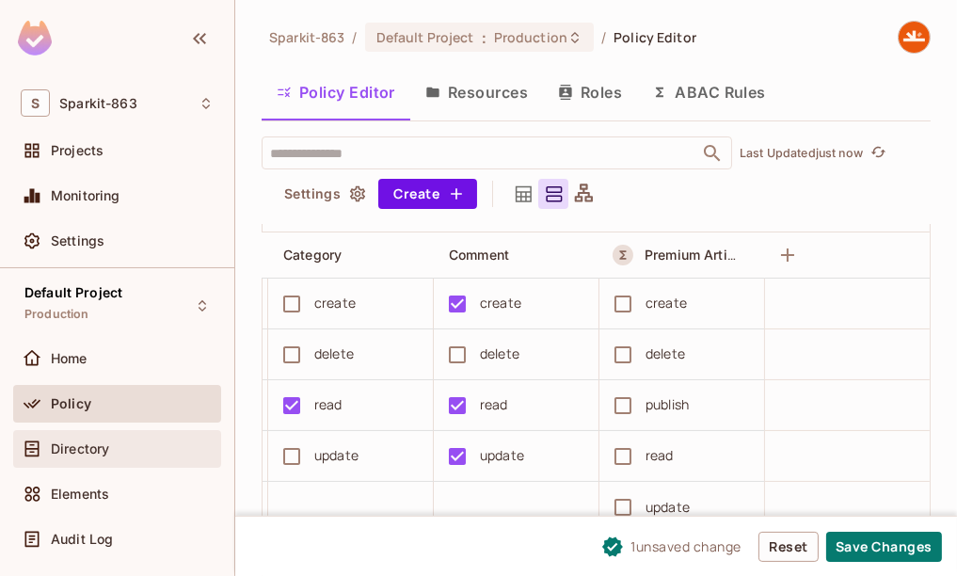
click at [113, 446] on div "Directory" at bounding box center [132, 448] width 163 height 15
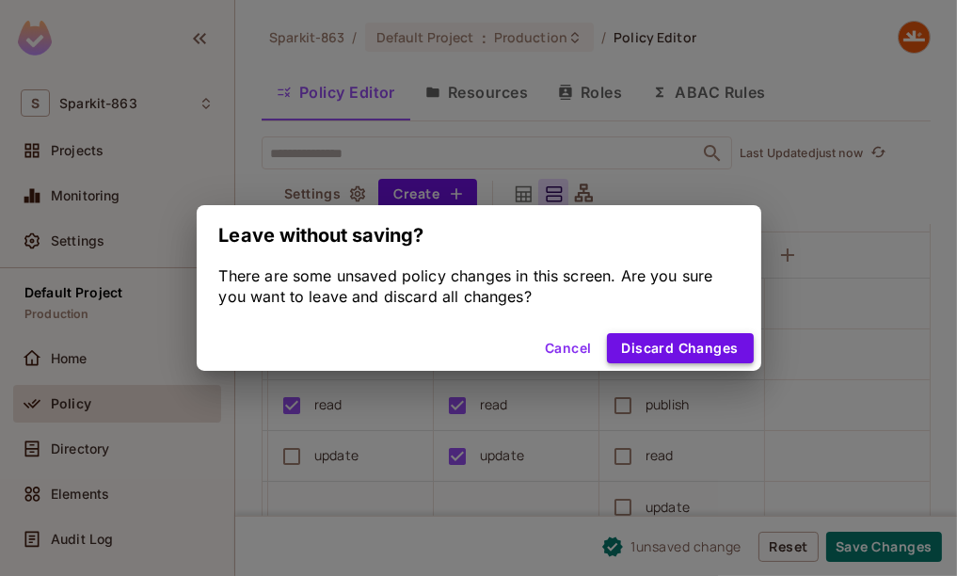
click at [647, 343] on button "Discard Changes" at bounding box center [680, 348] width 147 height 30
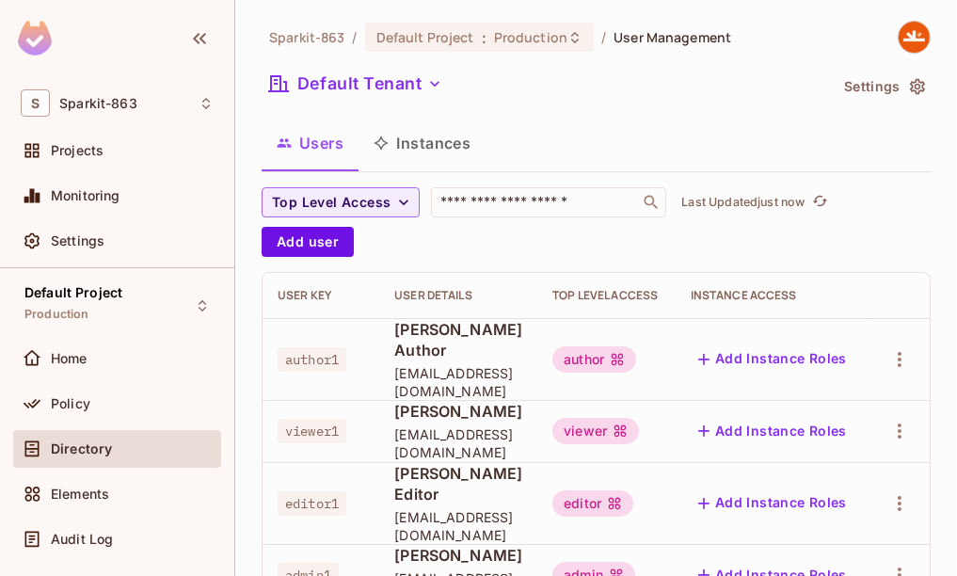
click at [438, 147] on button "Instances" at bounding box center [421, 142] width 127 height 47
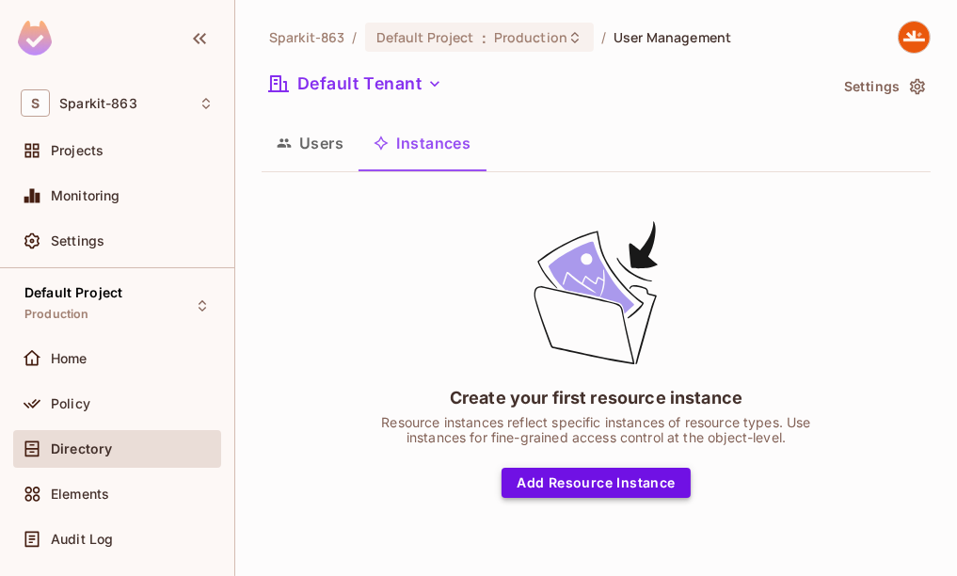
click at [600, 483] on button "Add Resource Instance" at bounding box center [595, 482] width 188 height 30
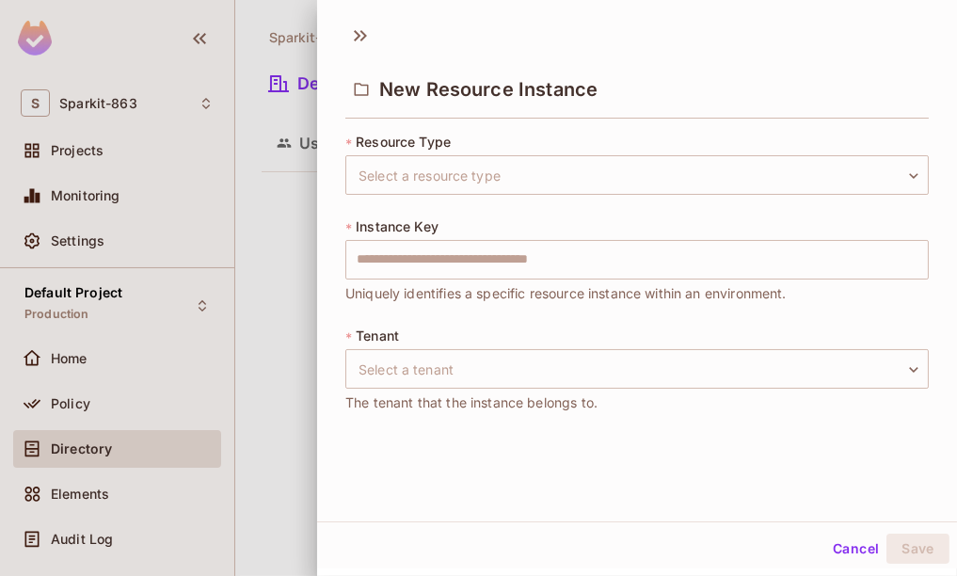
scroll to position [2, 0]
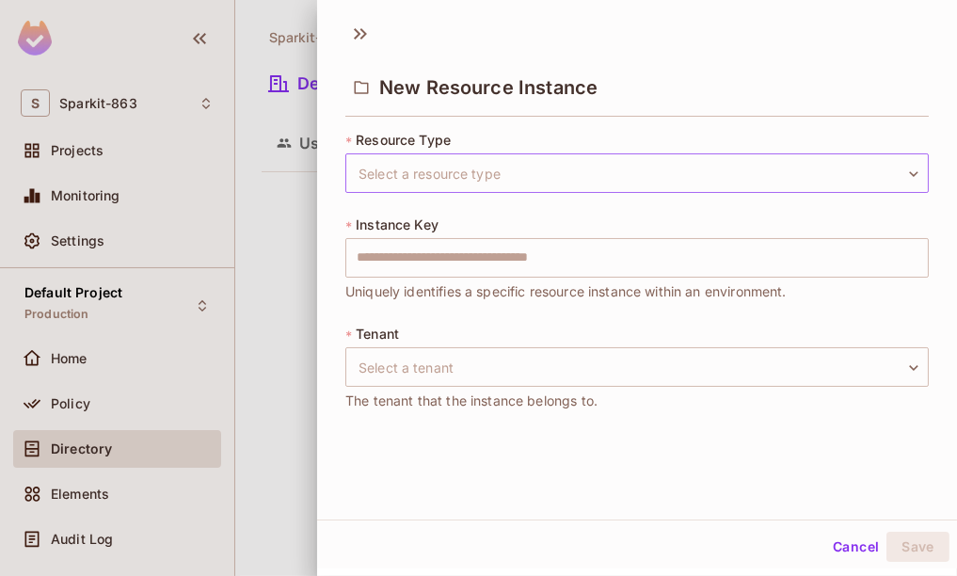
click at [528, 166] on body "S Sparkit-863 Projects Monitoring Settings Default Project Production Home Poli…" at bounding box center [478, 288] width 957 height 576
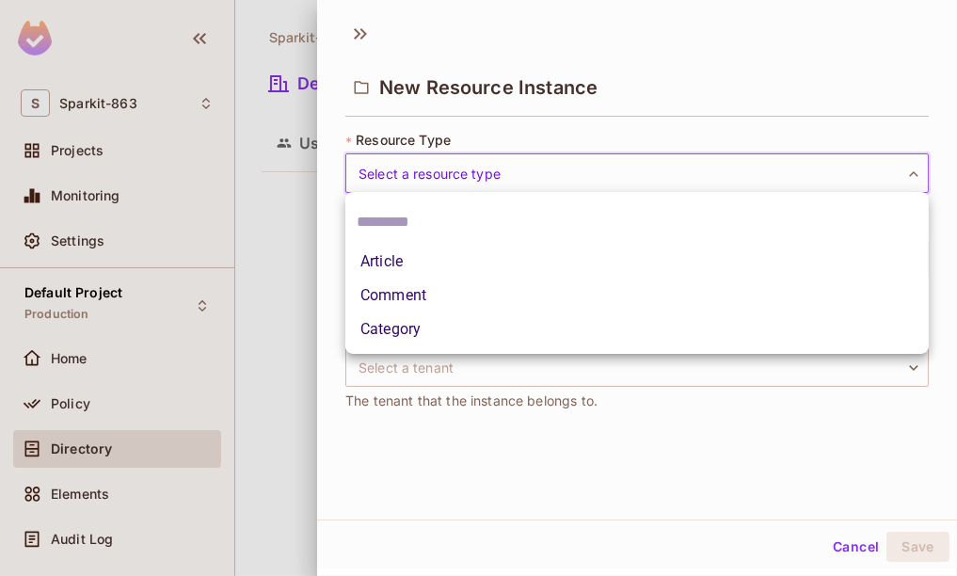
click at [416, 267] on li "Article" at bounding box center [636, 262] width 583 height 34
type input "*******"
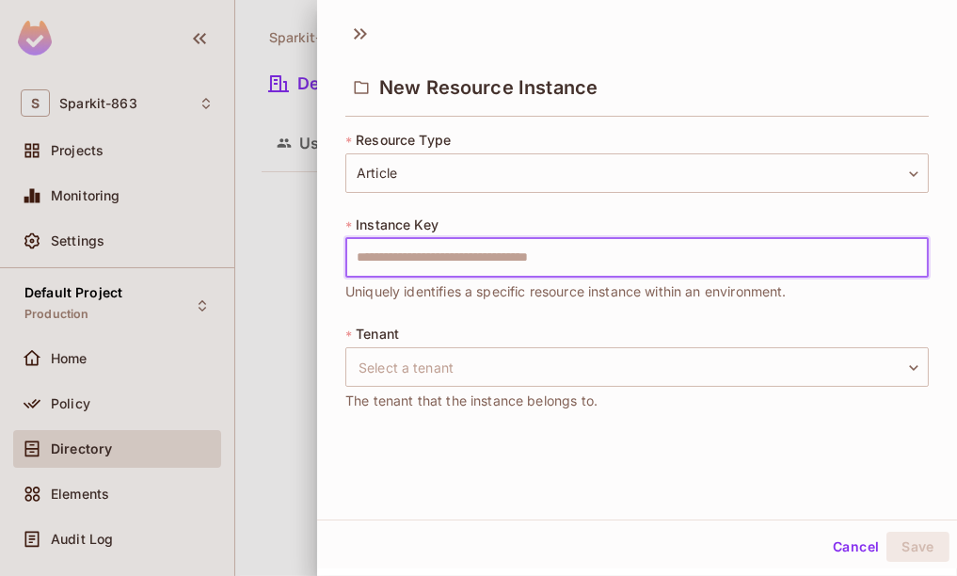
click at [489, 255] on input "text" at bounding box center [636, 258] width 583 height 40
type input "**"
click at [519, 369] on body "S Sparkit-863 Projects Monitoring Settings Default Project Production Home Poli…" at bounding box center [478, 288] width 957 height 576
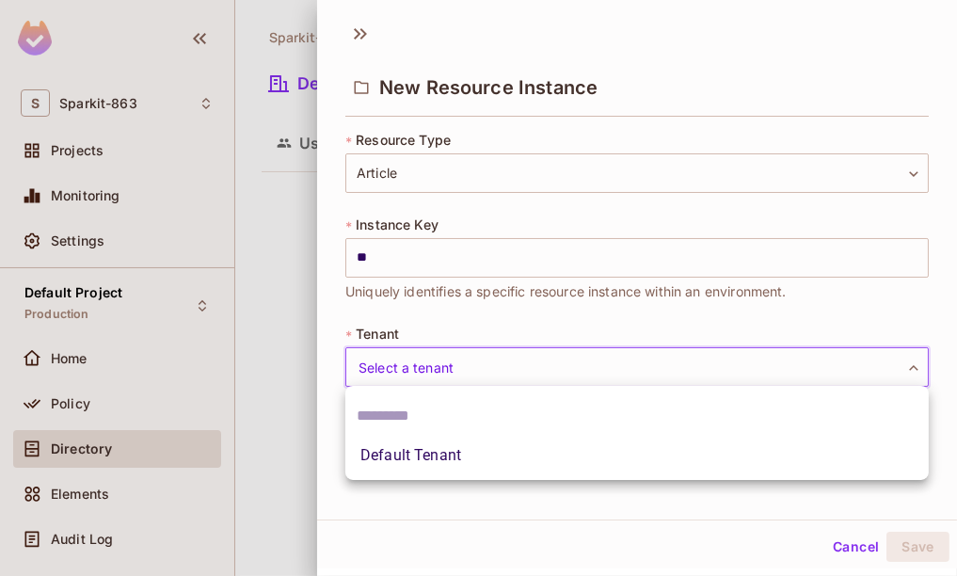
click at [449, 460] on li "Default Tenant" at bounding box center [636, 455] width 583 height 34
type input "*******"
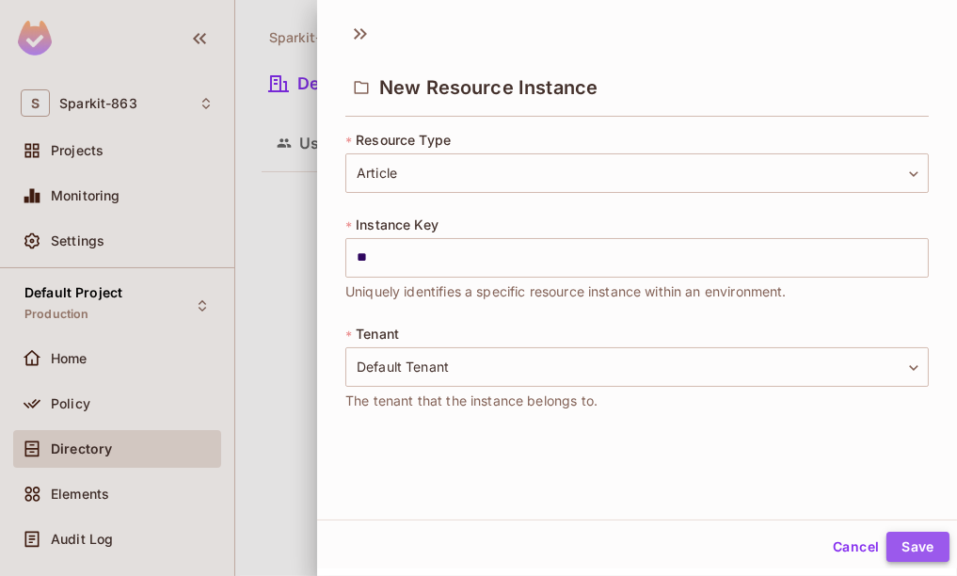
click at [912, 543] on button "Save" at bounding box center [917, 546] width 63 height 30
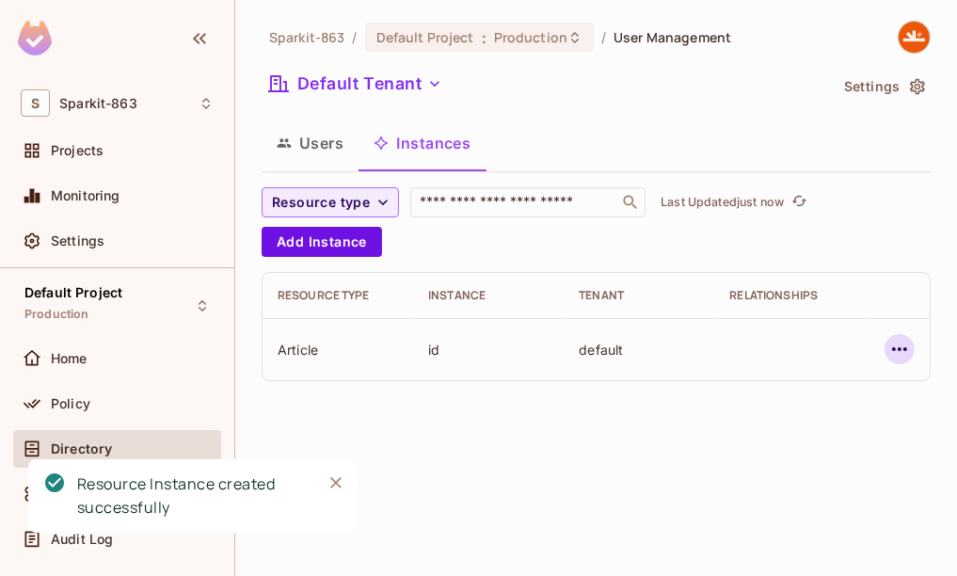
click at [898, 352] on icon "button" at bounding box center [899, 349] width 23 height 23
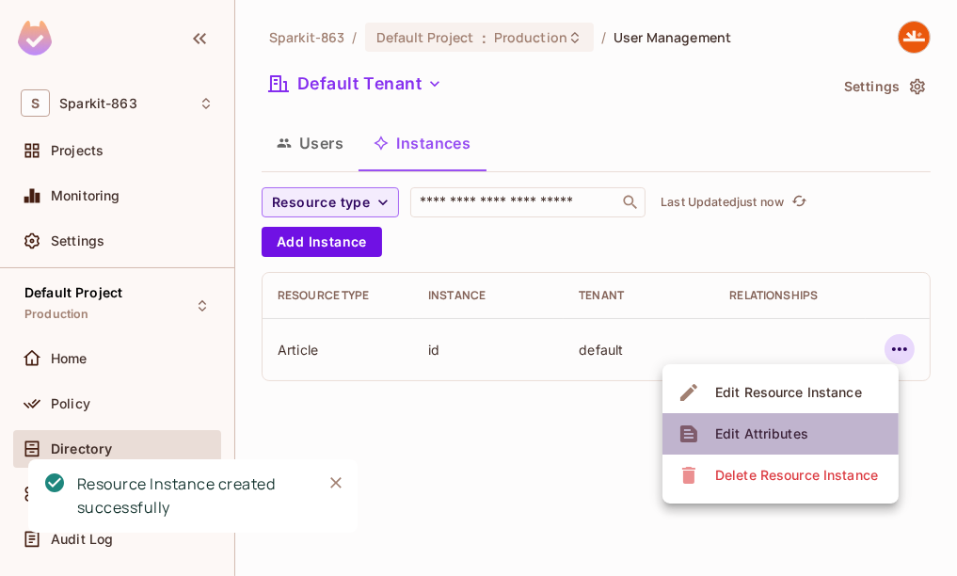
click at [776, 425] on div "Edit Attributes" at bounding box center [761, 433] width 93 height 19
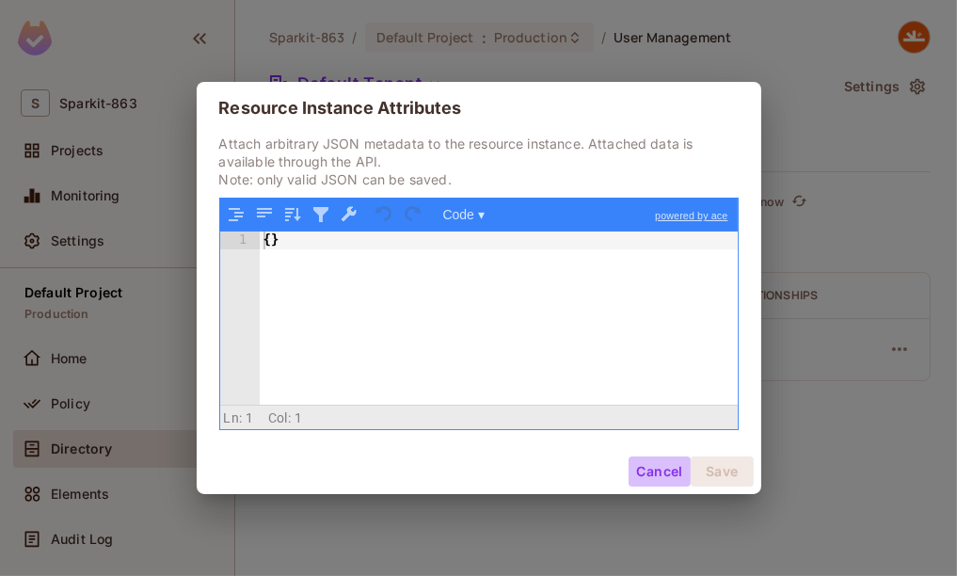
click at [650, 470] on button "Cancel" at bounding box center [658, 471] width 61 height 30
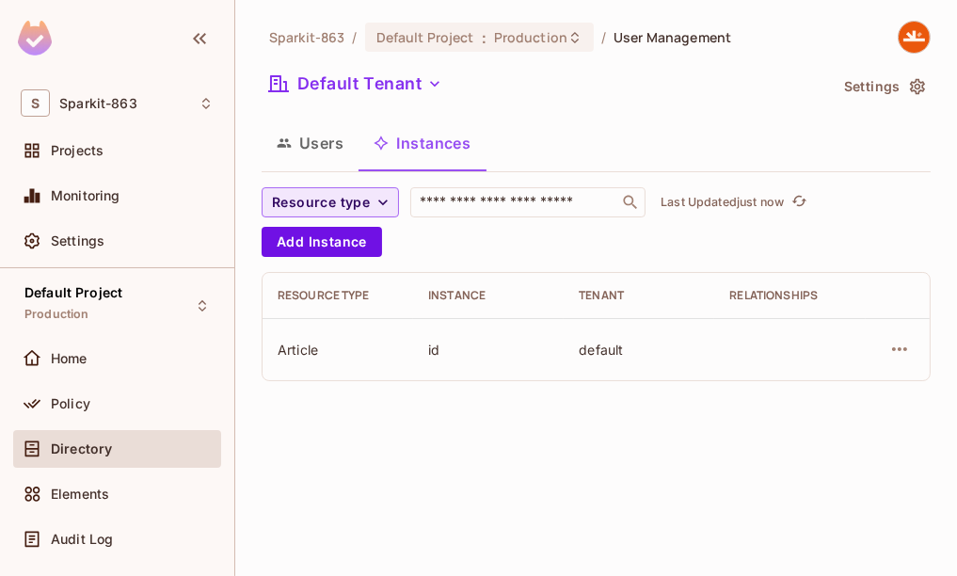
click at [325, 194] on span "Resource type" at bounding box center [321, 203] width 98 height 24
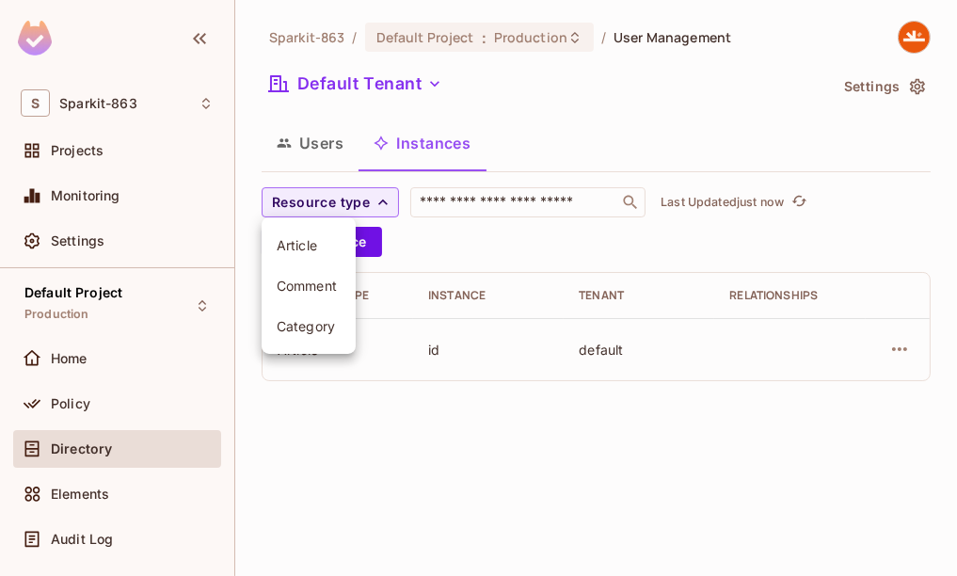
click at [728, 352] on div at bounding box center [478, 288] width 957 height 576
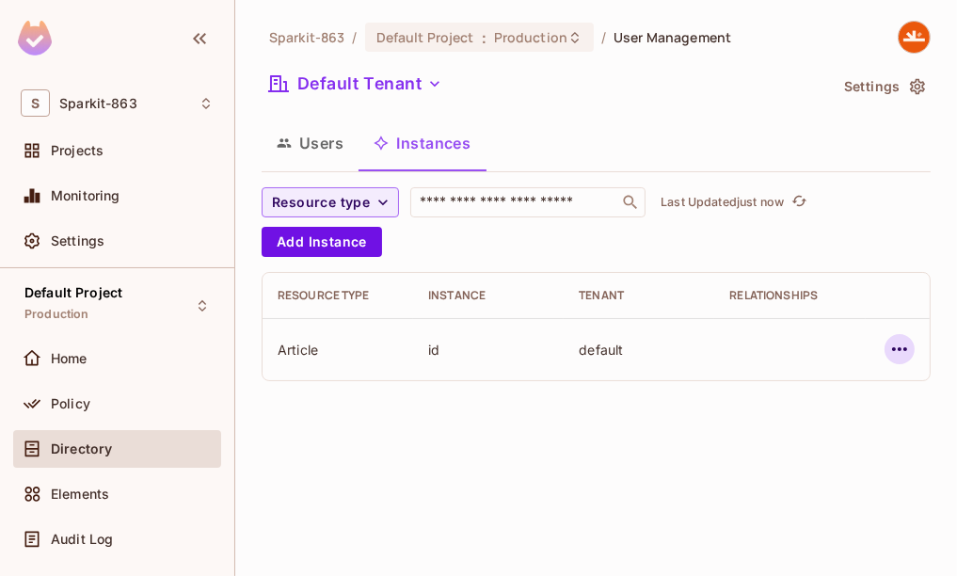
click at [902, 347] on icon "button" at bounding box center [899, 349] width 23 height 23
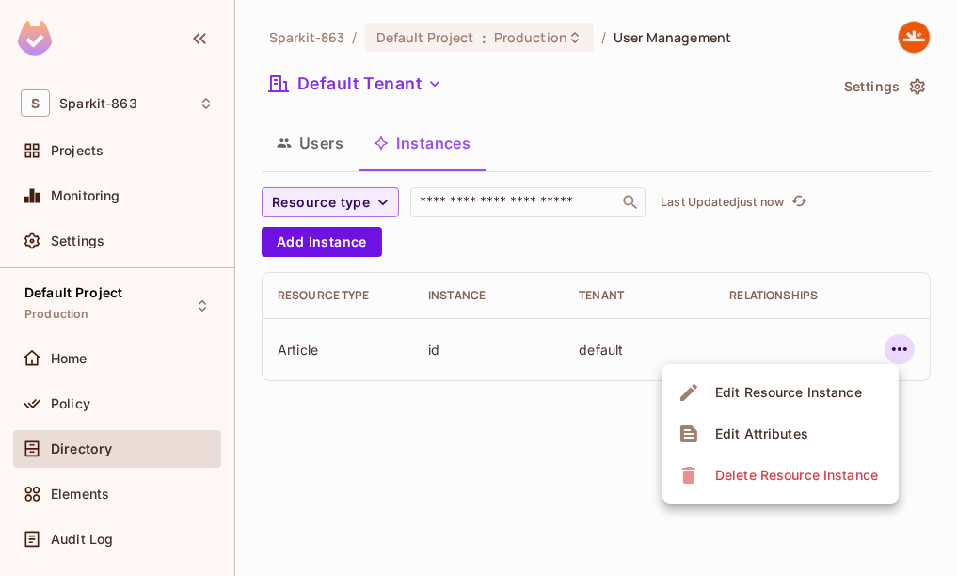
click at [764, 398] on div "Edit Resource Instance" at bounding box center [788, 392] width 147 height 19
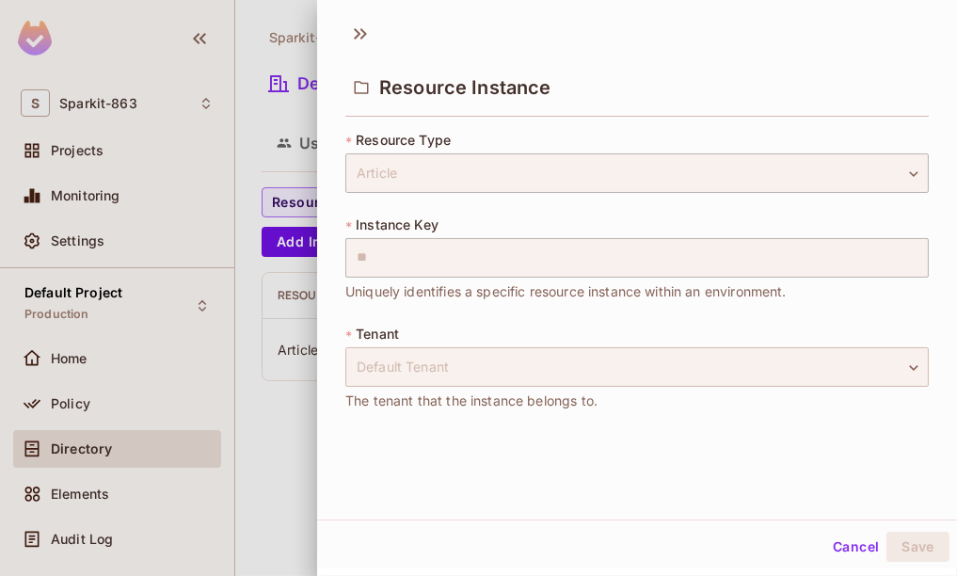
scroll to position [0, 0]
click at [850, 540] on button "Cancel" at bounding box center [855, 548] width 61 height 30
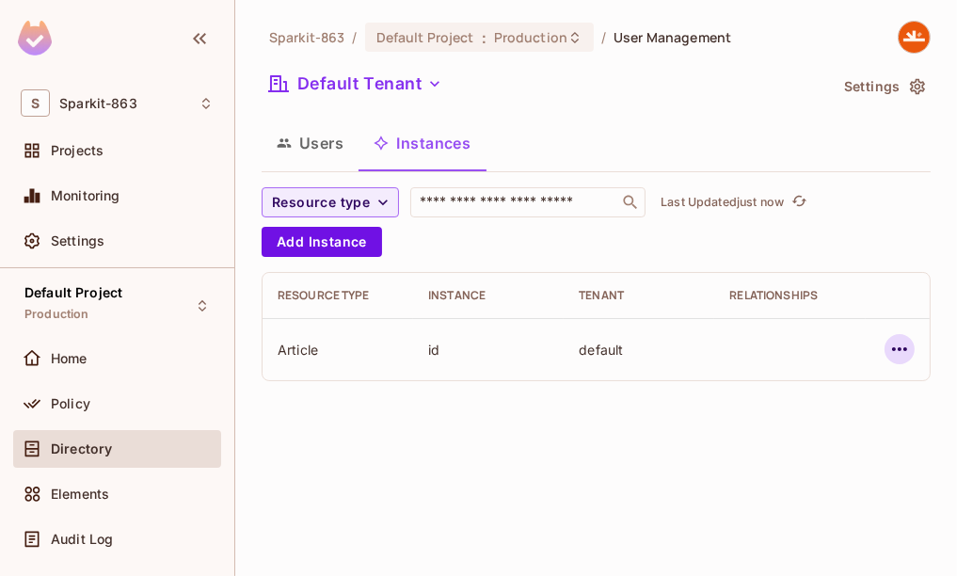
click at [902, 345] on icon "button" at bounding box center [899, 349] width 23 height 23
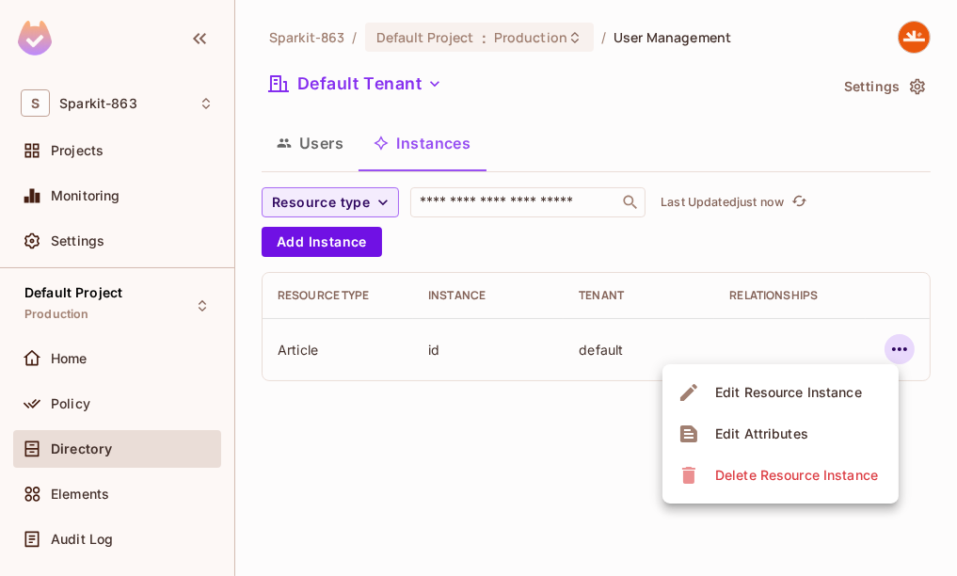
click at [752, 477] on div "Delete Resource Instance" at bounding box center [796, 475] width 163 height 19
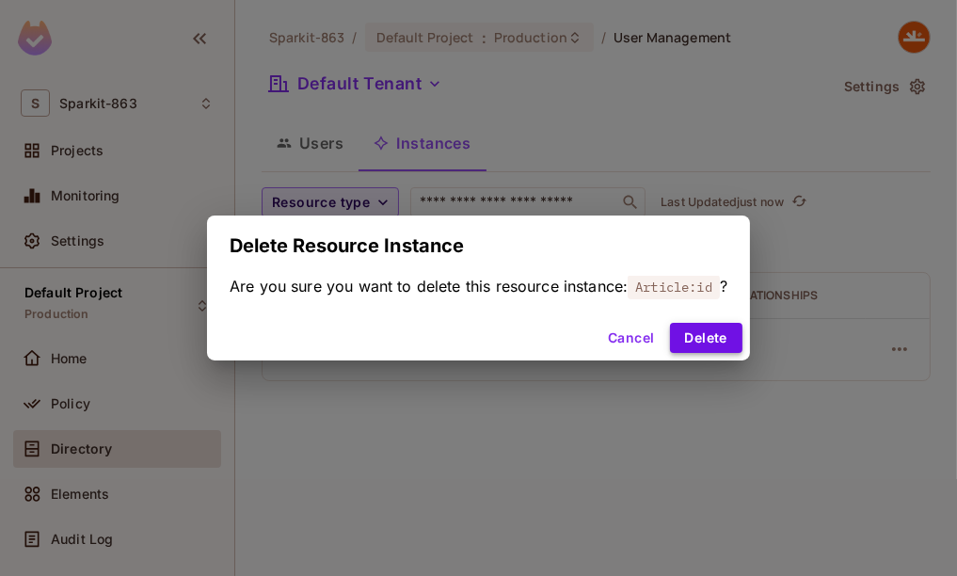
click at [725, 341] on button "Delete" at bounding box center [706, 338] width 72 height 30
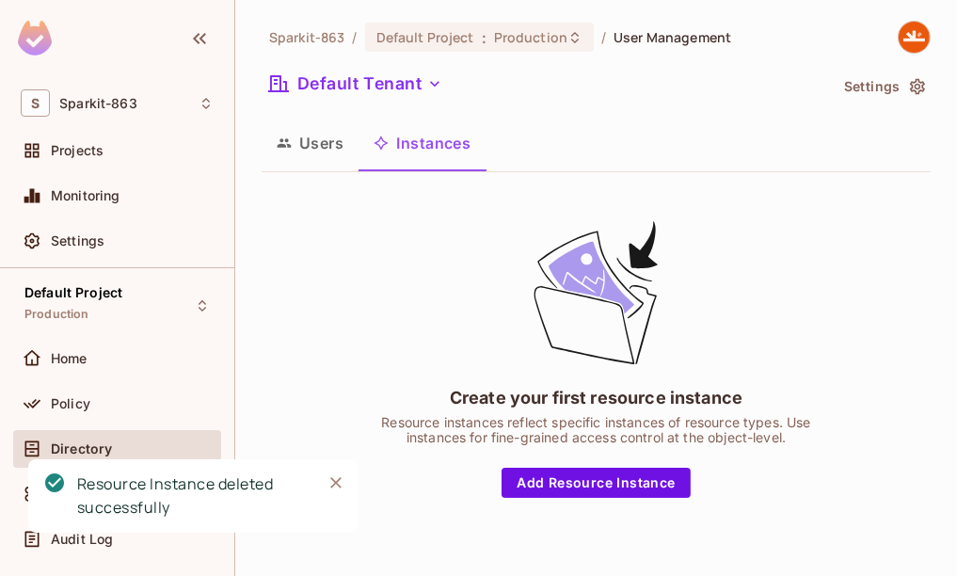
click at [318, 138] on button "Users" at bounding box center [309, 142] width 97 height 47
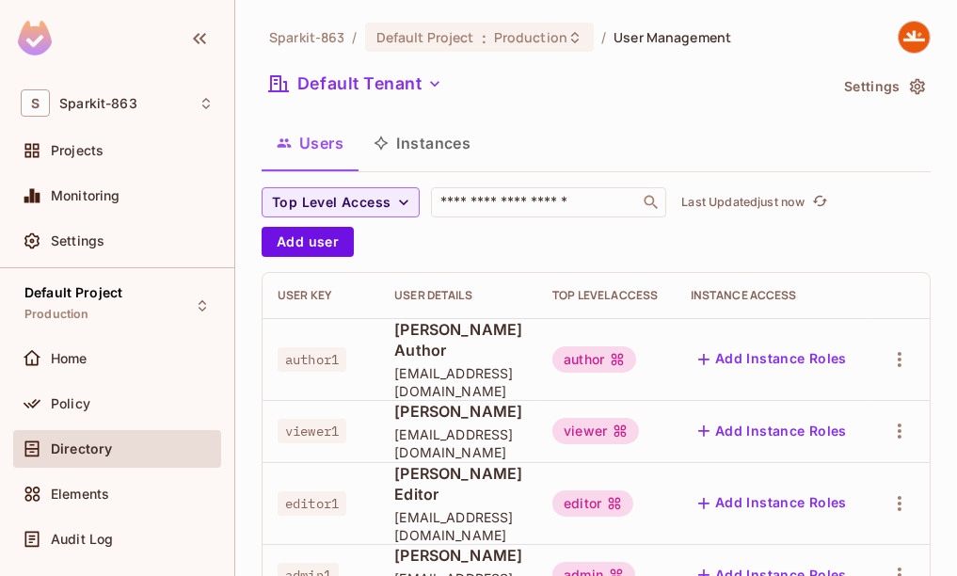
scroll to position [94, 0]
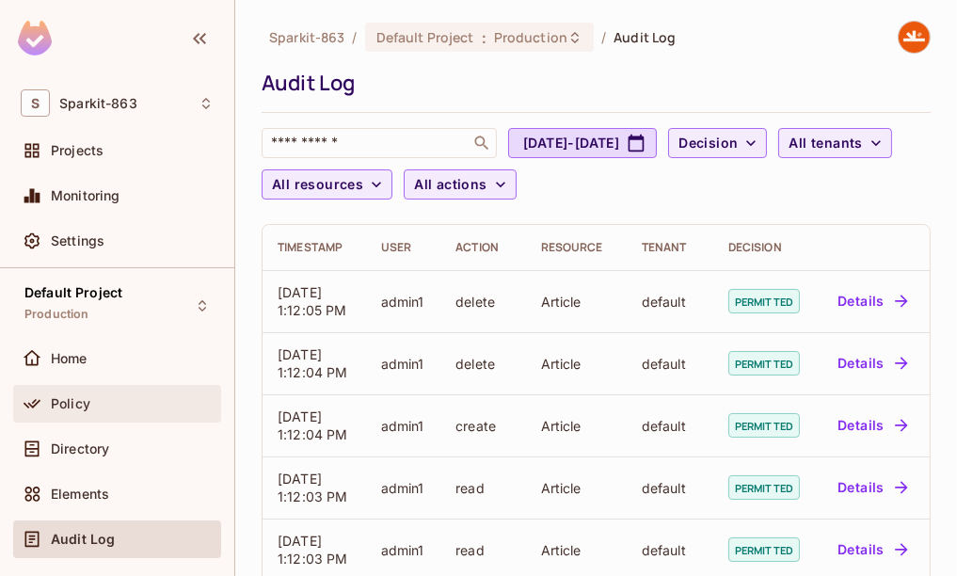
click at [111, 410] on div "Policy" at bounding box center [117, 403] width 193 height 23
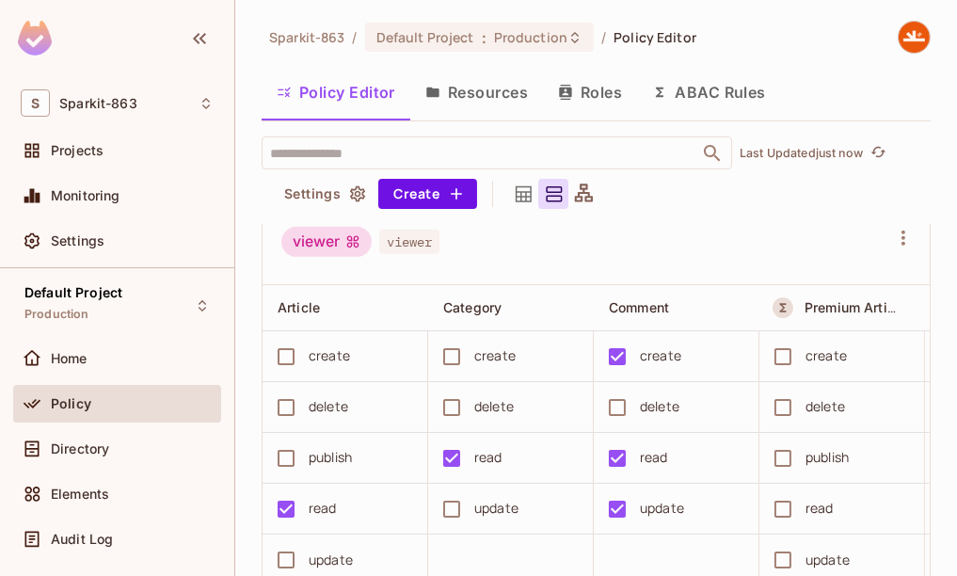
scroll to position [1225, 0]
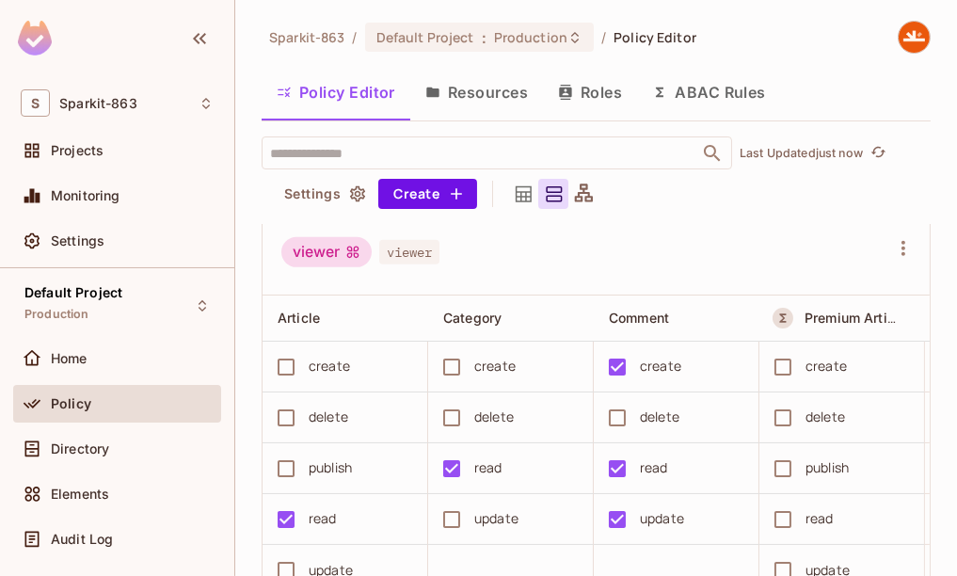
click at [719, 94] on button "ABAC Rules" at bounding box center [709, 92] width 144 height 47
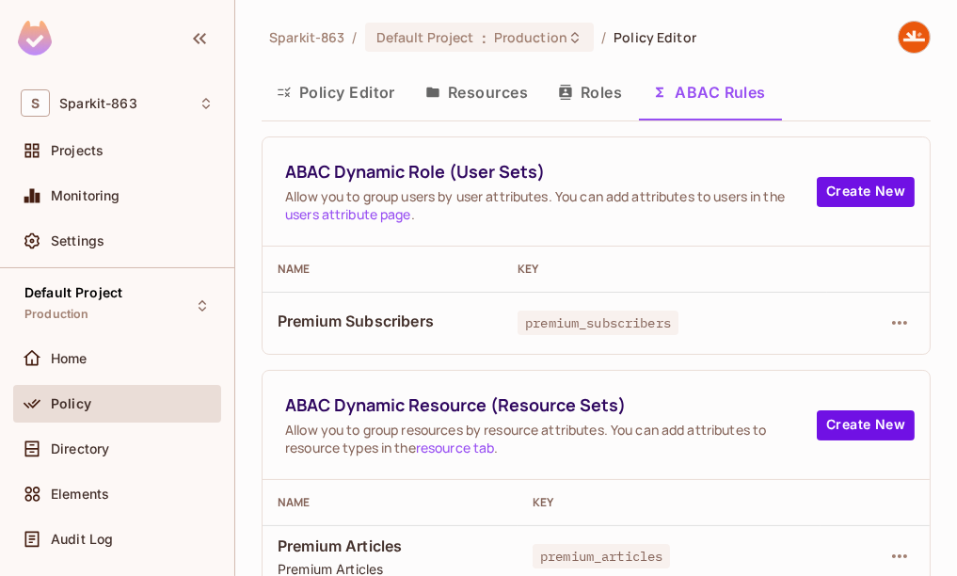
scroll to position [11, 0]
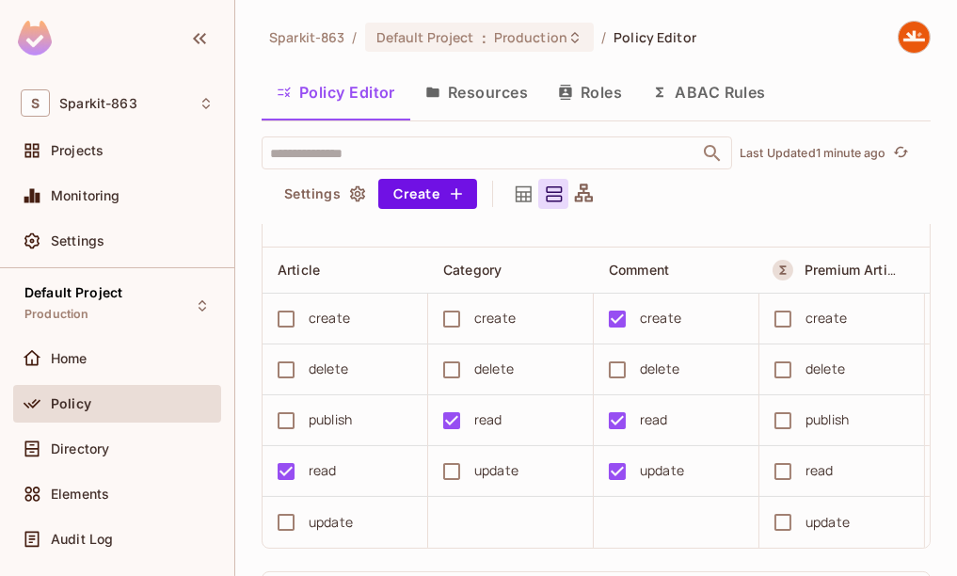
scroll to position [1274, 0]
